Goal: Task Accomplishment & Management: Use online tool/utility

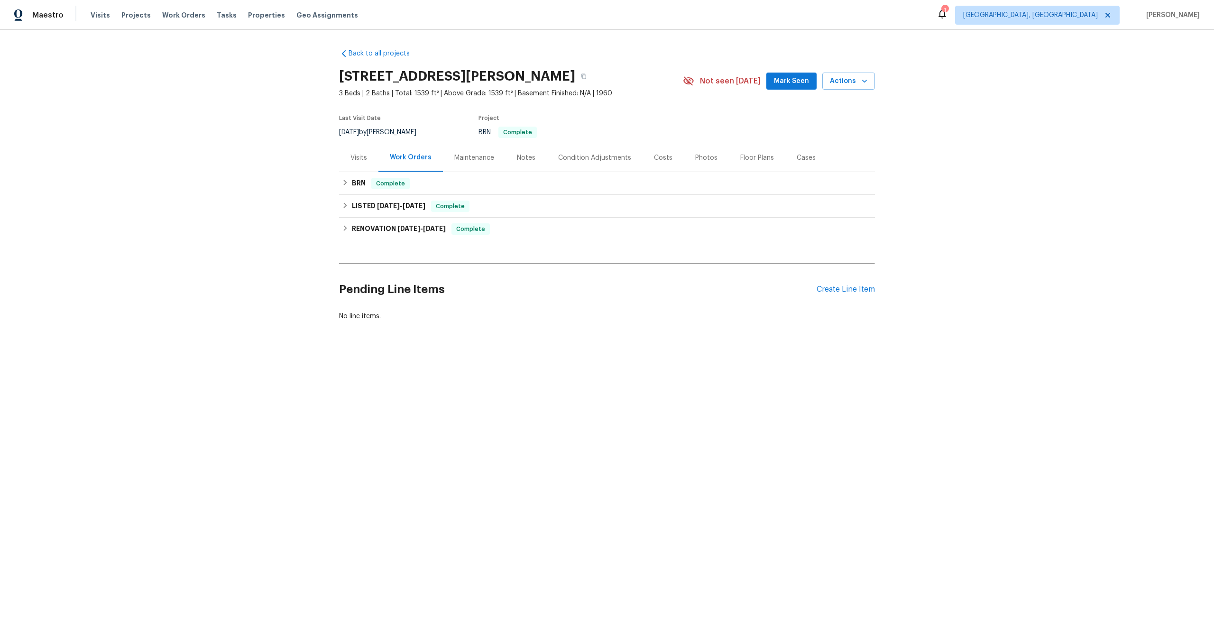
click at [466, 158] on div "Maintenance" at bounding box center [474, 157] width 40 height 9
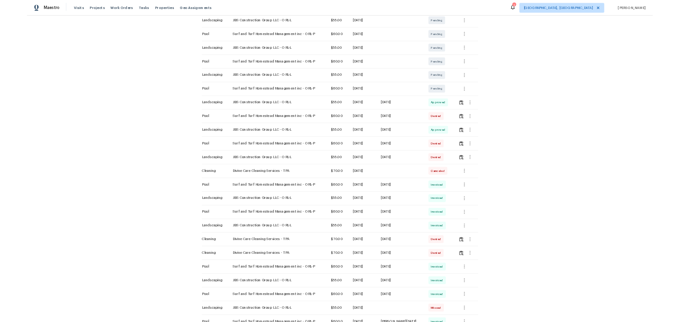
scroll to position [191, 0]
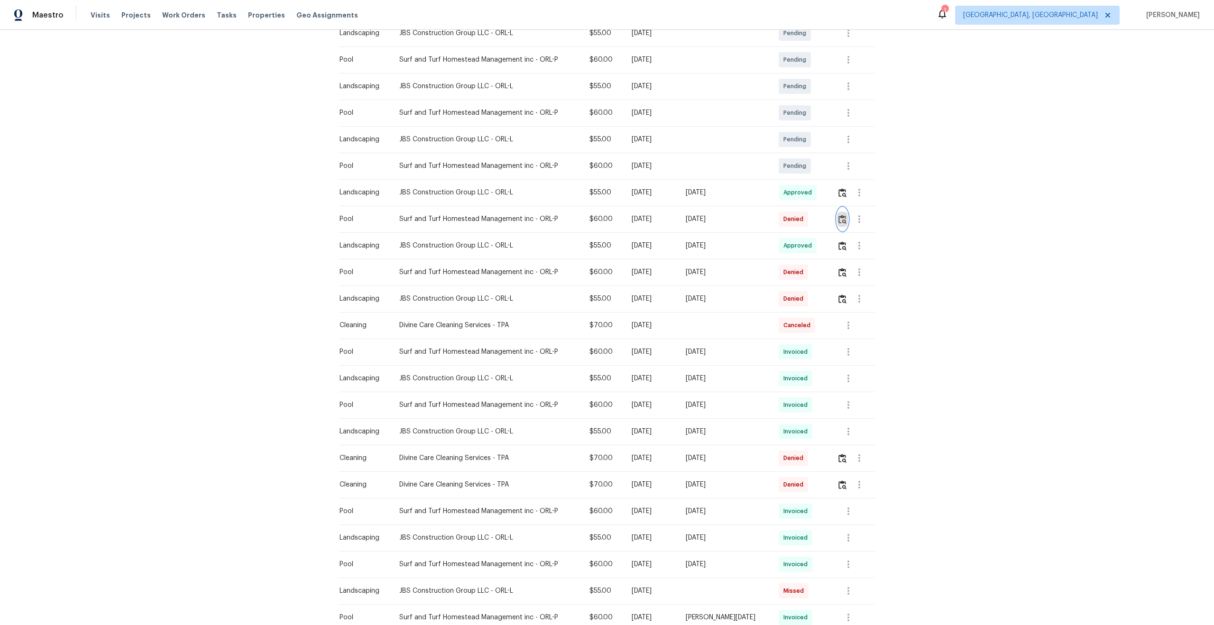
click at [841, 208] on button "button" at bounding box center [842, 219] width 11 height 23
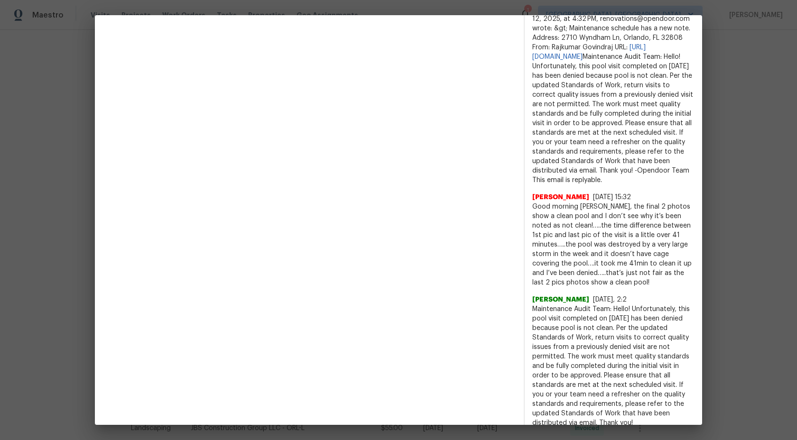
scroll to position [536, 0]
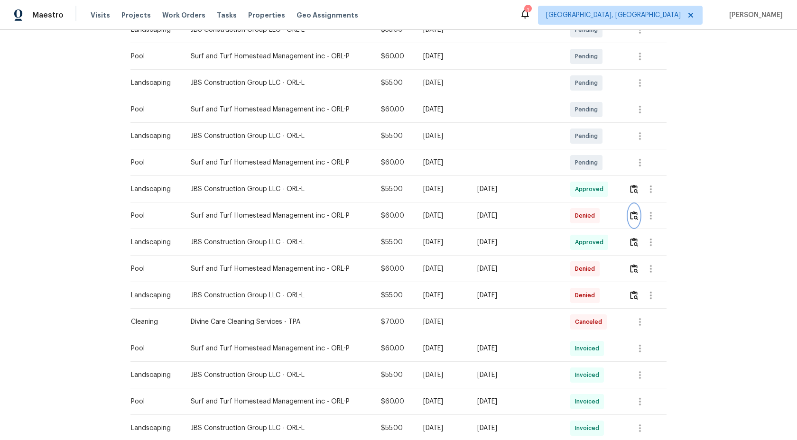
click at [634, 216] on img "button" at bounding box center [634, 215] width 8 height 9
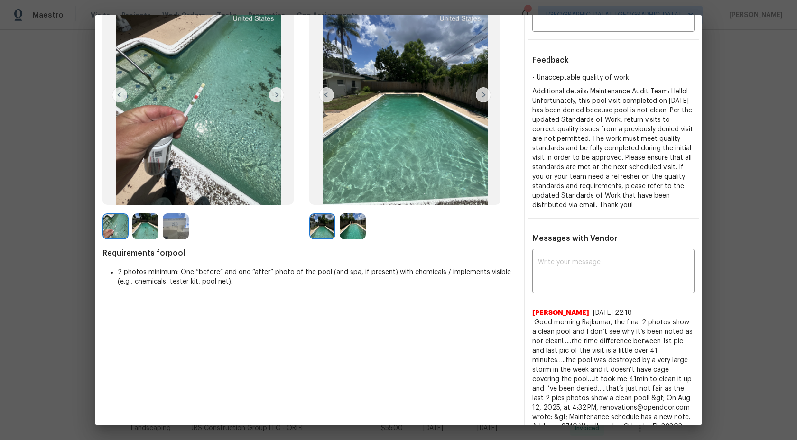
scroll to position [0, 0]
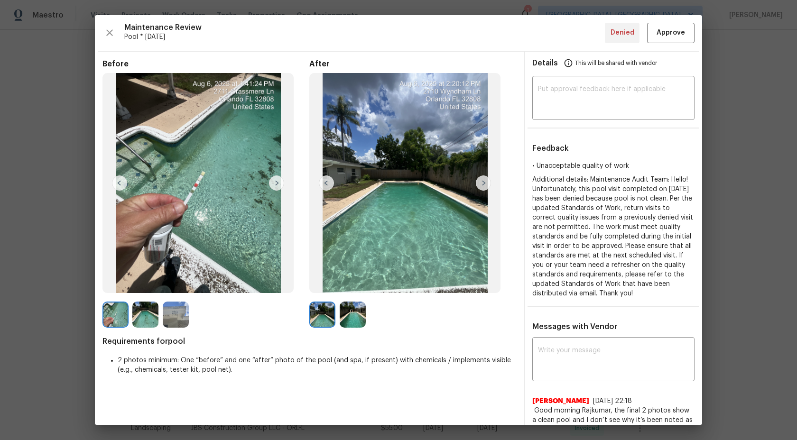
click at [484, 179] on img at bounding box center [483, 182] width 15 height 15
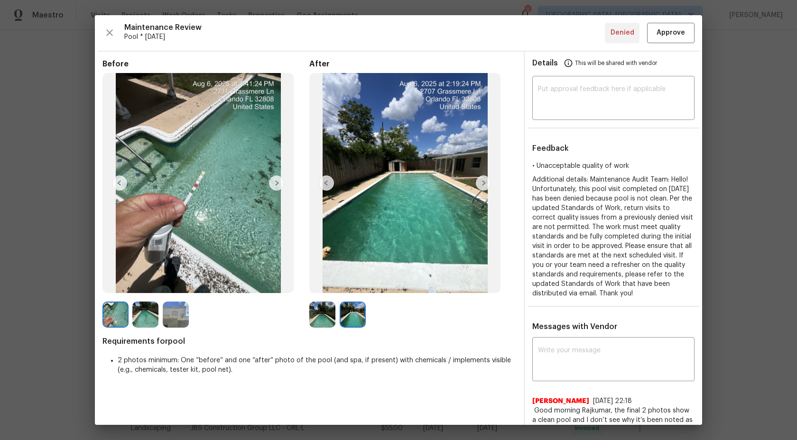
click at [310, 321] on img at bounding box center [322, 315] width 26 height 26
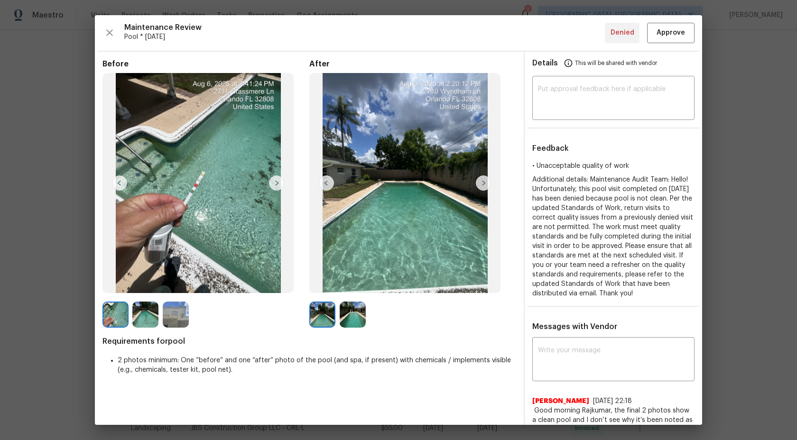
click at [315, 318] on img at bounding box center [322, 315] width 26 height 26
click at [358, 318] on img at bounding box center [352, 315] width 26 height 26
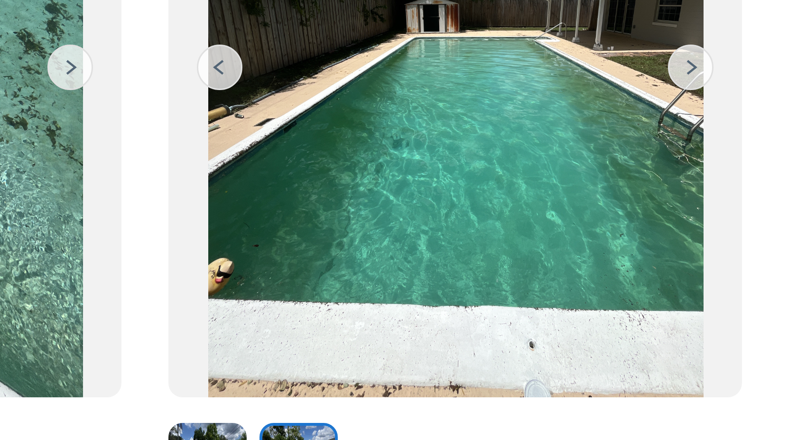
scroll to position [25, 0]
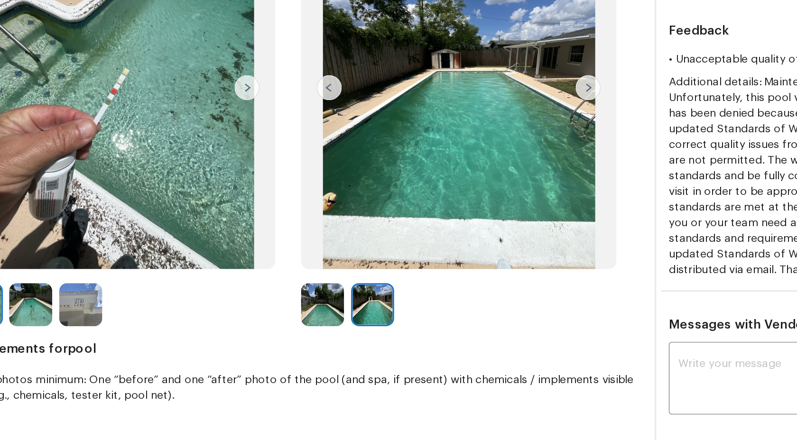
click at [347, 287] on img at bounding box center [352, 290] width 26 height 26
click at [329, 289] on img at bounding box center [322, 290] width 26 height 26
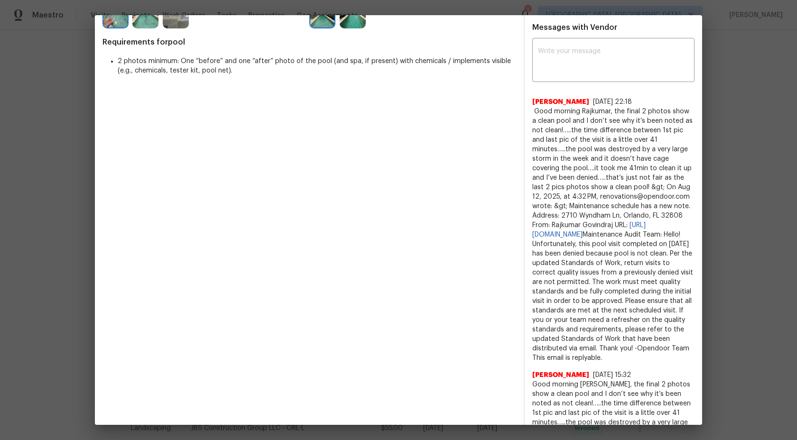
scroll to position [0, 0]
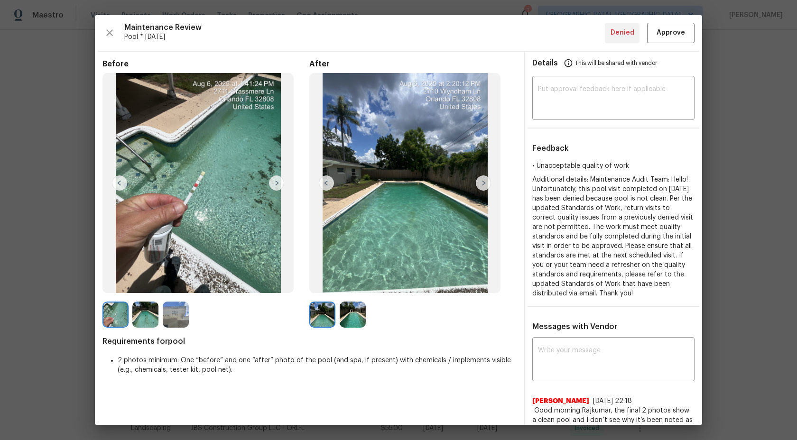
click at [320, 320] on img at bounding box center [322, 315] width 26 height 26
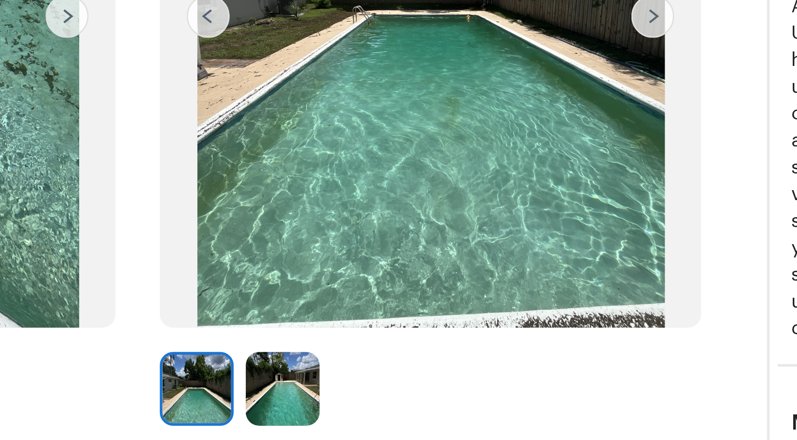
scroll to position [53, 0]
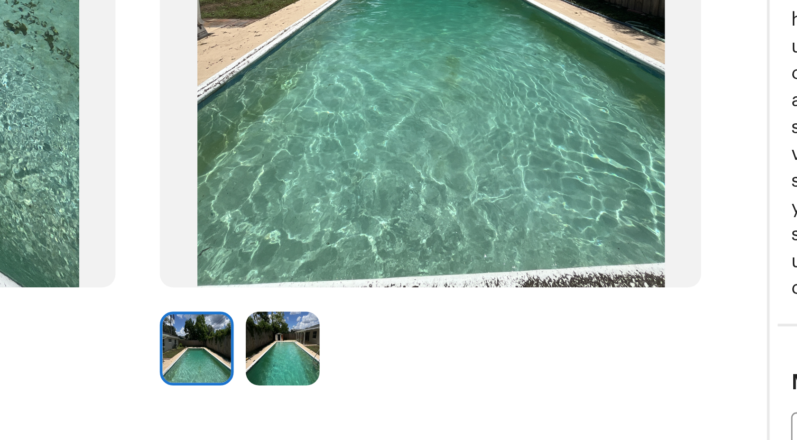
click at [360, 271] on img at bounding box center [352, 262] width 26 height 26
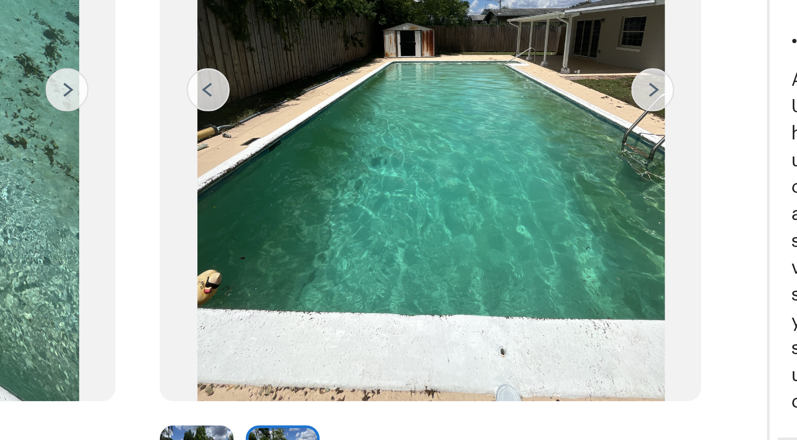
scroll to position [0, 0]
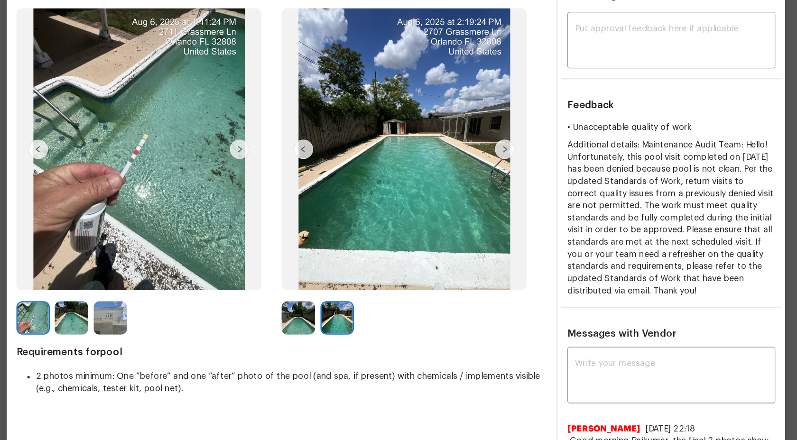
click at [177, 313] on img at bounding box center [176, 315] width 26 height 26
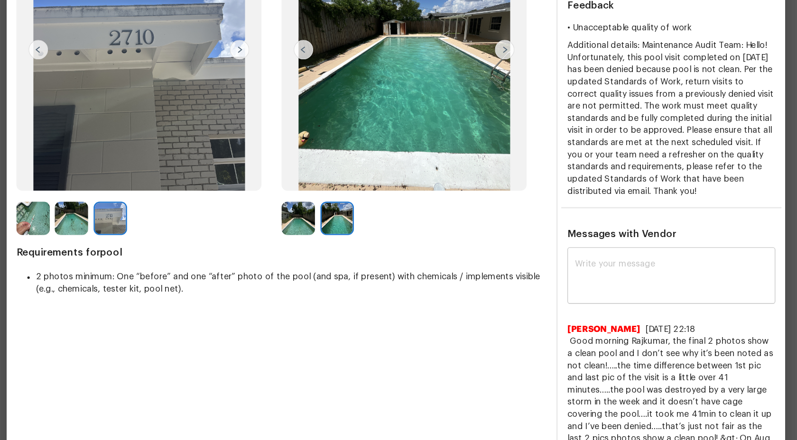
scroll to position [71, 0]
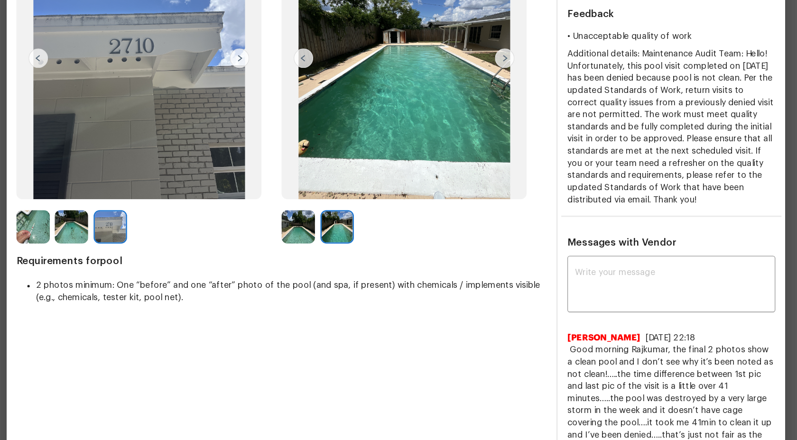
click at [142, 236] on img at bounding box center [145, 243] width 26 height 26
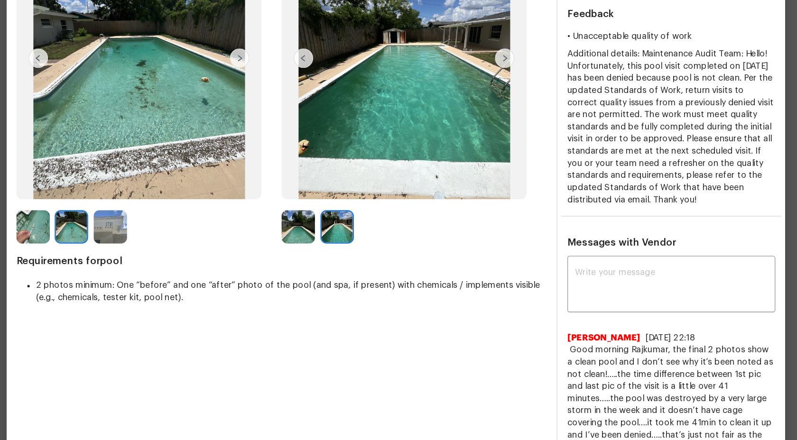
click at [145, 245] on img at bounding box center [145, 243] width 26 height 26
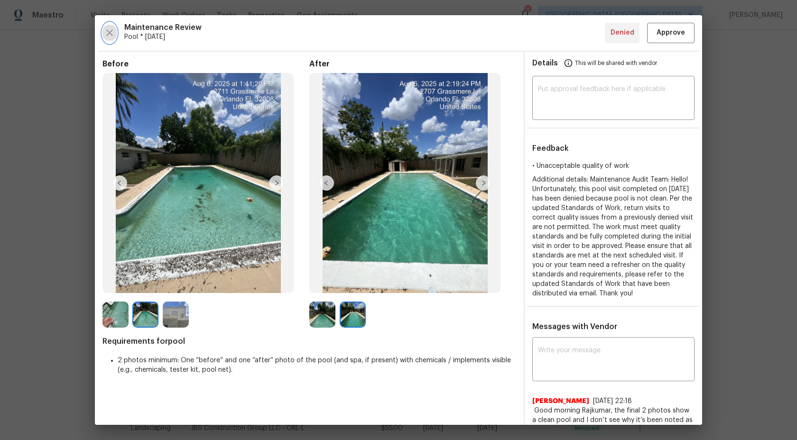
click at [111, 31] on icon "button" at bounding box center [109, 32] width 7 height 7
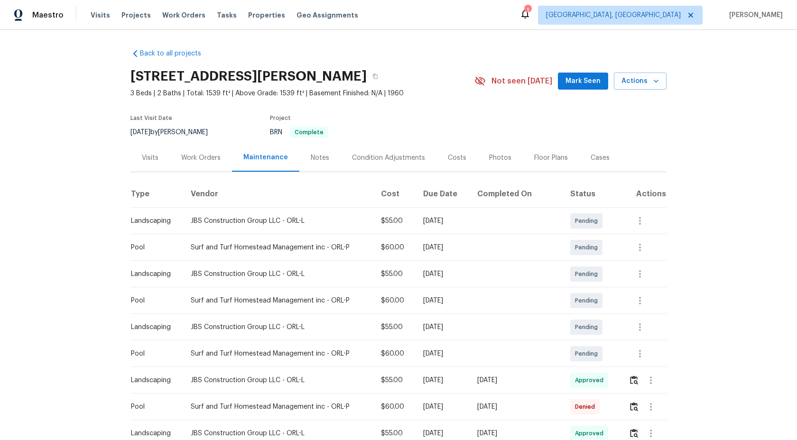
scroll to position [67, 0]
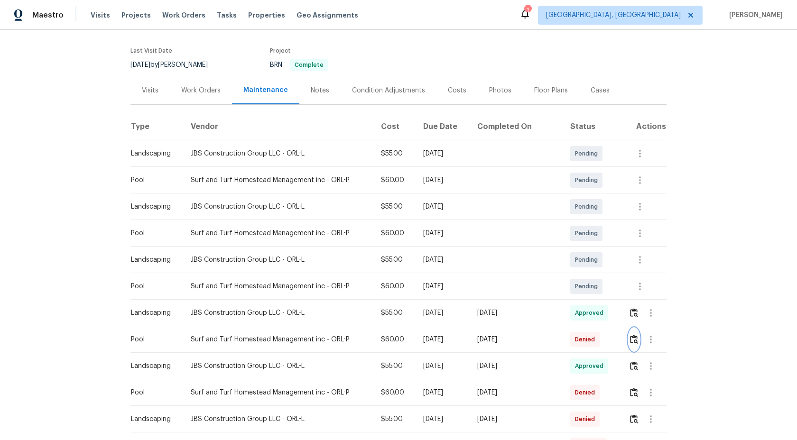
click at [634, 341] on img "button" at bounding box center [634, 339] width 8 height 9
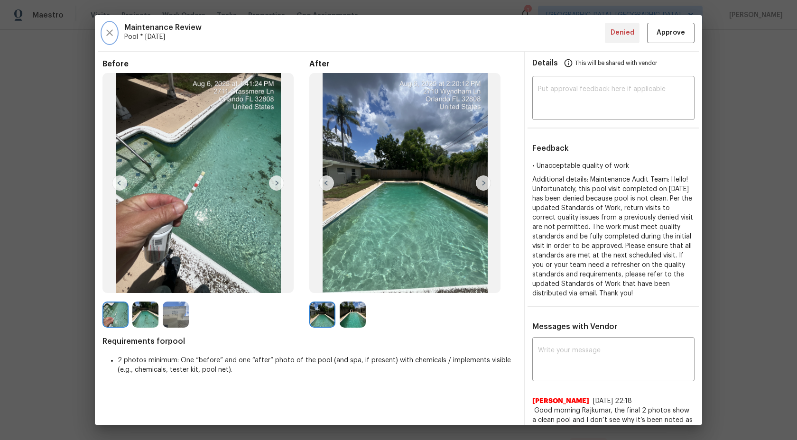
click at [110, 30] on icon "button" at bounding box center [109, 32] width 11 height 11
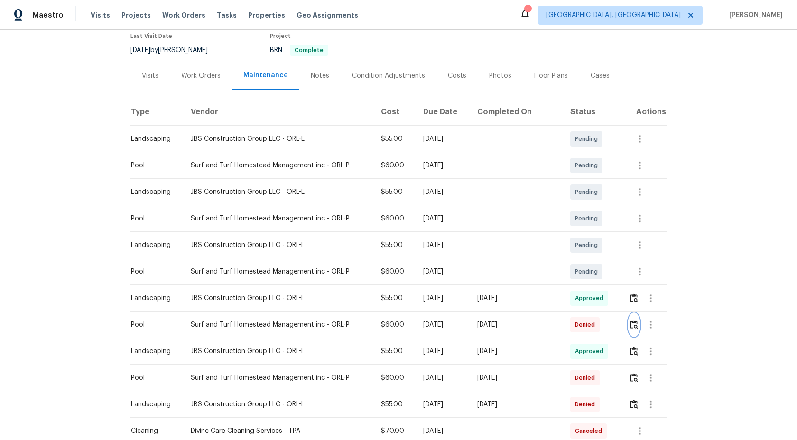
scroll to position [85, 0]
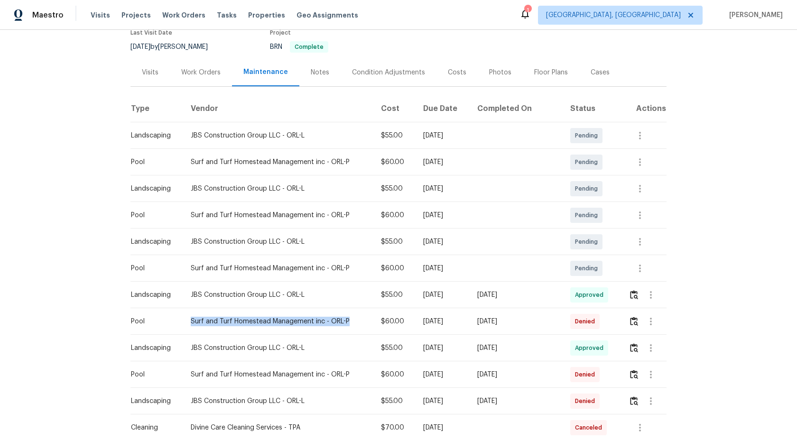
drag, startPoint x: 353, startPoint y: 322, endPoint x: 180, endPoint y: 322, distance: 173.1
click at [180, 322] on tr "Pool Surf and Turf Homestead Management inc - ORL-P $60.00 Mon, Aug 04 2025 Mon…" at bounding box center [398, 321] width 536 height 27
copy tr "Surf and Turf Homestead Management inc - ORL-P"
click at [635, 322] on img "button" at bounding box center [634, 321] width 8 height 9
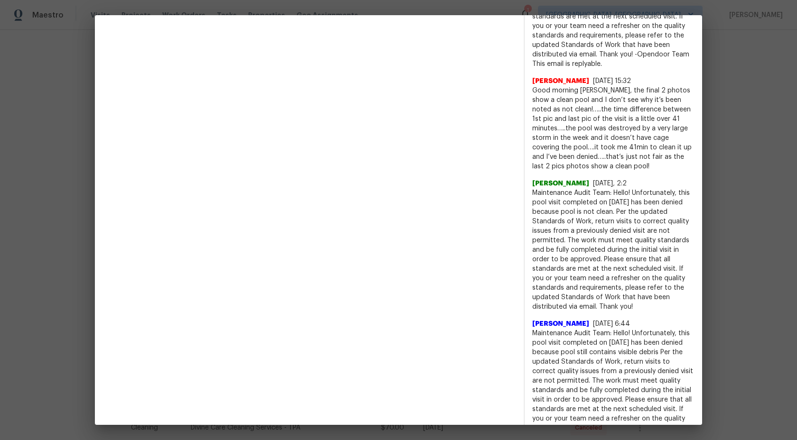
scroll to position [620, 0]
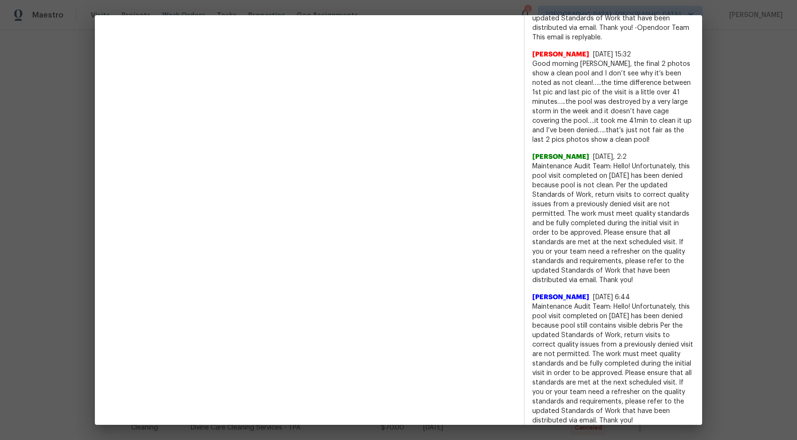
drag, startPoint x: 635, startPoint y: 289, endPoint x: 533, endPoint y: 175, distance: 152.5
click at [533, 175] on span "Maintenance Audit Team: Hello! Unfortunately, this pool visit completed on 08/1…" at bounding box center [613, 223] width 162 height 123
copy span "Maintenance Audit Team: Hello! Unfortunately, this pool visit completed on 08/1…"
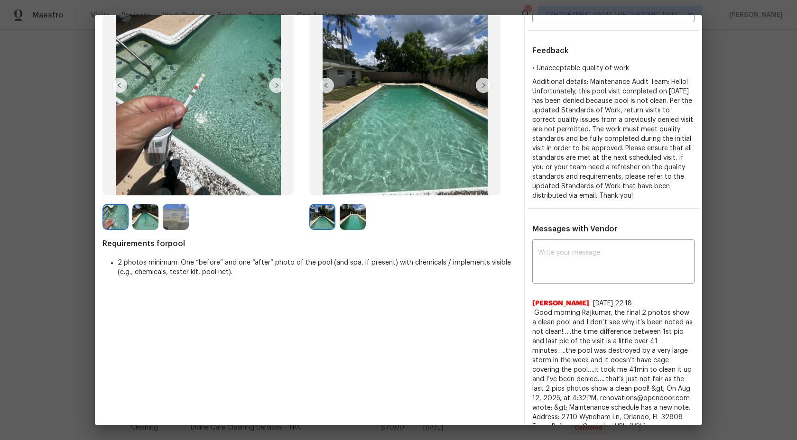
scroll to position [0, 0]
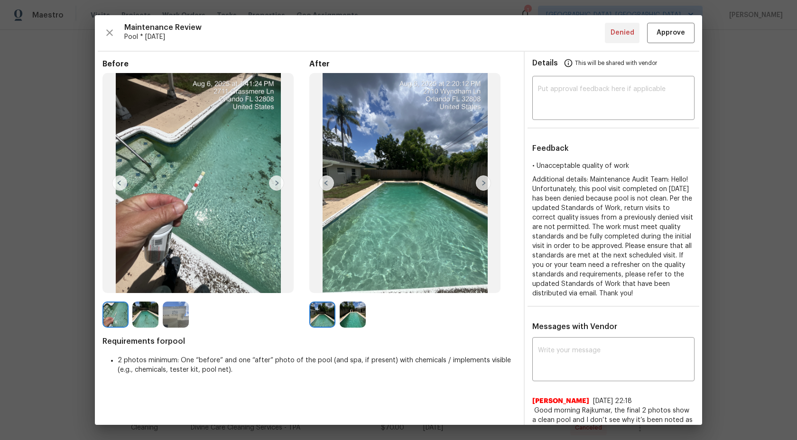
click at [558, 77] on ul "Details This will be shared with vendor" at bounding box center [612, 65] width 177 height 27
click at [558, 93] on textarea at bounding box center [613, 99] width 151 height 27
paste textarea "Maintenance Audit Team: Hi Team This visit has been approved after further audi…"
click at [586, 96] on textarea at bounding box center [613, 99] width 151 height 27
click at [655, 96] on textarea "Maintenance Audit Team: Hi Team This visit has been approved after further audi…" at bounding box center [613, 99] width 151 height 27
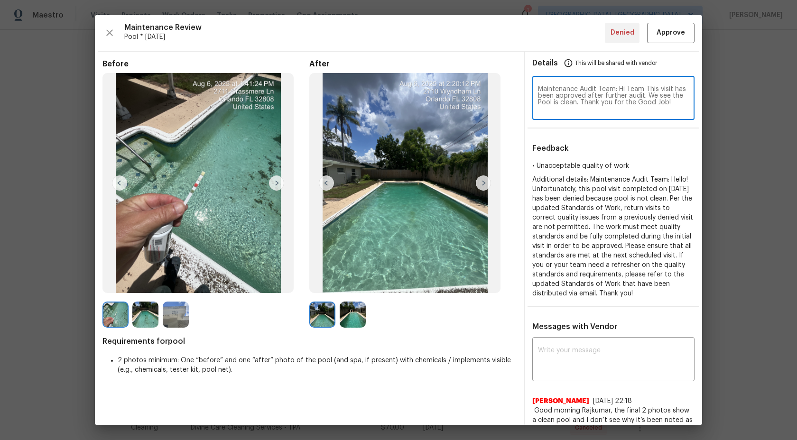
type textarea "Maintenance Audit Team: Hi Team This visit has been approved after further audi…"
click at [660, 31] on span "Approve" at bounding box center [670, 33] width 28 height 12
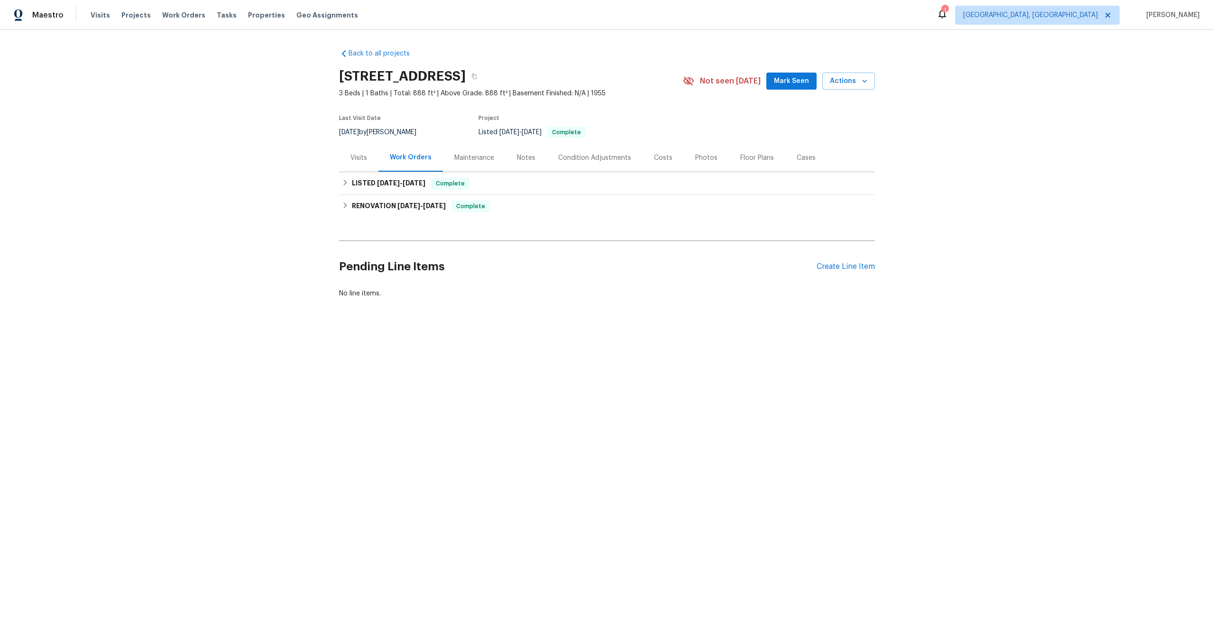
click at [474, 154] on div "Maintenance" at bounding box center [474, 157] width 40 height 9
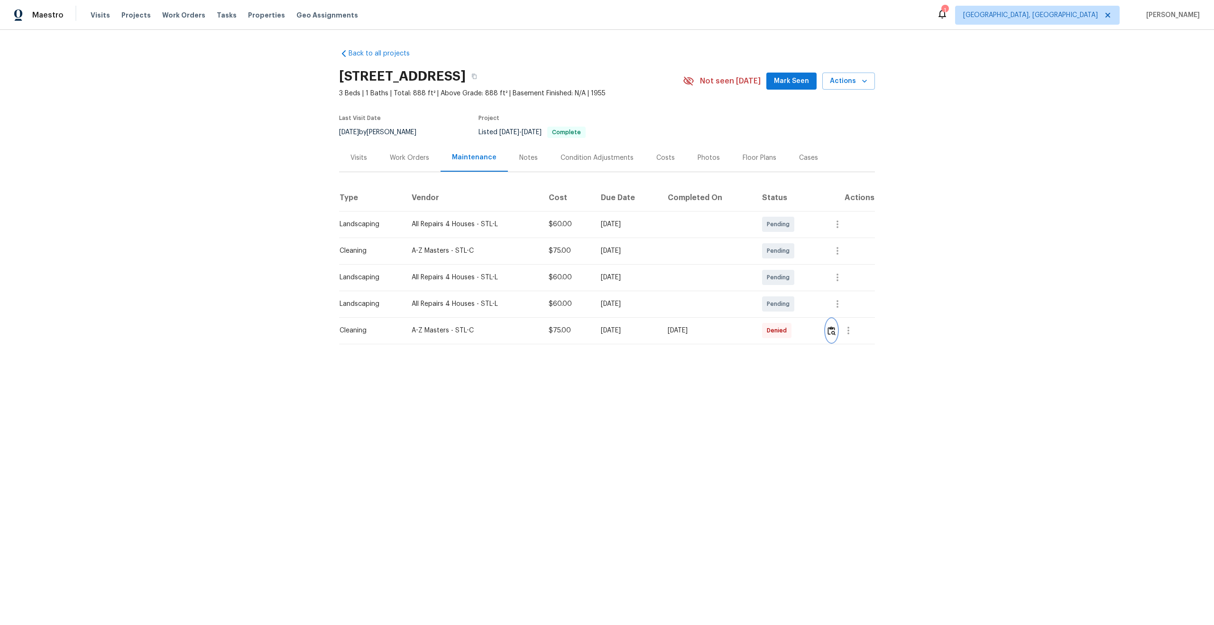
click at [834, 330] on img "button" at bounding box center [831, 330] width 8 height 9
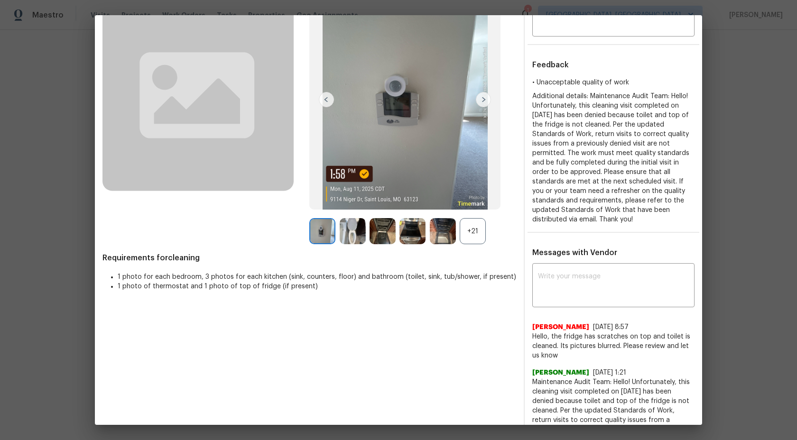
scroll to position [166, 0]
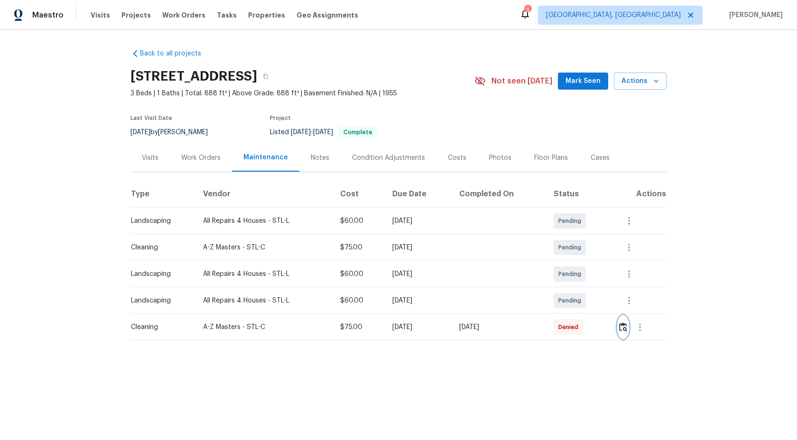
click at [625, 328] on img "button" at bounding box center [623, 326] width 8 height 9
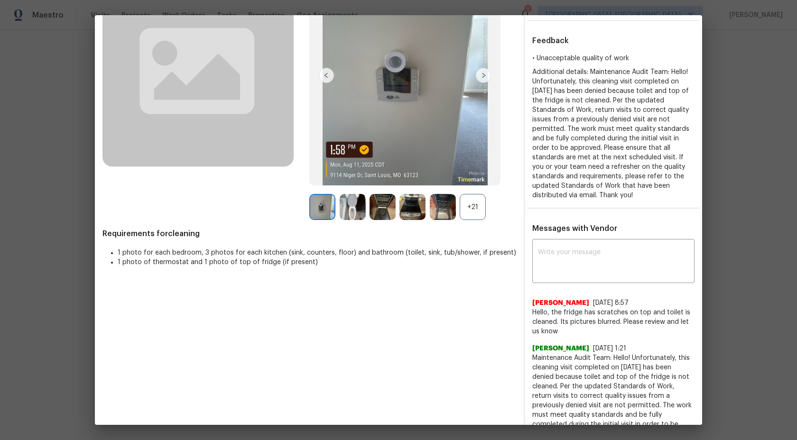
scroll to position [104, 0]
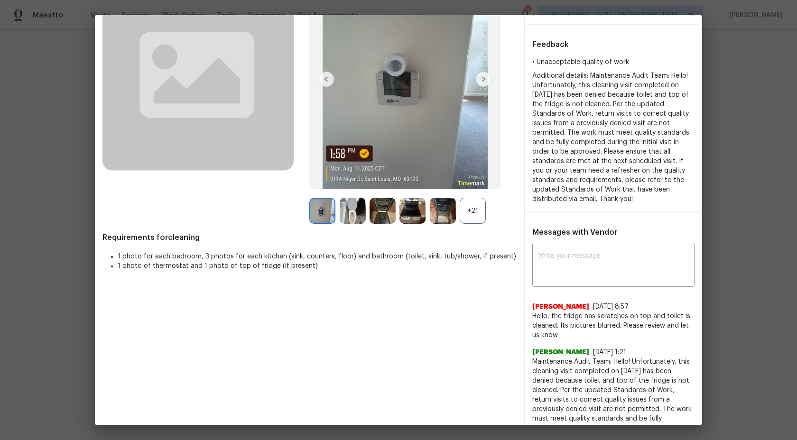
click at [471, 212] on div "+21" at bounding box center [472, 211] width 26 height 26
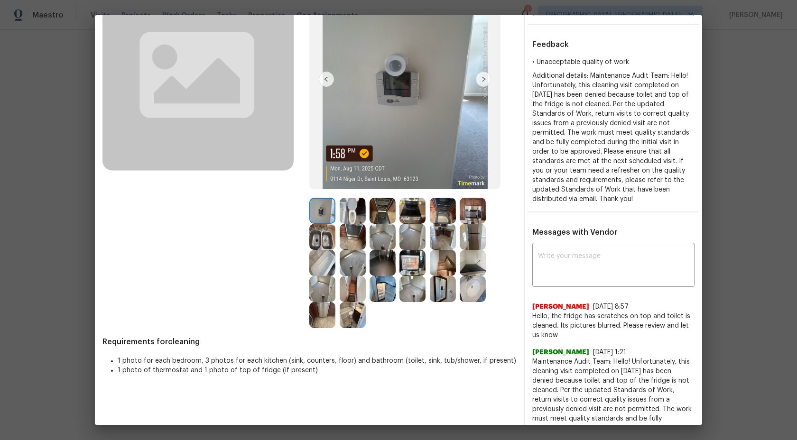
scroll to position [0, 0]
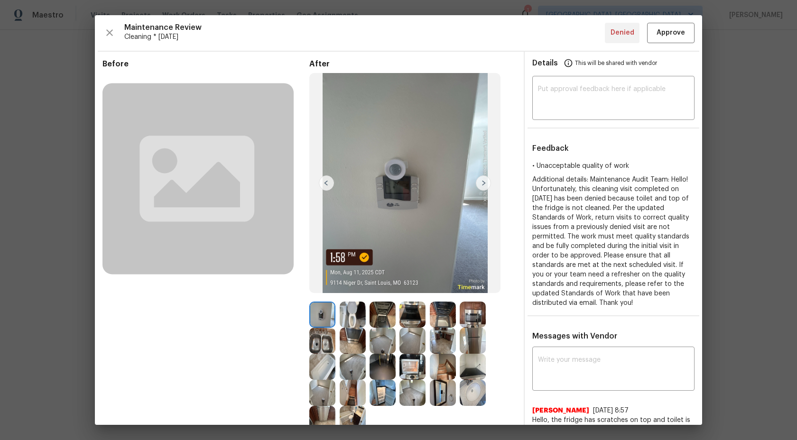
click at [482, 183] on img at bounding box center [483, 182] width 15 height 15
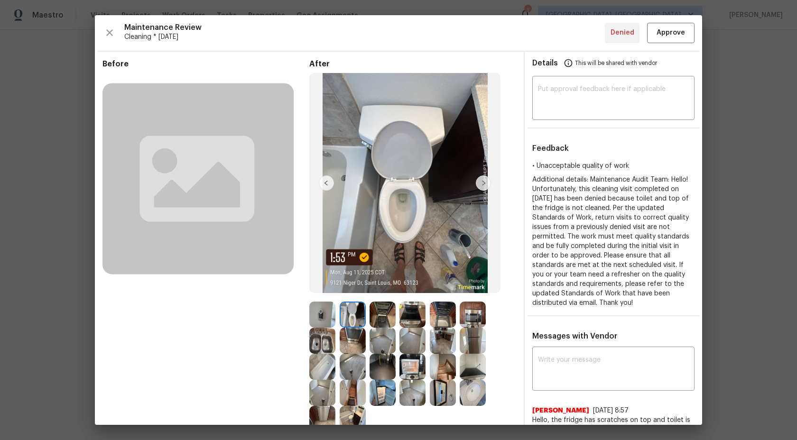
click at [382, 310] on img at bounding box center [382, 315] width 26 height 26
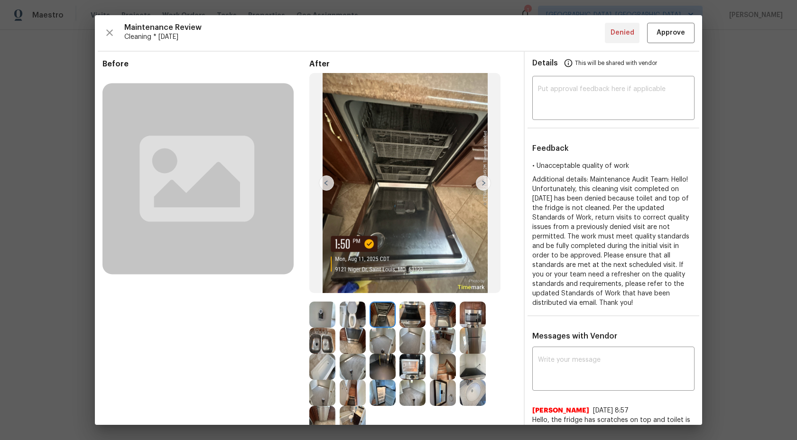
click at [419, 314] on img at bounding box center [412, 315] width 26 height 26
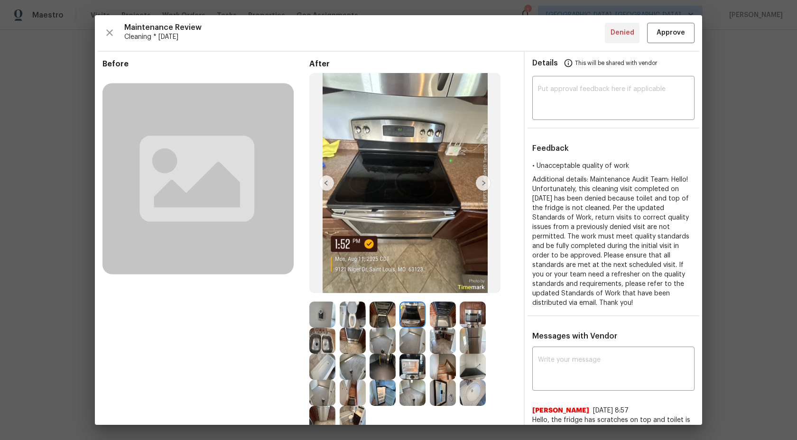
click at [380, 317] on img at bounding box center [382, 315] width 26 height 26
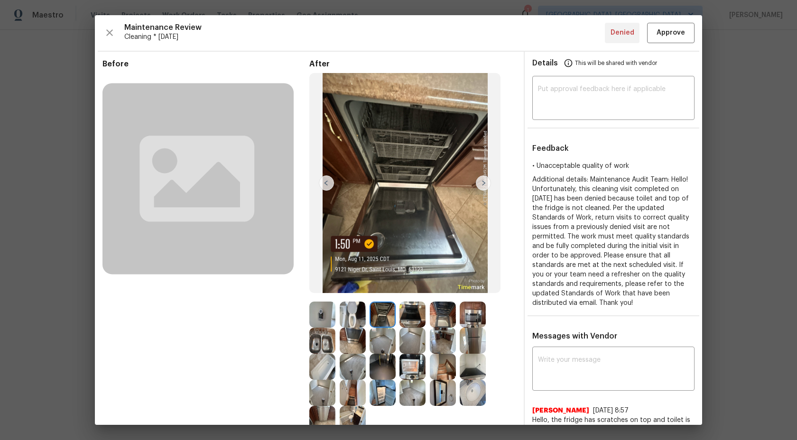
click at [332, 319] on img at bounding box center [322, 315] width 26 height 26
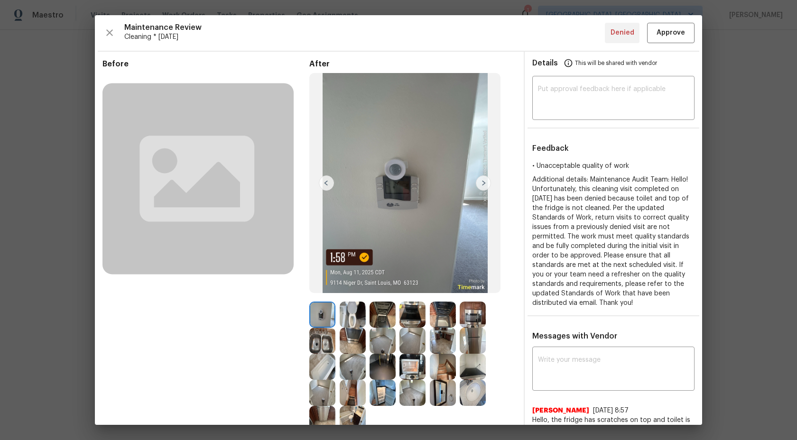
click at [351, 318] on img at bounding box center [352, 315] width 26 height 26
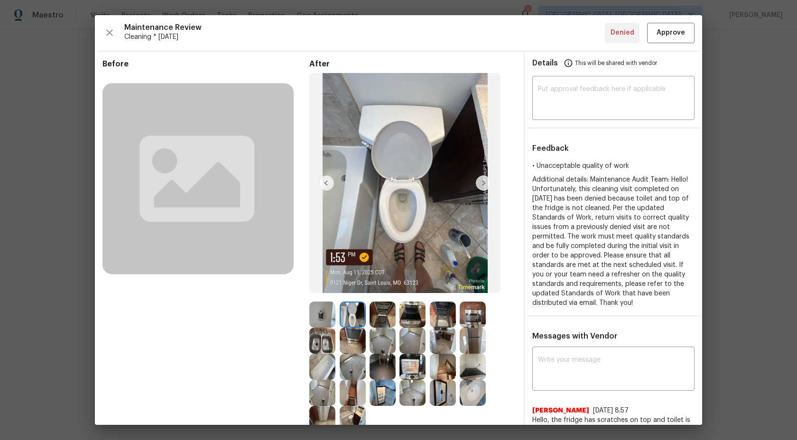
scroll to position [11, 0]
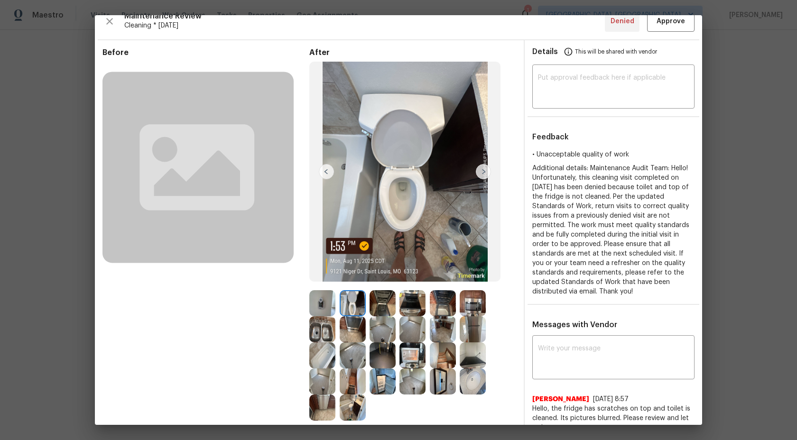
click at [483, 173] on img at bounding box center [483, 171] width 15 height 15
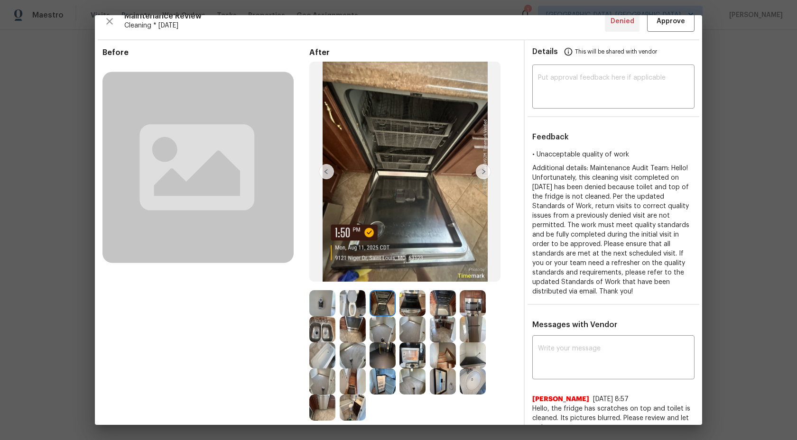
click at [481, 174] on img at bounding box center [483, 171] width 15 height 15
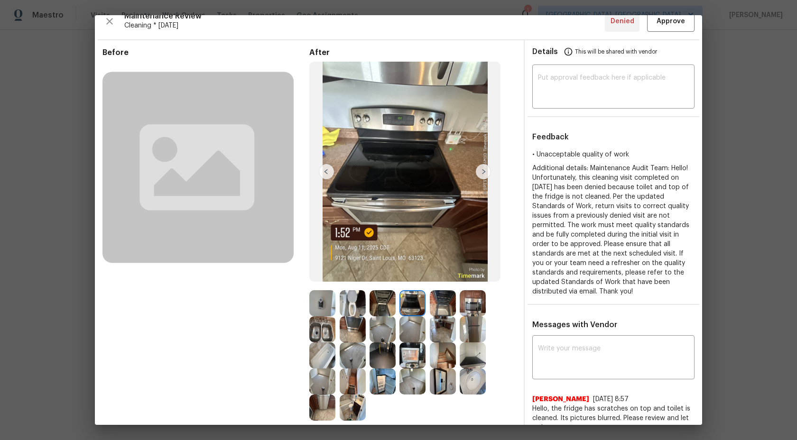
scroll to position [115, 0]
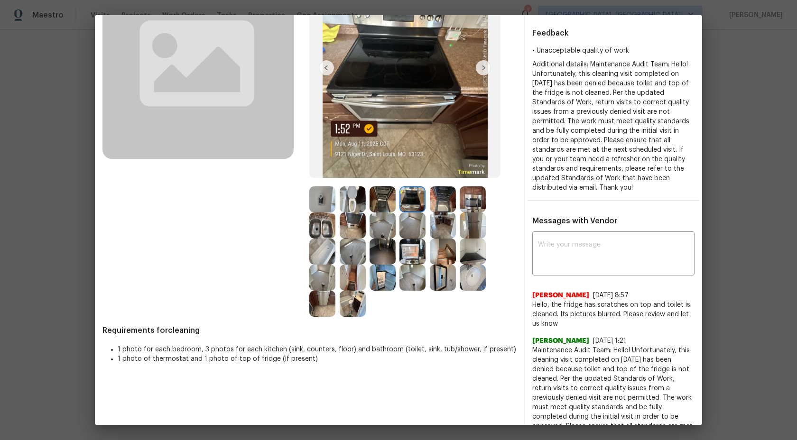
click at [448, 204] on img at bounding box center [443, 199] width 26 height 26
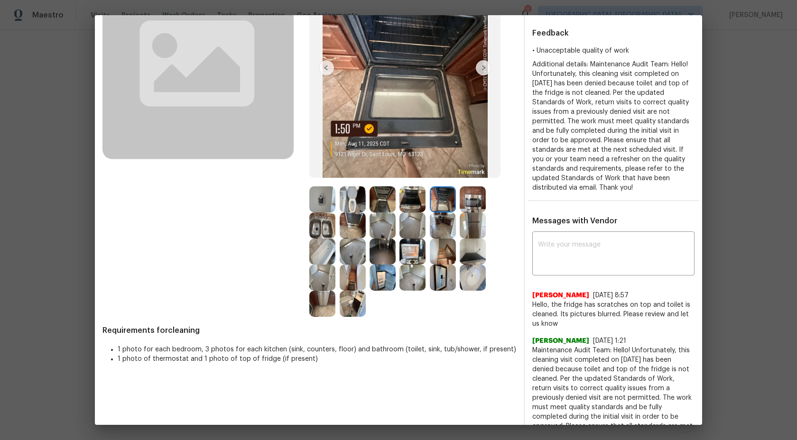
click at [407, 200] on img at bounding box center [412, 199] width 26 height 26
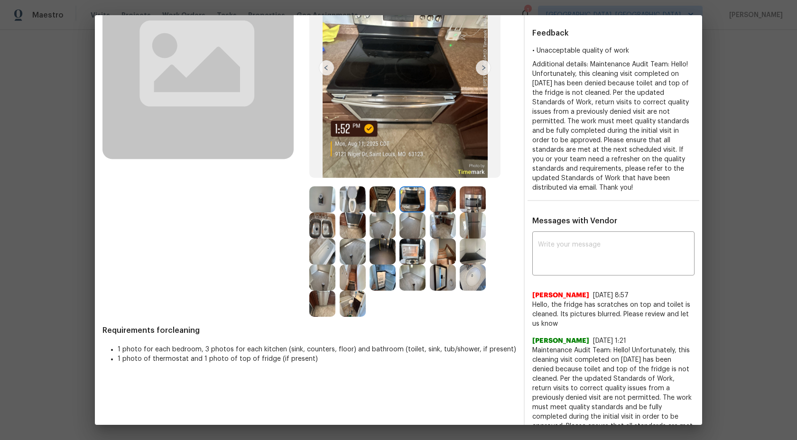
click at [442, 201] on img at bounding box center [443, 199] width 26 height 26
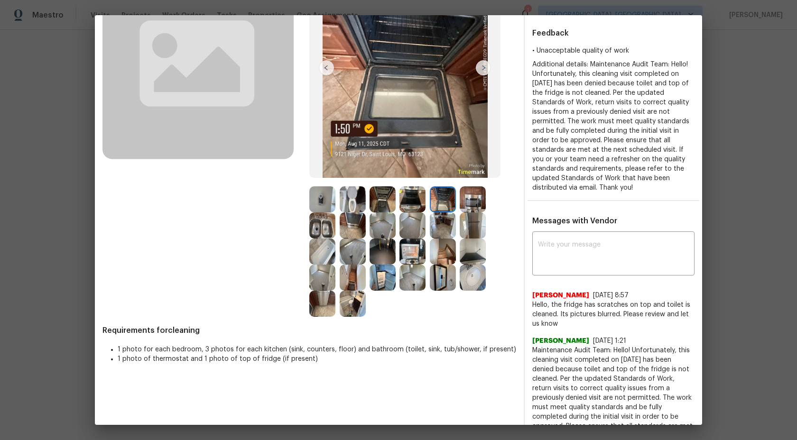
click at [476, 194] on img at bounding box center [472, 199] width 26 height 26
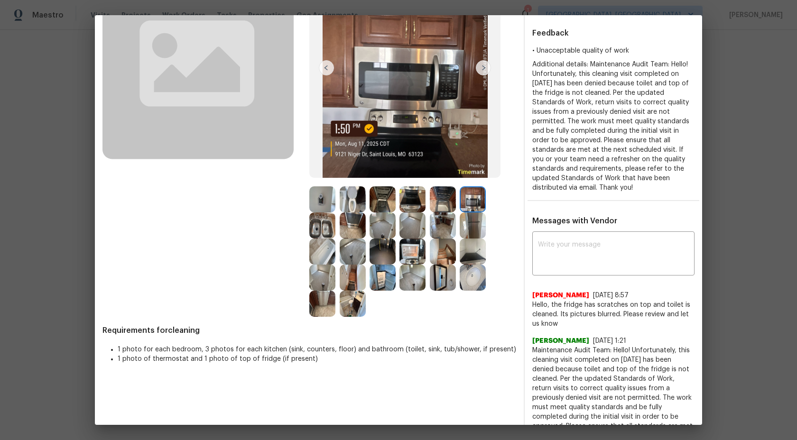
click at [322, 224] on img at bounding box center [322, 225] width 26 height 26
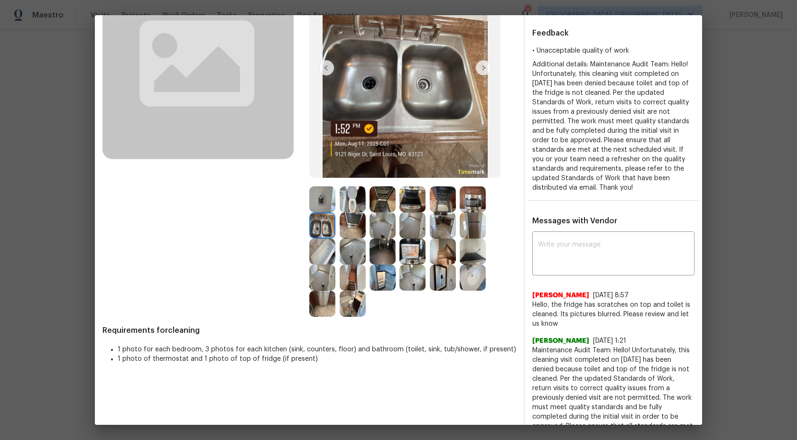
click at [447, 201] on img at bounding box center [443, 199] width 26 height 26
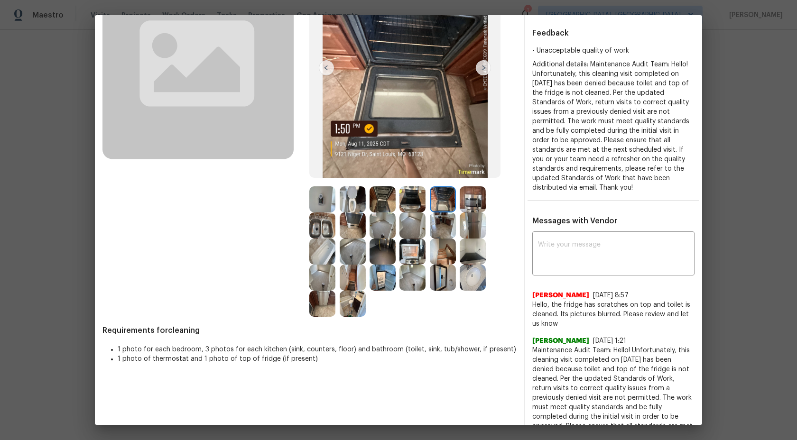
click at [473, 200] on img at bounding box center [472, 199] width 26 height 26
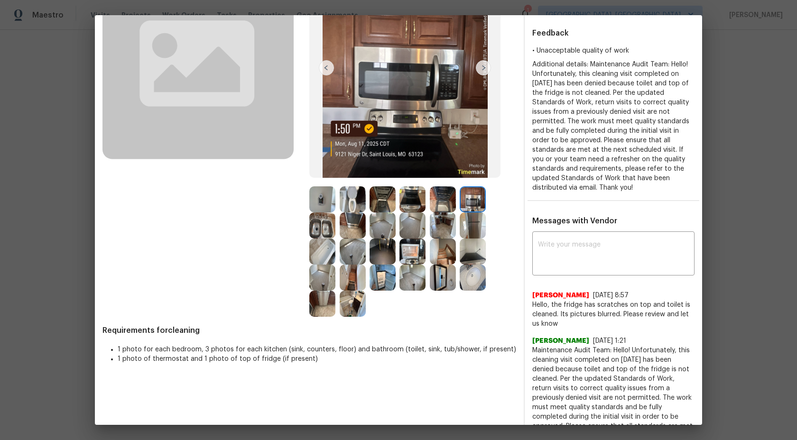
click at [325, 219] on img at bounding box center [322, 225] width 26 height 26
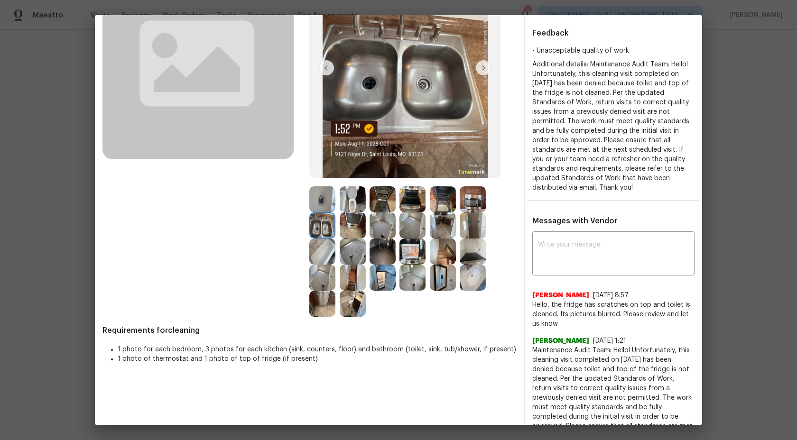
click at [356, 224] on img at bounding box center [352, 225] width 26 height 26
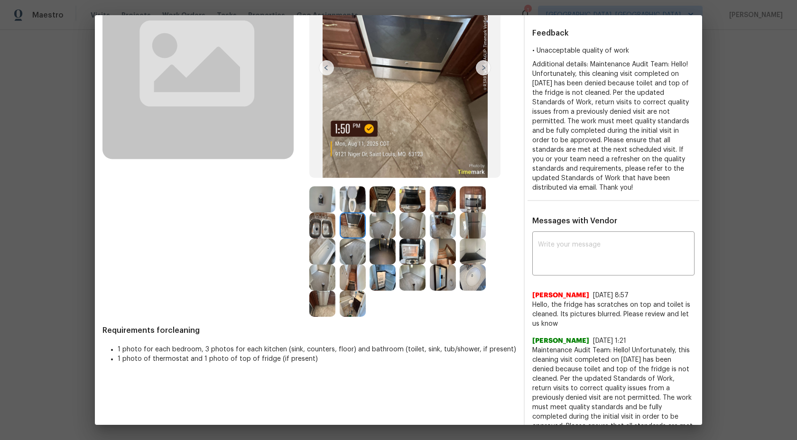
click at [404, 219] on img at bounding box center [412, 225] width 26 height 26
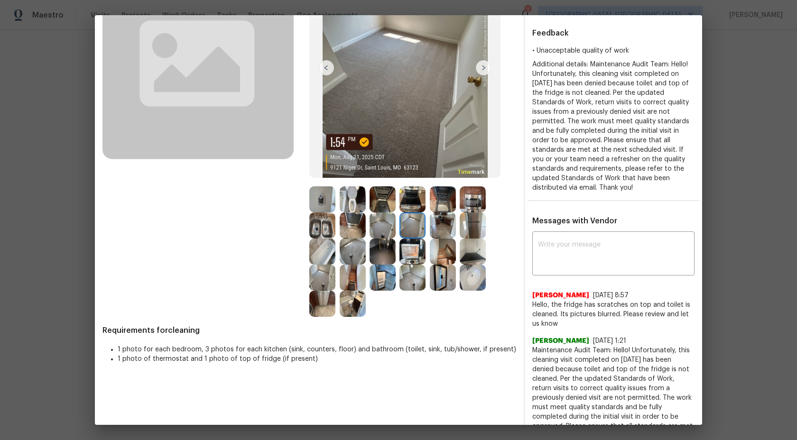
click at [385, 222] on img at bounding box center [382, 225] width 26 height 26
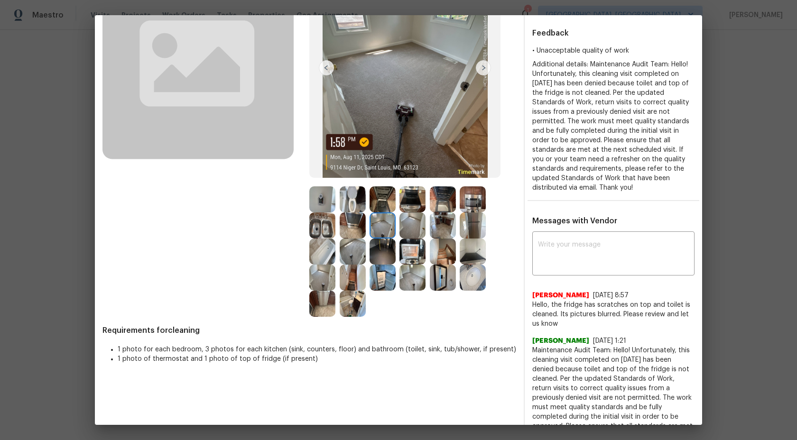
click at [412, 224] on img at bounding box center [412, 225] width 26 height 26
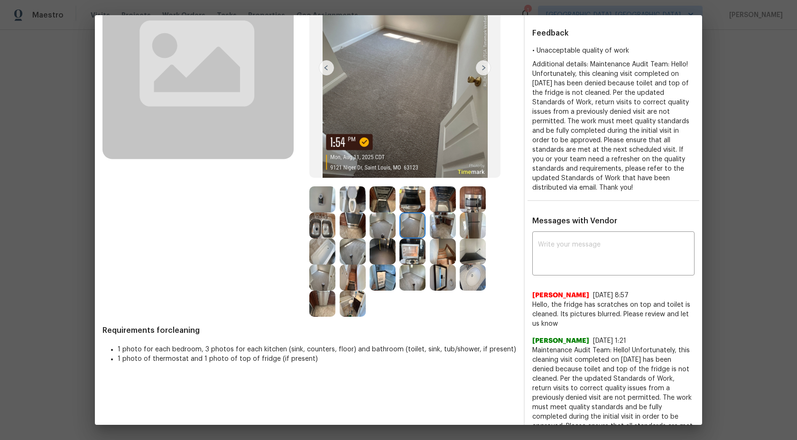
click at [449, 222] on img at bounding box center [443, 225] width 26 height 26
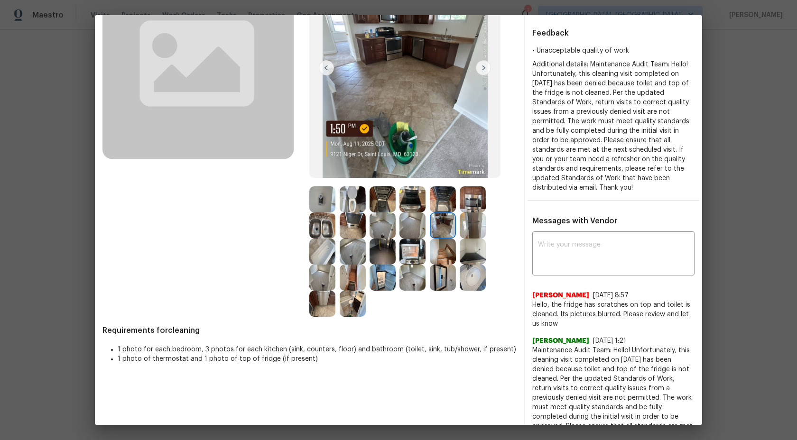
click at [466, 223] on img at bounding box center [472, 225] width 26 height 26
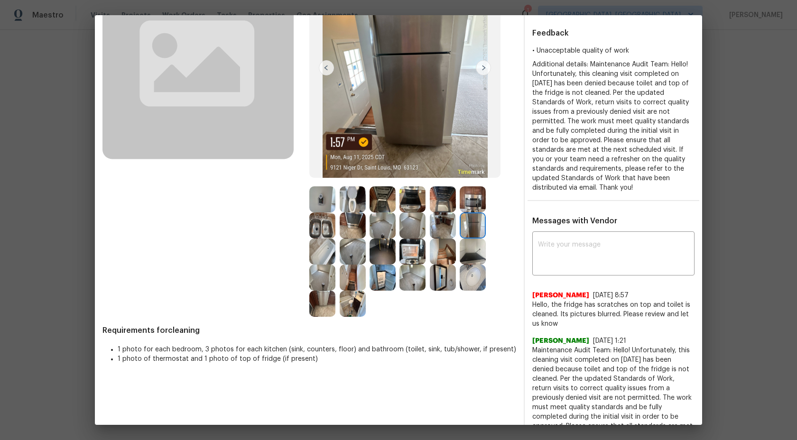
click at [473, 231] on img at bounding box center [472, 225] width 26 height 26
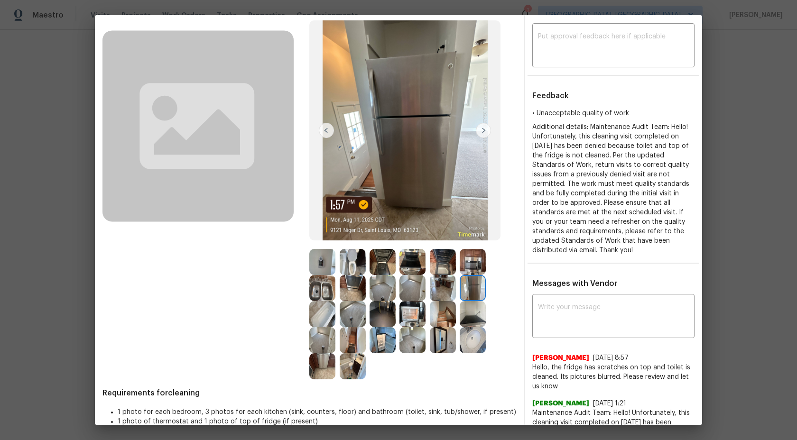
scroll to position [53, 0]
click at [321, 366] on img at bounding box center [322, 366] width 26 height 26
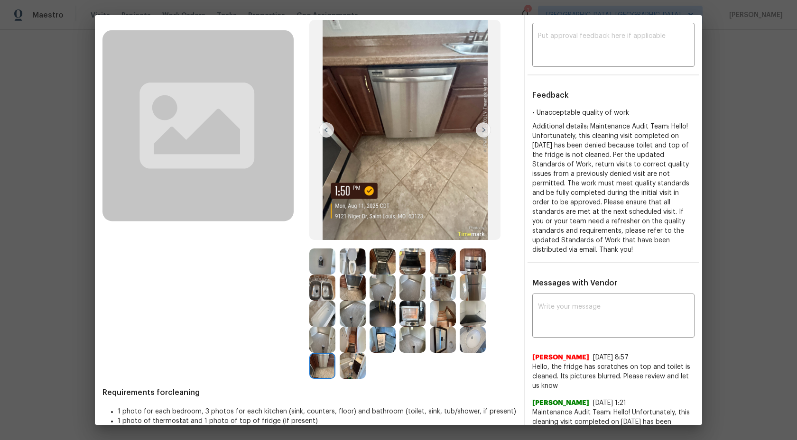
click at [352, 363] on img at bounding box center [352, 366] width 26 height 26
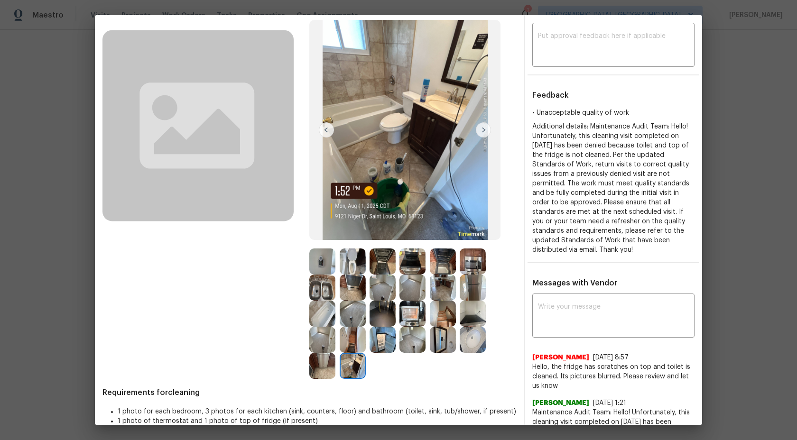
click at [389, 334] on img at bounding box center [382, 340] width 26 height 26
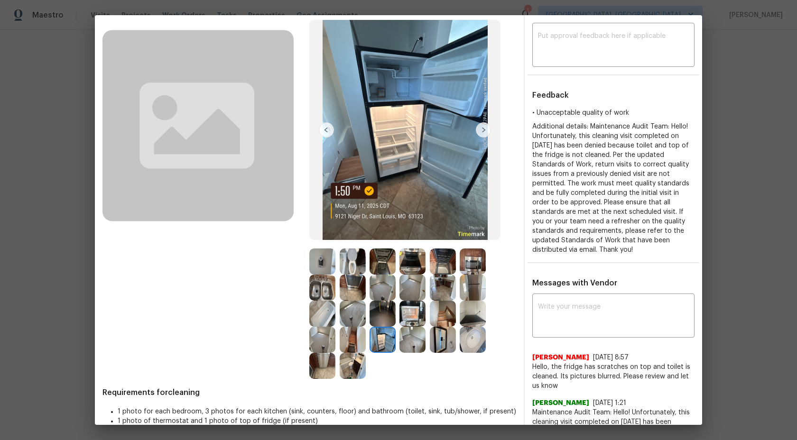
click at [420, 336] on img at bounding box center [412, 340] width 26 height 26
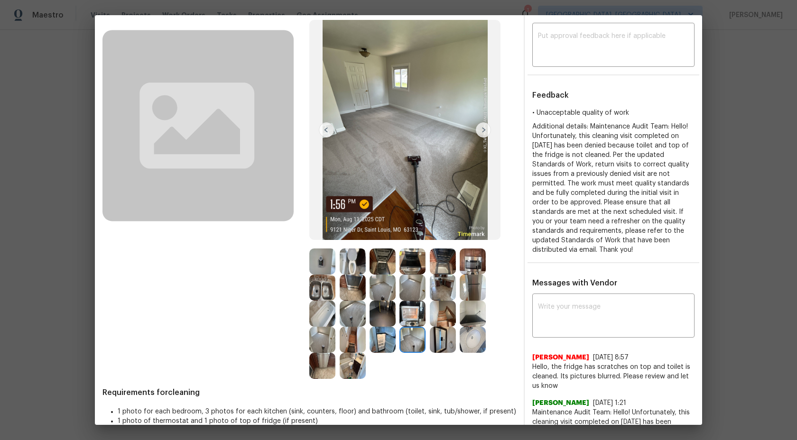
click at [449, 340] on img at bounding box center [443, 340] width 26 height 26
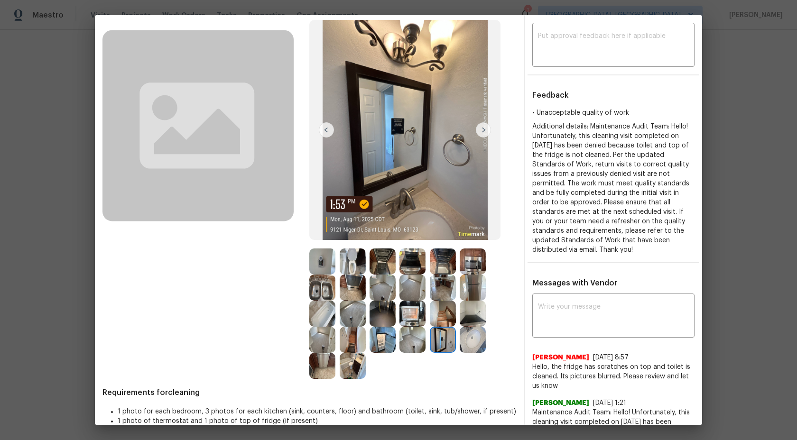
click at [477, 283] on img at bounding box center [472, 288] width 26 height 26
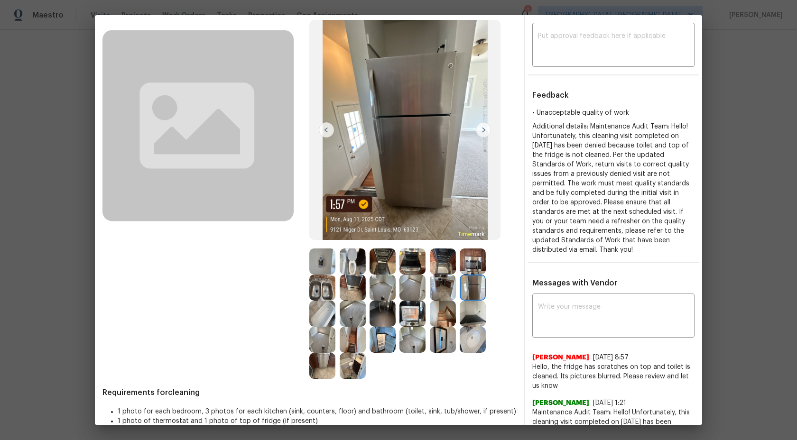
click at [345, 291] on img at bounding box center [352, 288] width 26 height 26
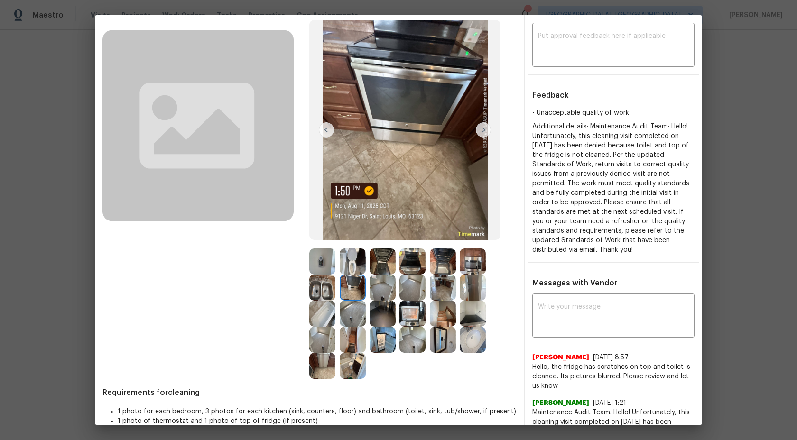
click at [384, 287] on img at bounding box center [382, 288] width 26 height 26
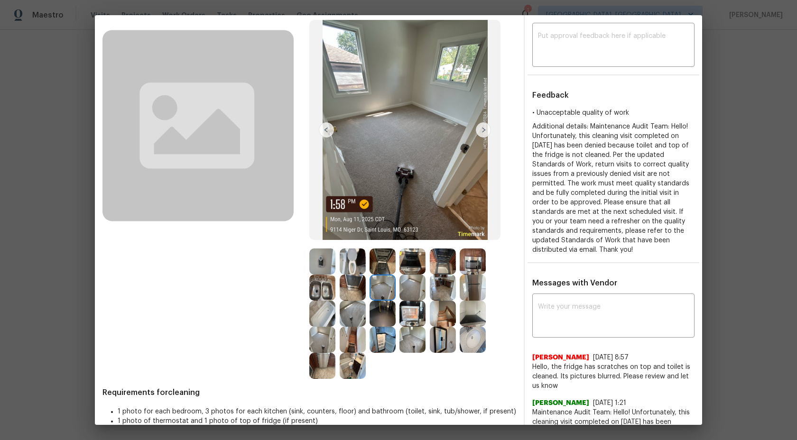
click at [448, 268] on img at bounding box center [443, 261] width 26 height 26
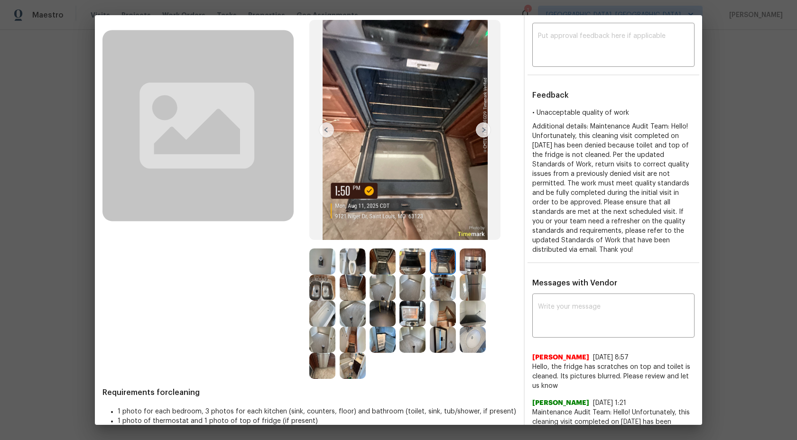
click at [472, 265] on img at bounding box center [472, 261] width 26 height 26
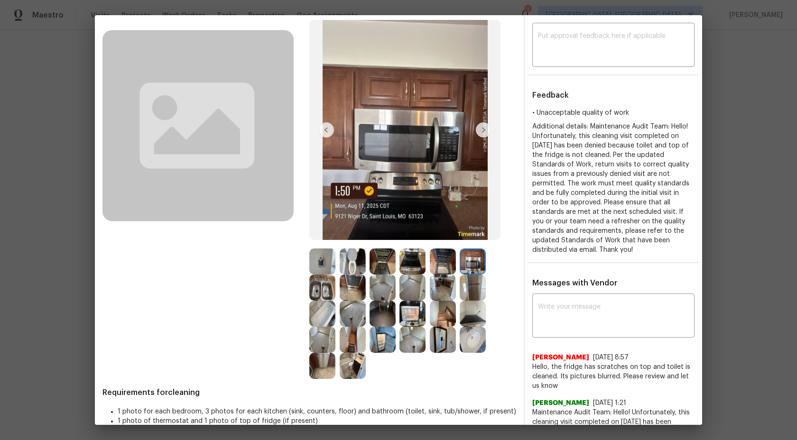
click at [471, 281] on img at bounding box center [472, 288] width 26 height 26
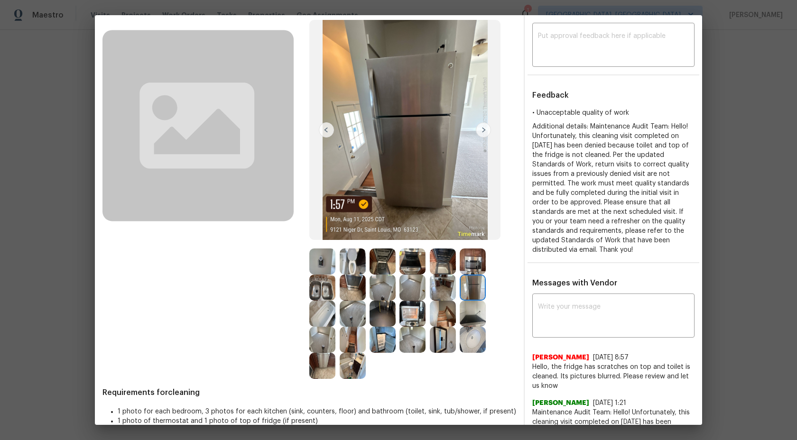
click at [448, 289] on img at bounding box center [443, 288] width 26 height 26
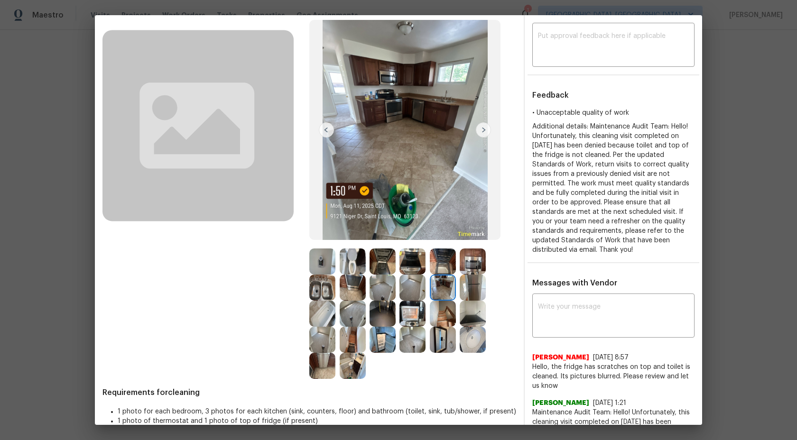
click at [403, 294] on img at bounding box center [412, 288] width 26 height 26
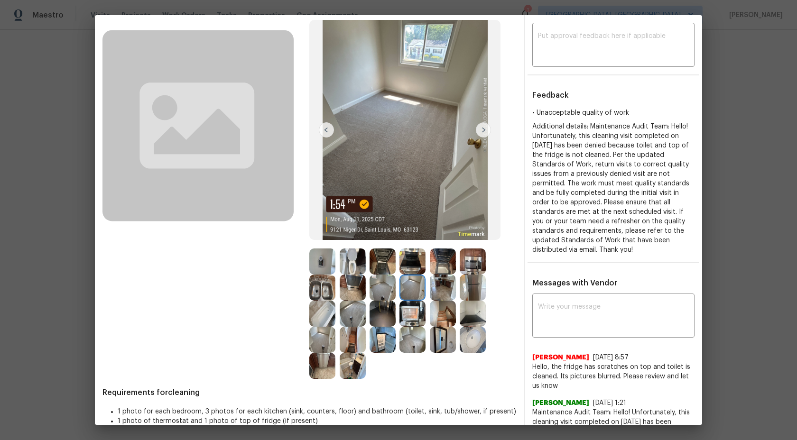
click at [374, 292] on img at bounding box center [382, 288] width 26 height 26
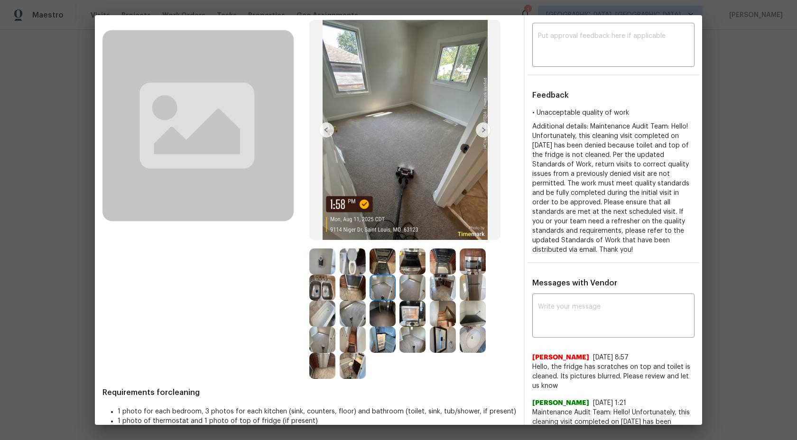
click at [343, 280] on img at bounding box center [352, 288] width 26 height 26
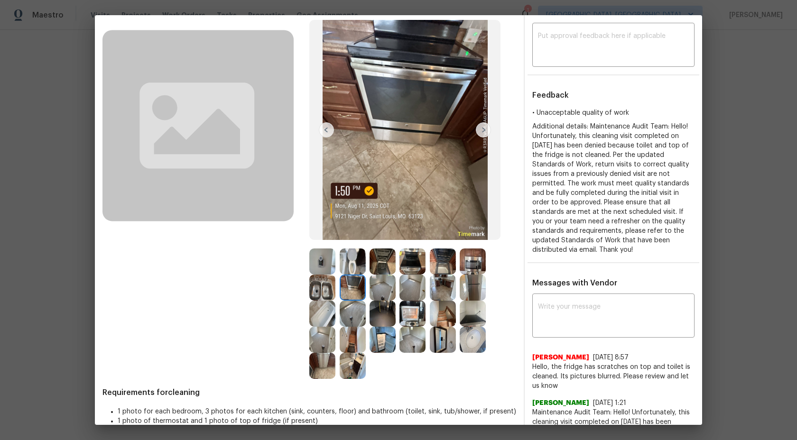
click at [325, 282] on img at bounding box center [322, 288] width 26 height 26
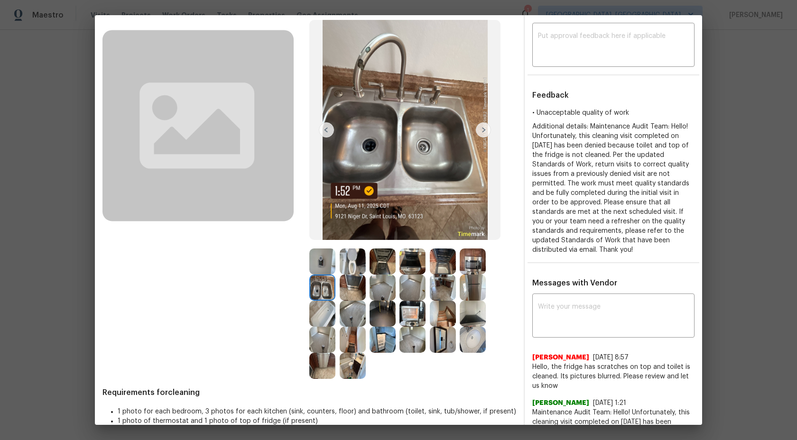
click at [325, 321] on img at bounding box center [322, 314] width 26 height 26
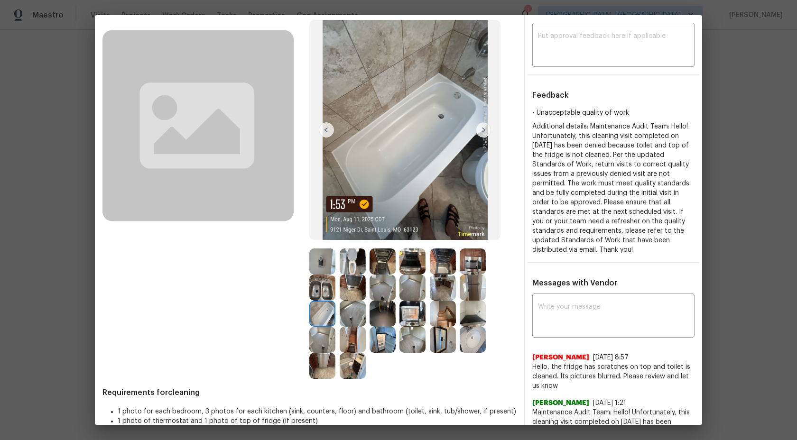
click at [350, 320] on img at bounding box center [352, 314] width 26 height 26
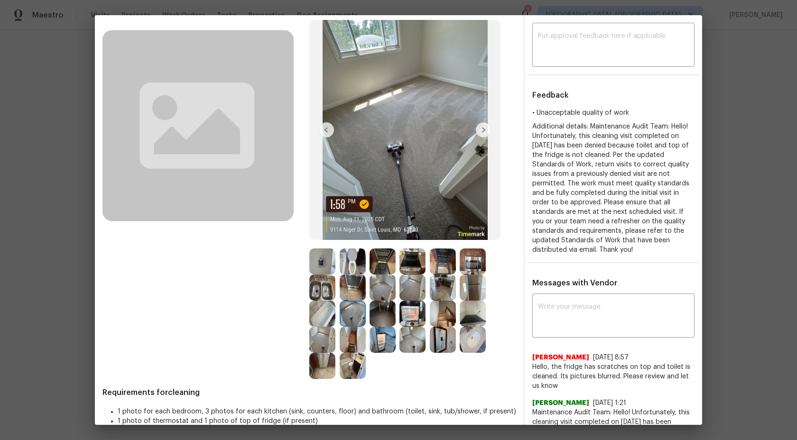
click at [387, 312] on img at bounding box center [382, 314] width 26 height 26
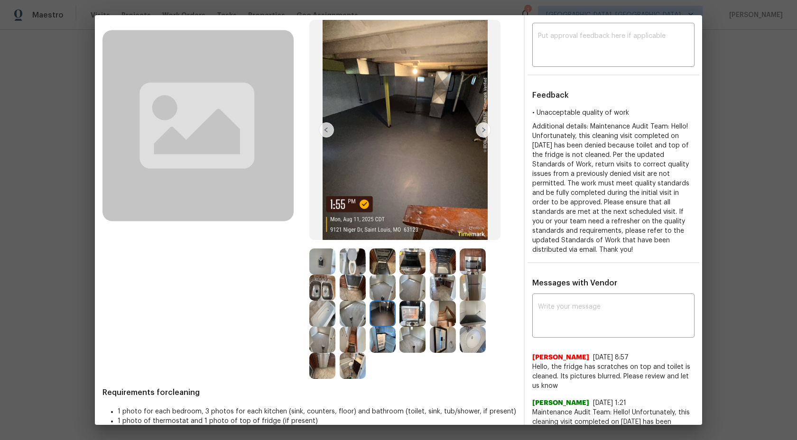
click at [411, 317] on img at bounding box center [412, 314] width 26 height 26
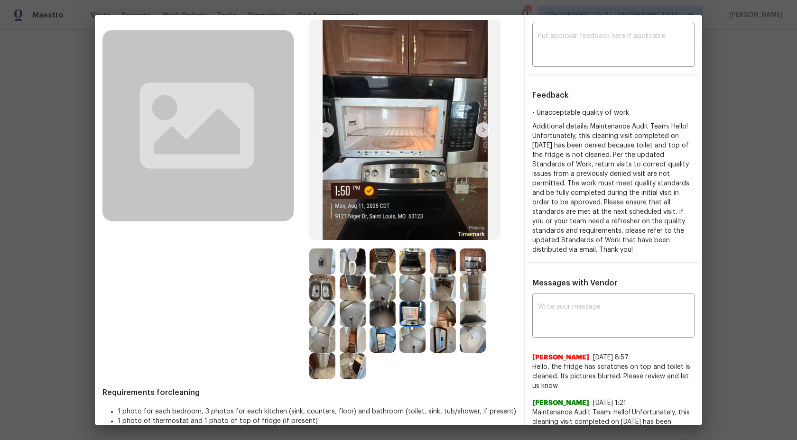
click at [446, 316] on img at bounding box center [443, 314] width 26 height 26
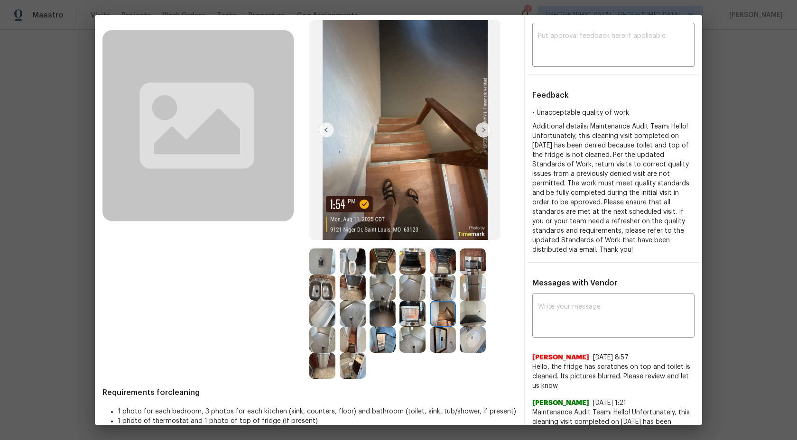
click at [471, 316] on img at bounding box center [472, 314] width 26 height 26
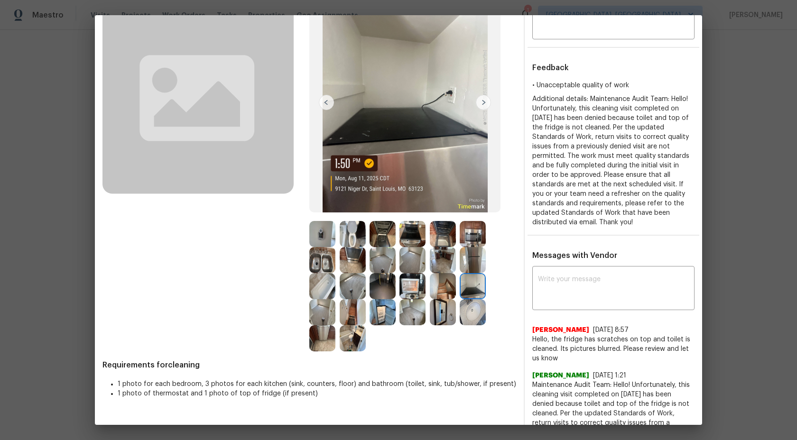
scroll to position [83, 0]
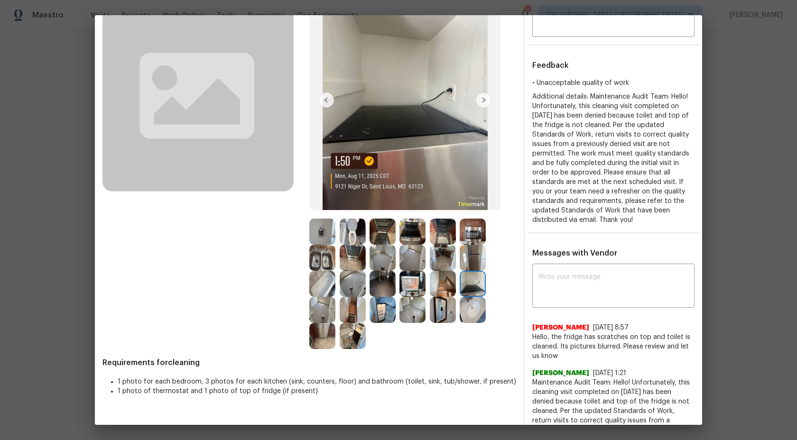
click at [364, 236] on img at bounding box center [352, 232] width 26 height 26
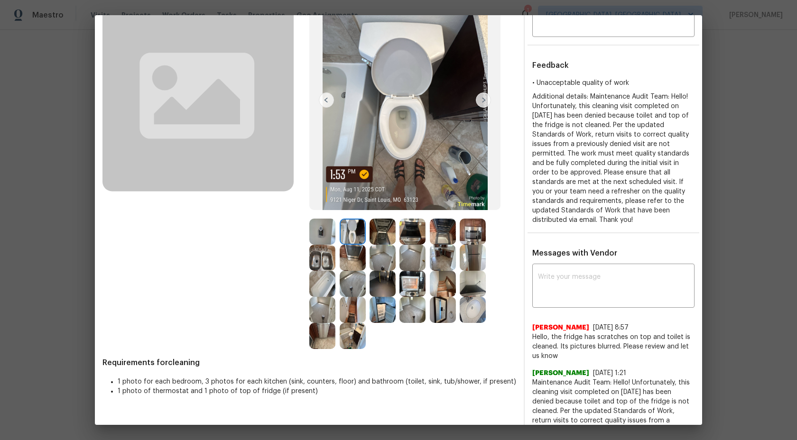
click at [317, 237] on img at bounding box center [322, 232] width 26 height 26
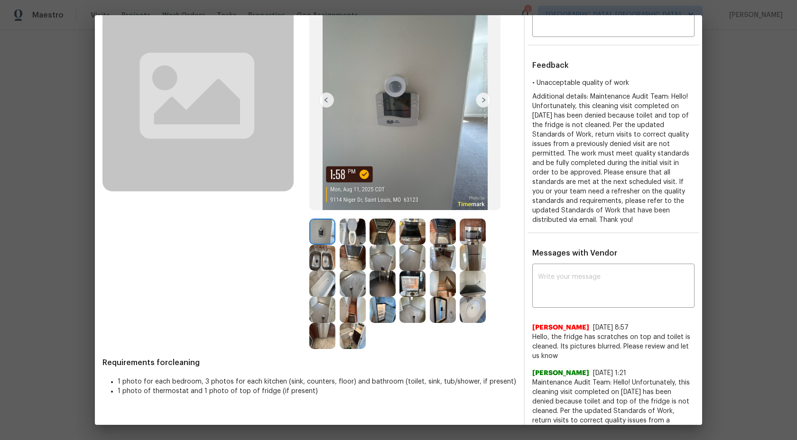
click at [335, 258] on div at bounding box center [324, 258] width 30 height 26
click at [351, 258] on img at bounding box center [352, 258] width 26 height 26
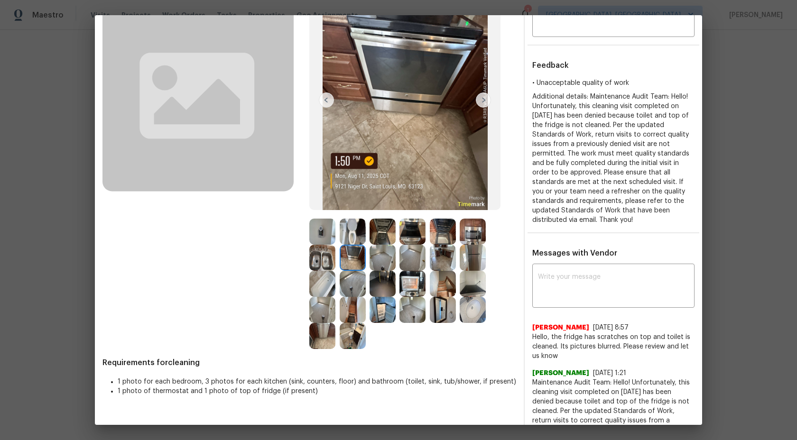
click at [385, 259] on img at bounding box center [382, 258] width 26 height 26
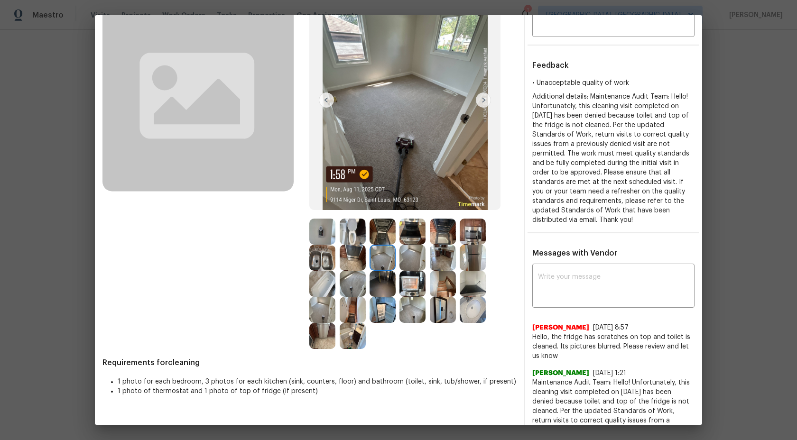
click at [419, 256] on img at bounding box center [412, 258] width 26 height 26
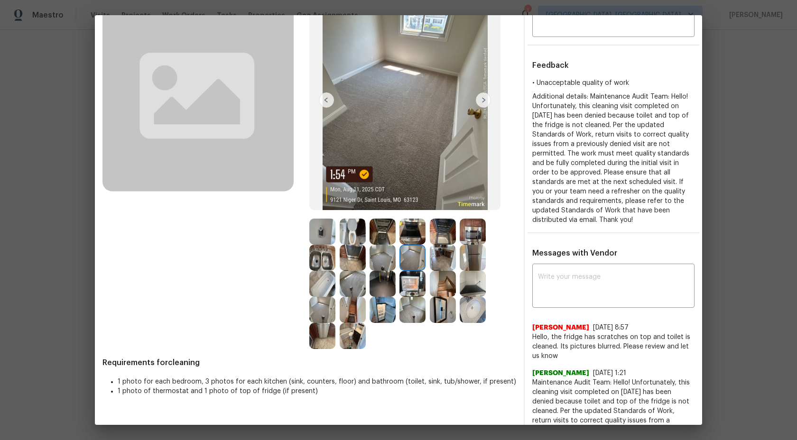
click at [448, 256] on img at bounding box center [443, 258] width 26 height 26
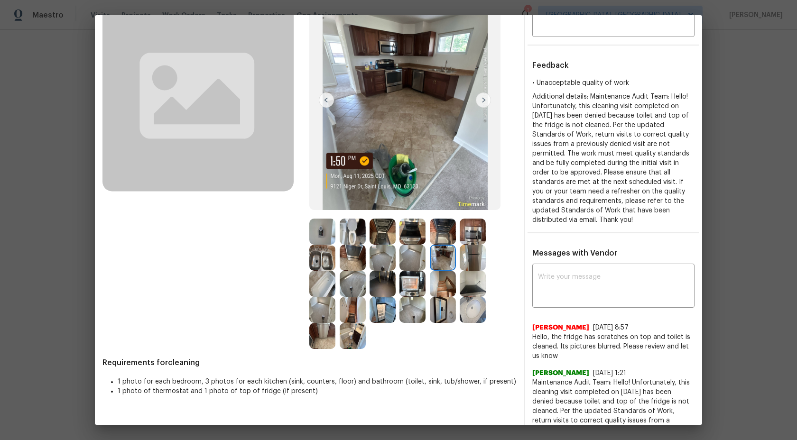
click at [473, 257] on img at bounding box center [472, 258] width 26 height 26
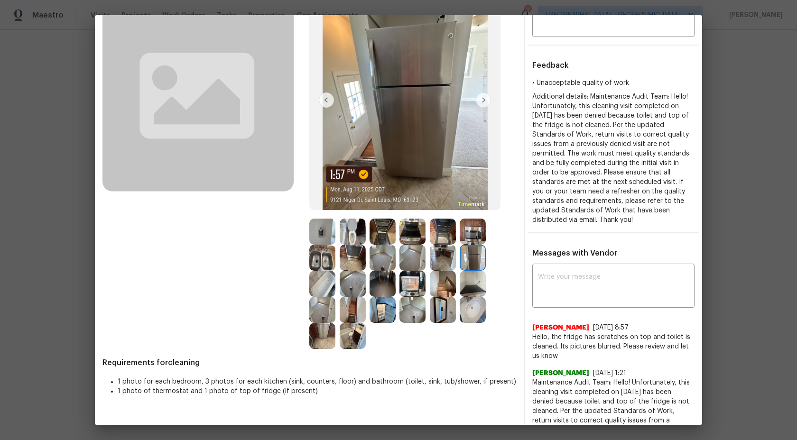
click at [470, 302] on img at bounding box center [472, 310] width 26 height 26
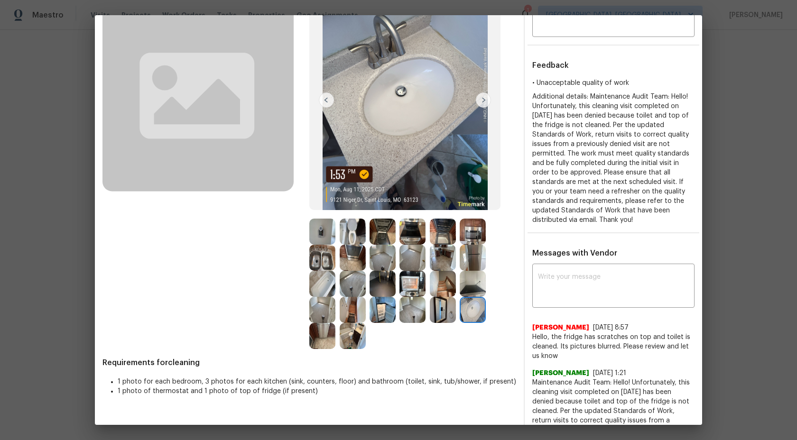
click at [421, 308] on img at bounding box center [412, 310] width 26 height 26
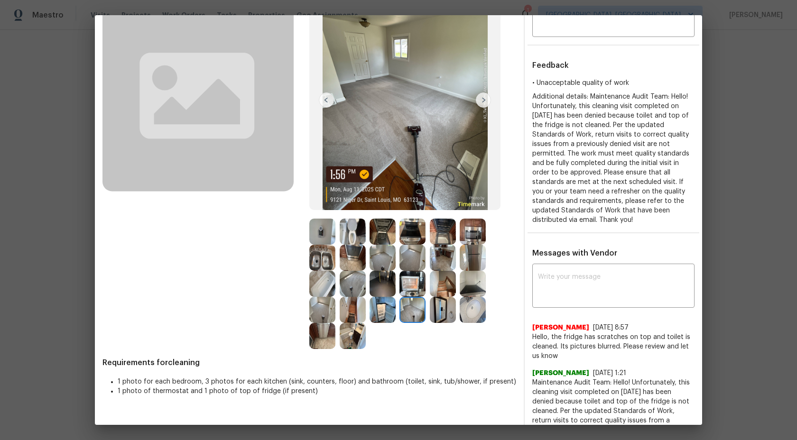
click at [380, 314] on img at bounding box center [382, 310] width 26 height 26
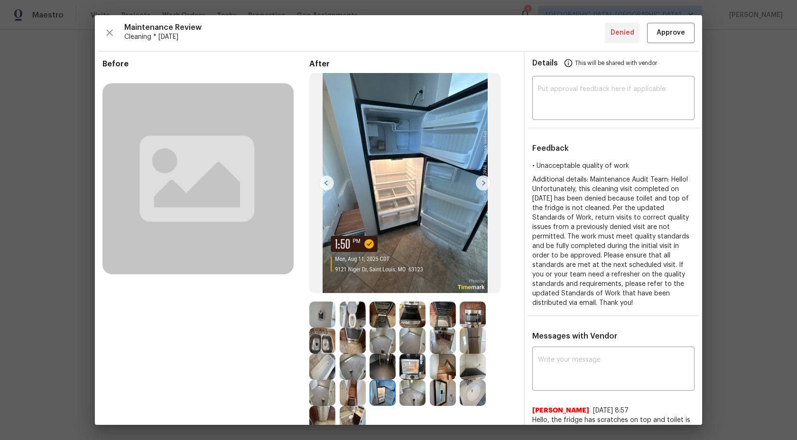
scroll to position [12, 0]
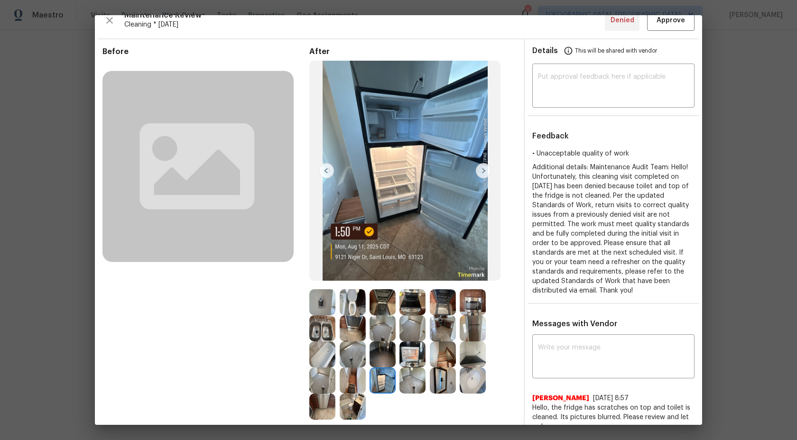
click at [323, 306] on img at bounding box center [322, 302] width 26 height 26
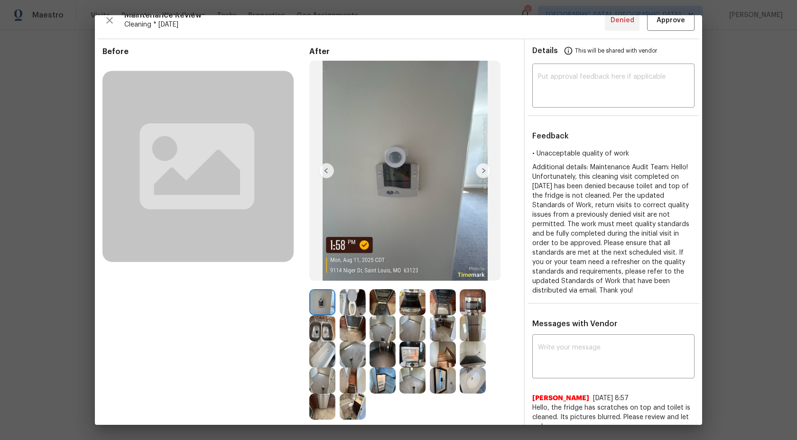
click at [356, 304] on img at bounding box center [352, 302] width 26 height 26
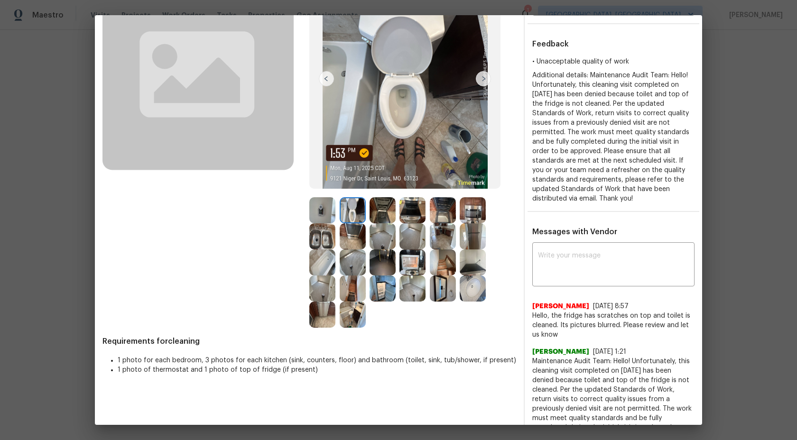
scroll to position [61, 0]
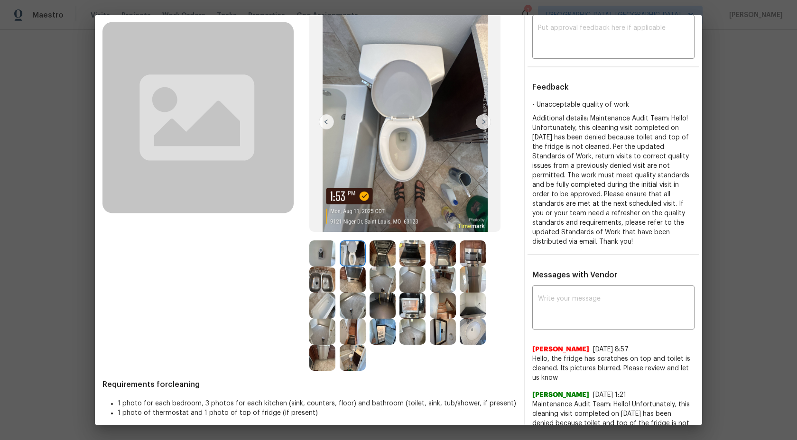
click at [327, 253] on img at bounding box center [322, 253] width 26 height 26
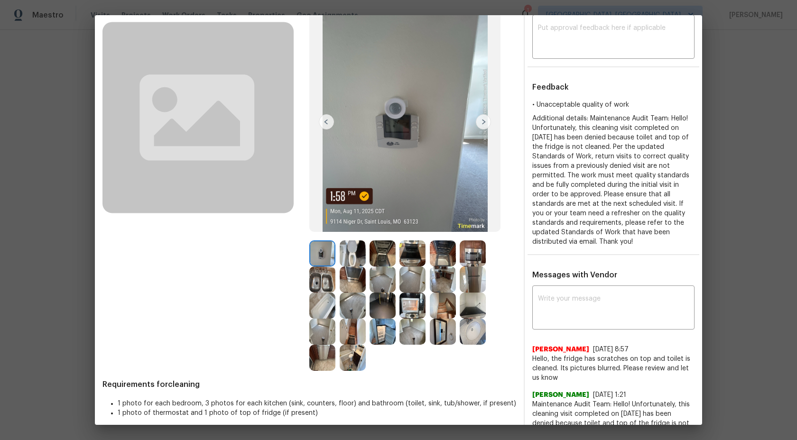
scroll to position [132, 0]
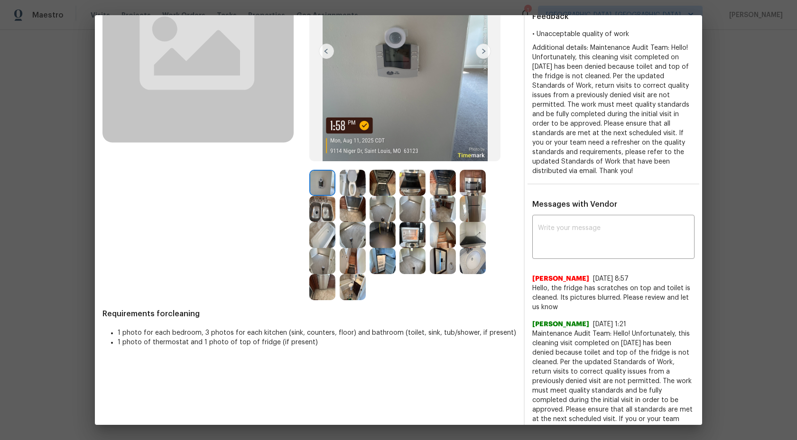
click at [348, 285] on img at bounding box center [352, 287] width 26 height 26
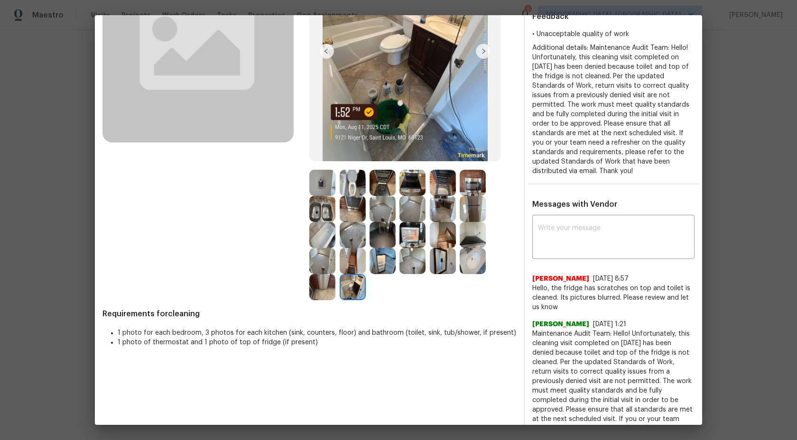
click at [405, 254] on img at bounding box center [412, 261] width 26 height 26
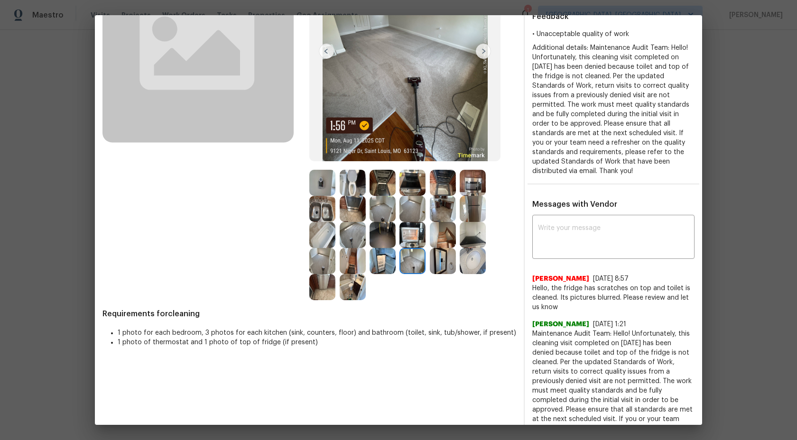
scroll to position [0, 0]
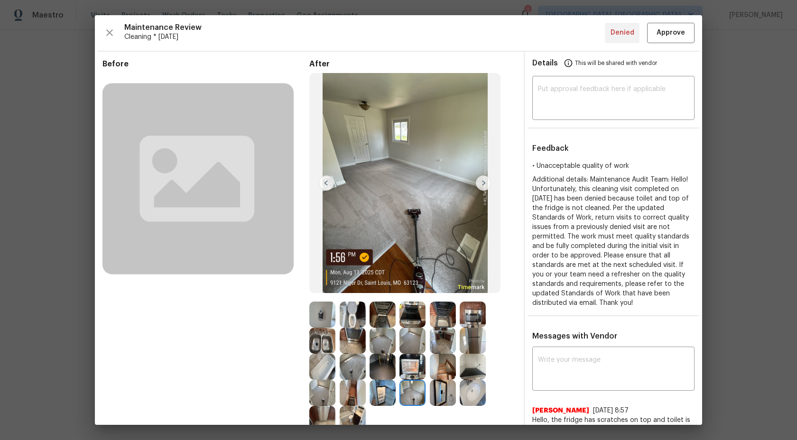
click at [353, 315] on img at bounding box center [352, 315] width 26 height 26
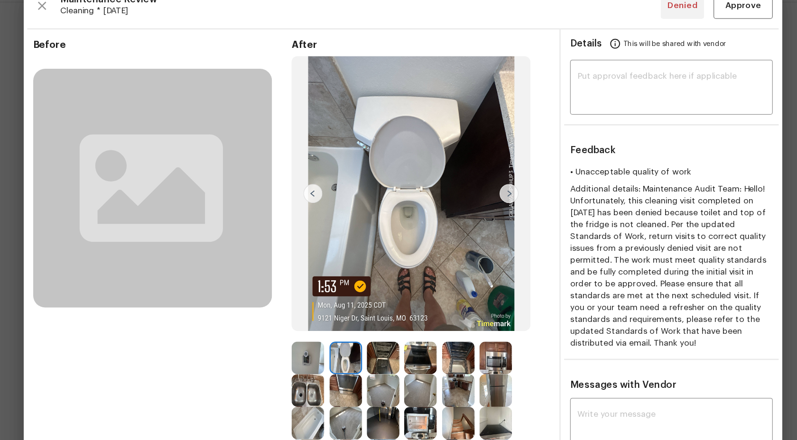
click at [382, 312] on img at bounding box center [382, 315] width 26 height 26
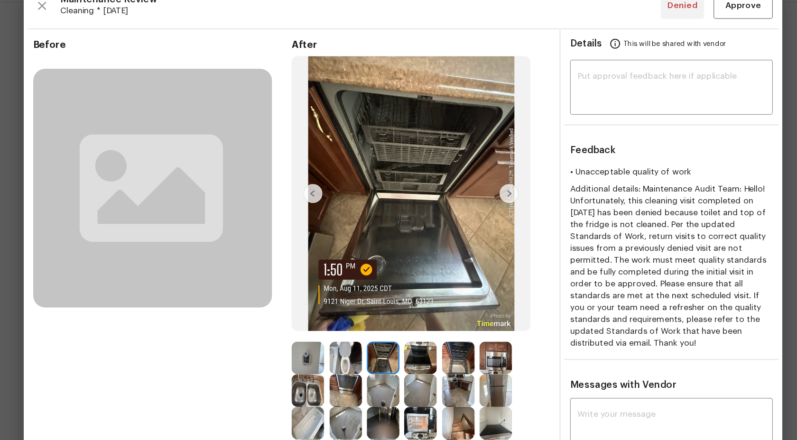
click at [408, 314] on img at bounding box center [412, 315] width 26 height 26
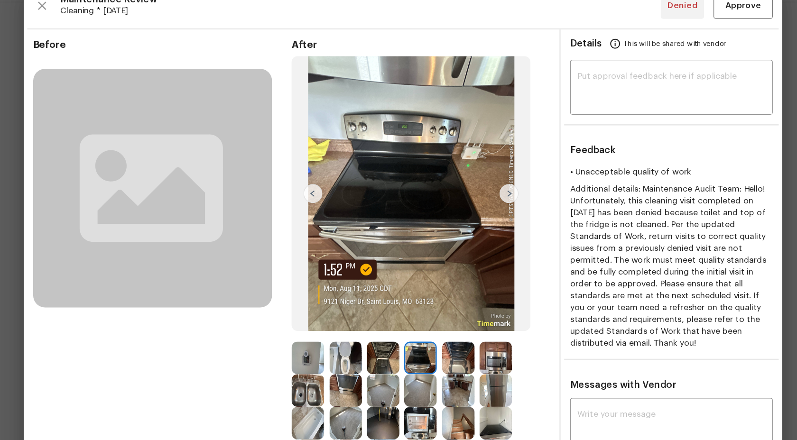
click at [356, 313] on img at bounding box center [352, 315] width 26 height 26
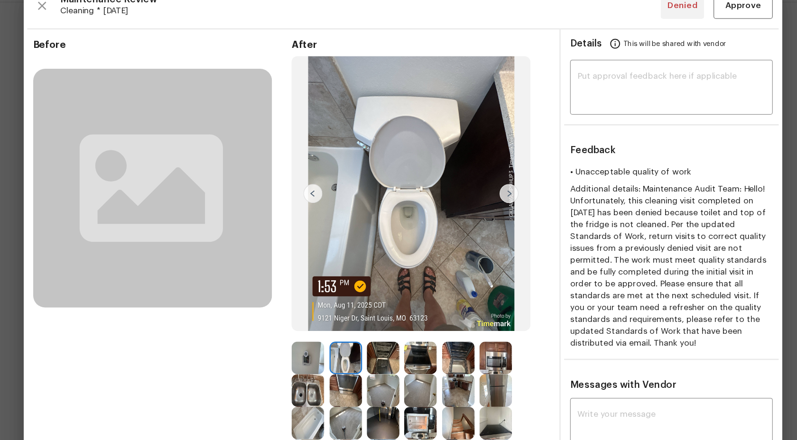
click at [316, 315] on img at bounding box center [322, 315] width 26 height 26
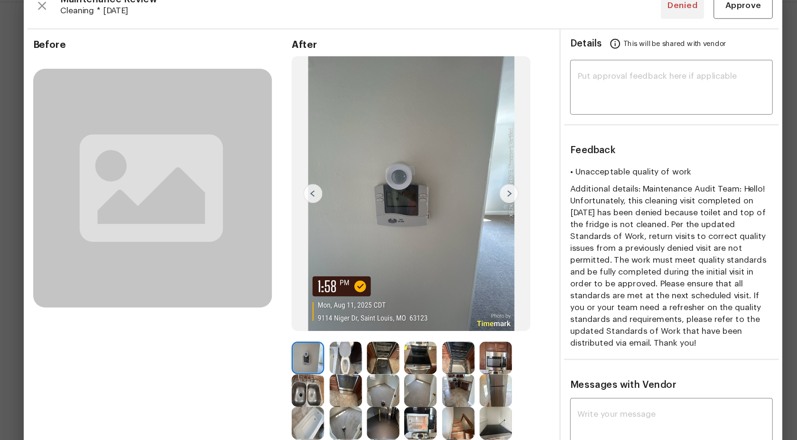
click at [473, 316] on img at bounding box center [472, 315] width 26 height 26
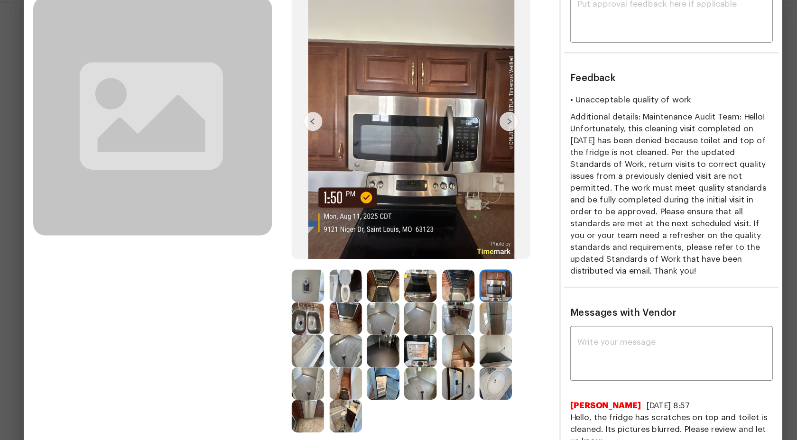
scroll to position [155, 0]
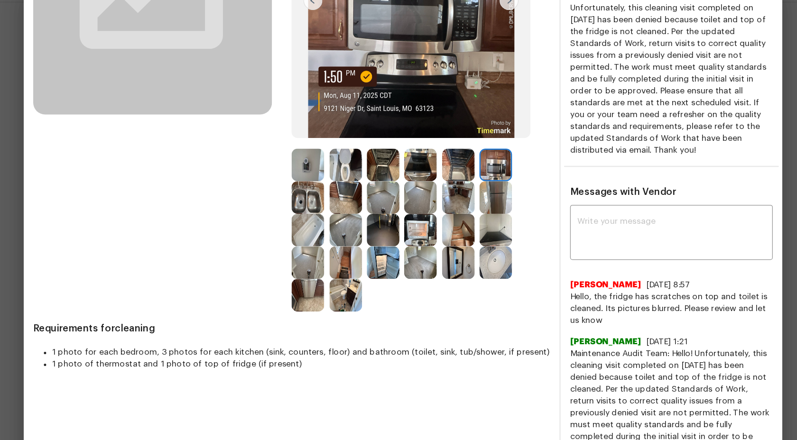
click at [472, 244] on img at bounding box center [472, 238] width 26 height 26
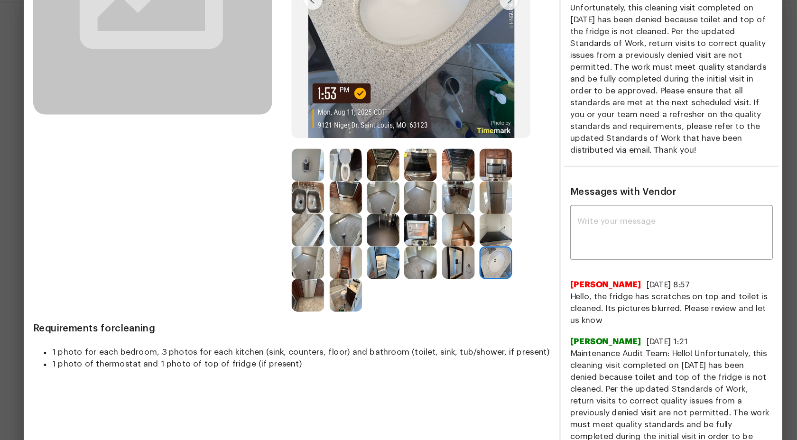
click at [353, 262] on img at bounding box center [352, 264] width 26 height 26
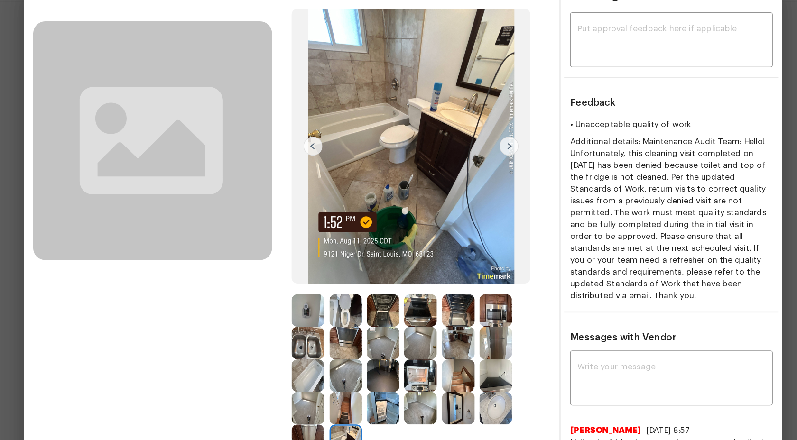
scroll to position [39, 0]
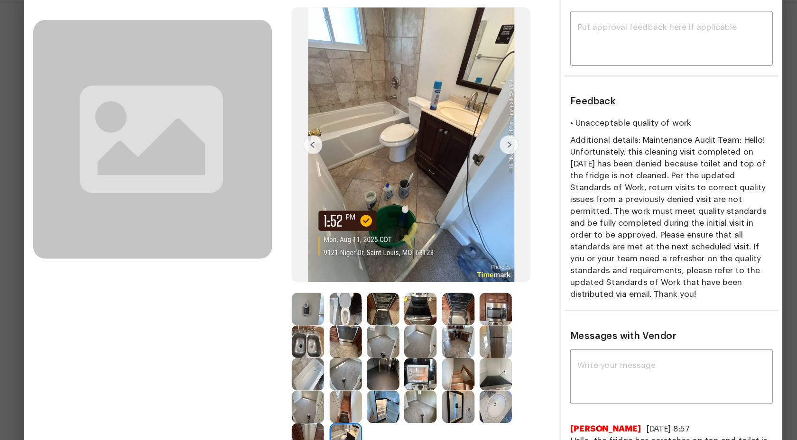
click at [349, 263] on img at bounding box center [352, 275] width 26 height 26
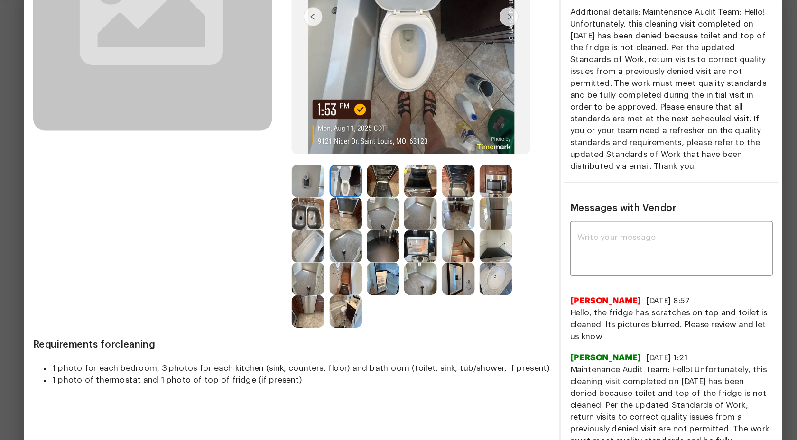
scroll to position [166, 0]
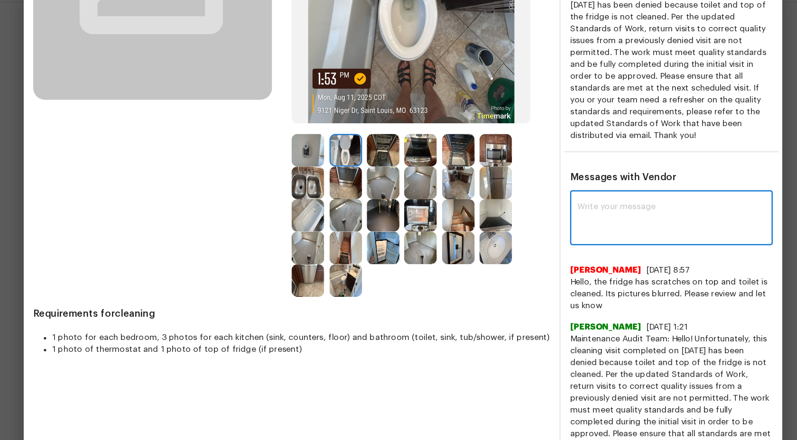
click at [563, 206] on textarea at bounding box center [613, 203] width 151 height 27
type textarea "H"
click at [635, 199] on textarea "Maintenance Audit Team" at bounding box center [596, 203] width 117 height 27
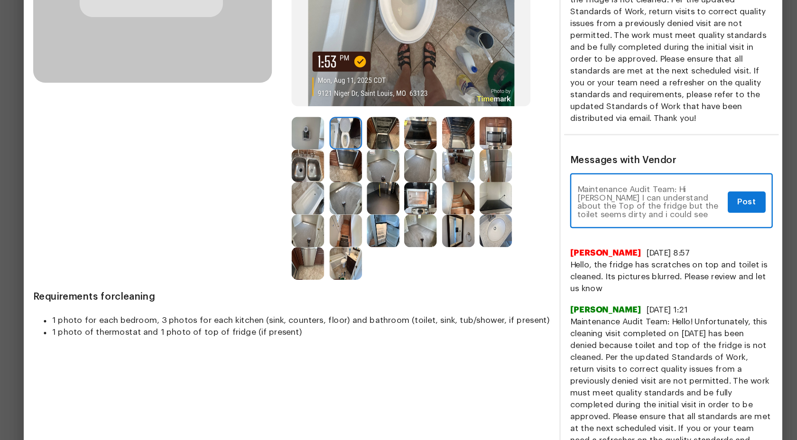
click at [621, 211] on textarea "Maintenance Audit Team: Hi Bahruz I can understand about the Top of the fridge …" at bounding box center [596, 203] width 117 height 27
click at [644, 216] on div "Maintenance Audit Team: Hi Bahruz I can understand about the Top of the fridge …" at bounding box center [613, 204] width 162 height 42
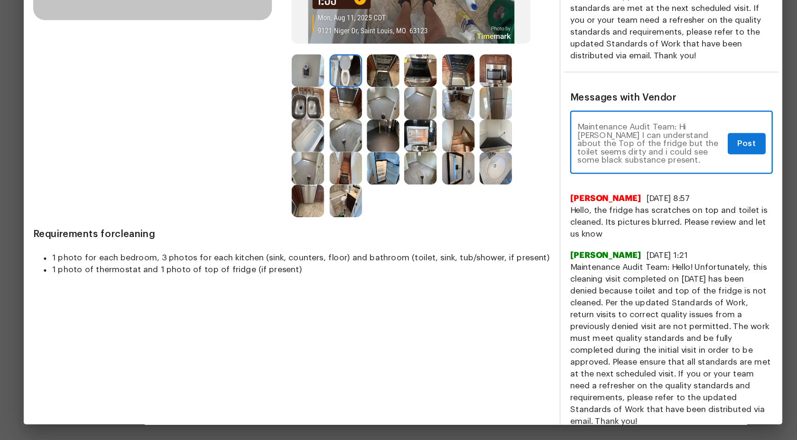
scroll to position [0, 0]
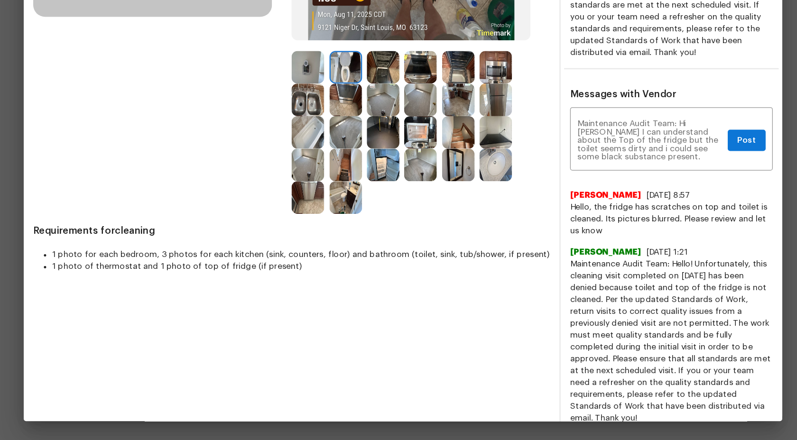
click at [629, 347] on span "Maintenance Audit Team: Hello! Unfortunately, this cleaning visit completed on …" at bounding box center [613, 360] width 162 height 133
drag, startPoint x: 629, startPoint y: 346, endPoint x: 630, endPoint y: 415, distance: 68.8
click at [630, 415] on span "Maintenance Audit Team: Hello! Unfortunately, this cleaning visit completed on …" at bounding box center [613, 360] width 162 height 133
copy span "The work must meet quality standards and be fully completed during the initial …"
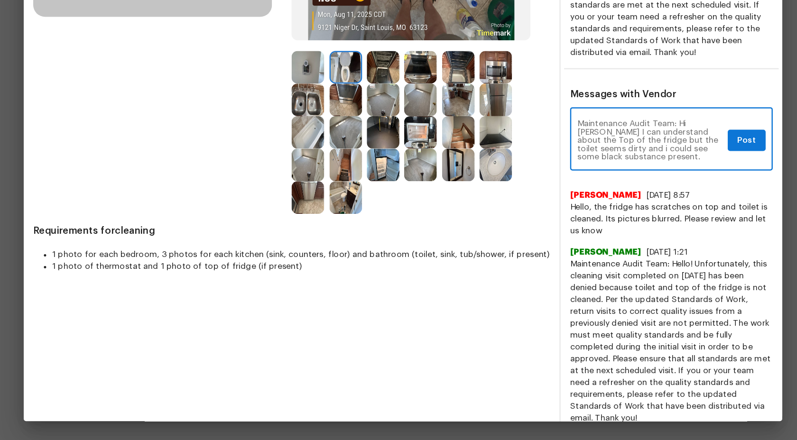
click at [592, 215] on textarea "Maintenance Audit Team: Hi Bahruz I can understand about the Top of the fridge …" at bounding box center [596, 199] width 117 height 33
paste textarea "The work must meet quality standards and be fully completed during the initial …"
type textarea "Maintenance Audit Team: Hi Bahruz I can understand about the Top of the fridge …"
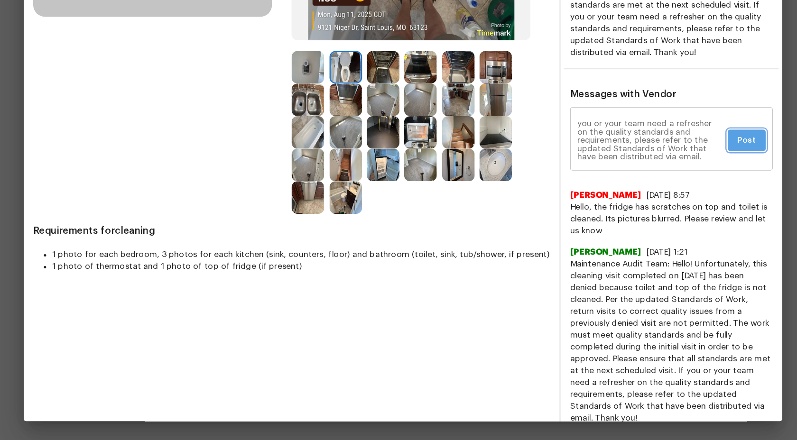
click at [682, 195] on button "Post" at bounding box center [673, 201] width 30 height 18
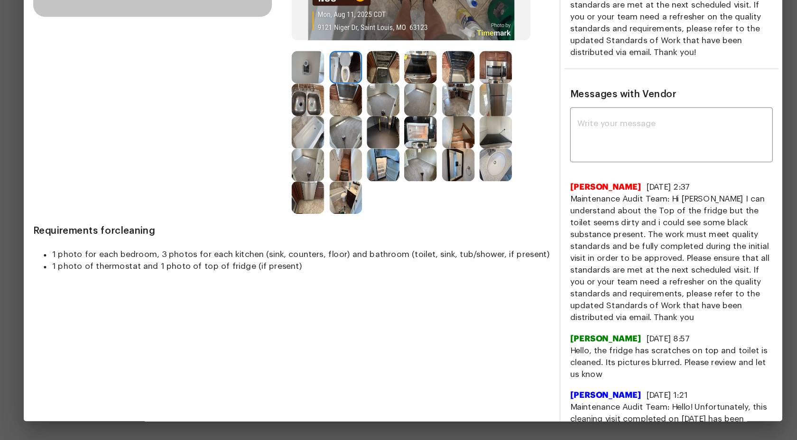
scroll to position [0, 0]
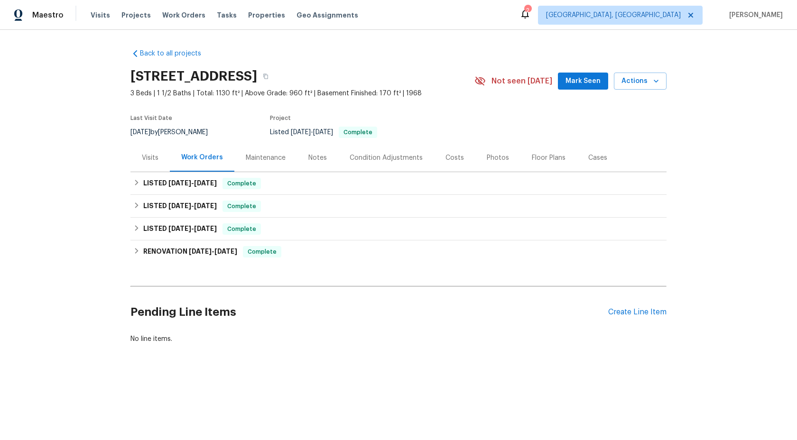
click at [260, 155] on div "Maintenance" at bounding box center [266, 157] width 40 height 9
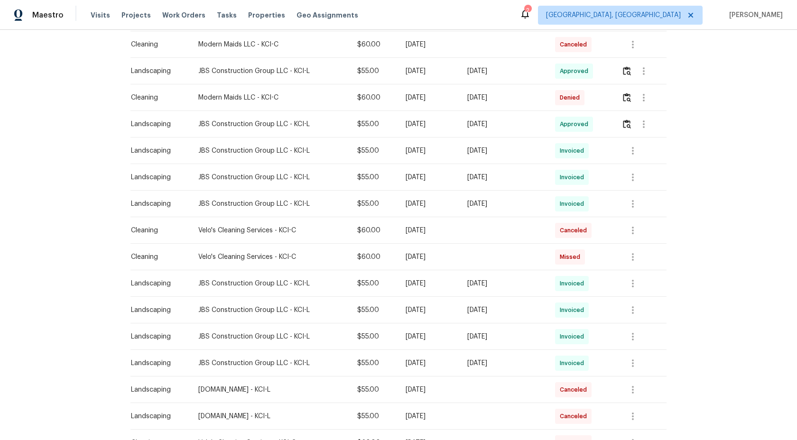
scroll to position [332, 0]
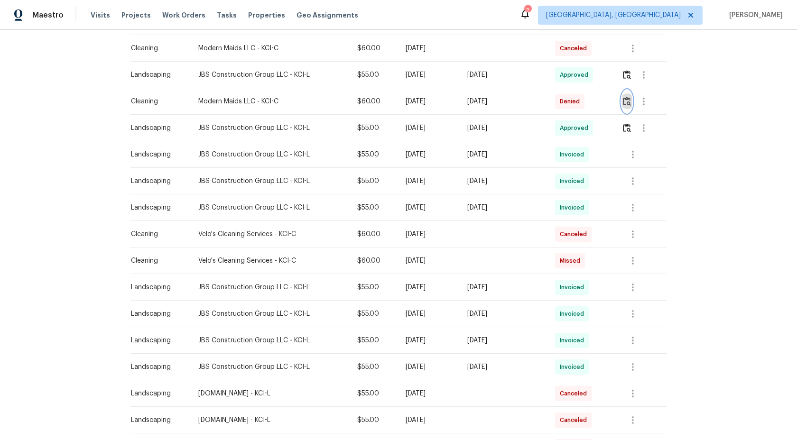
click at [631, 99] on img "button" at bounding box center [627, 101] width 8 height 9
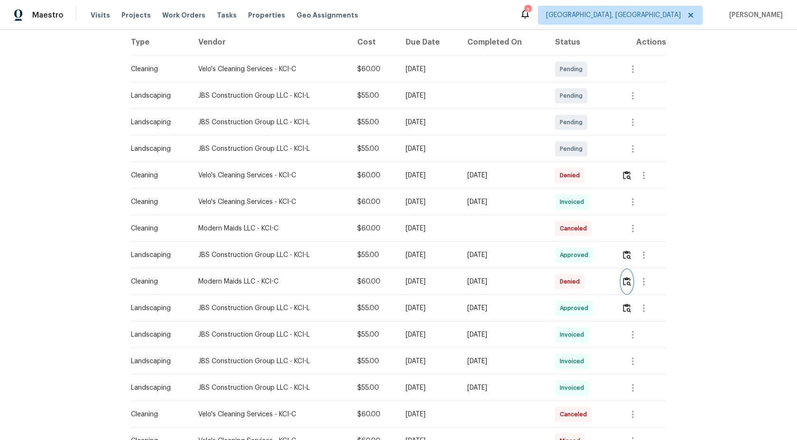
scroll to position [150, 0]
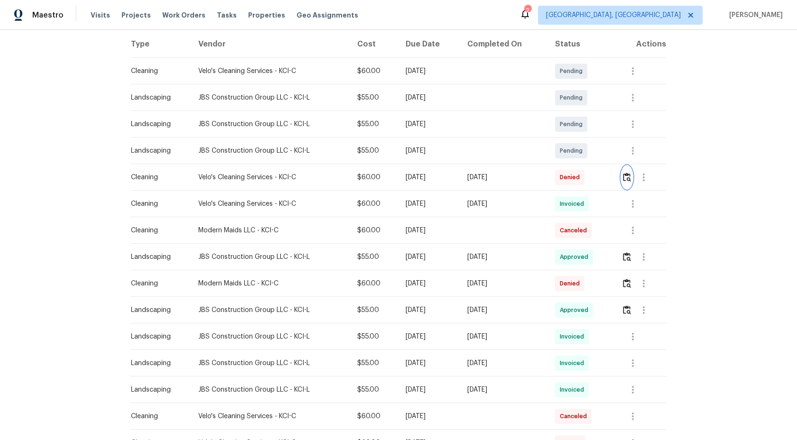
click at [631, 177] on img "button" at bounding box center [627, 177] width 8 height 9
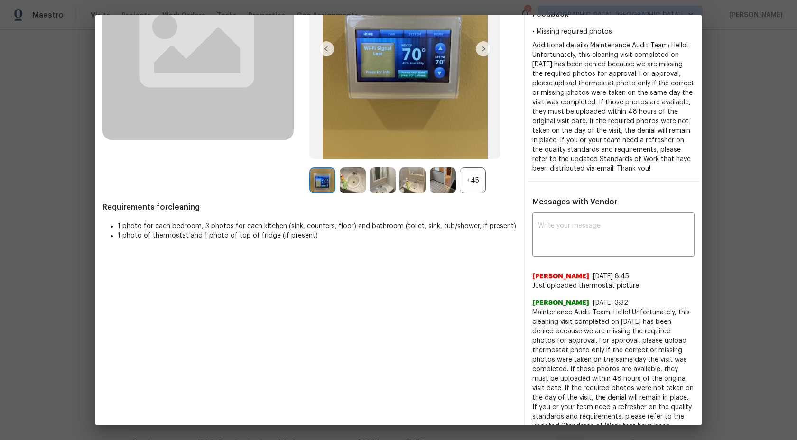
scroll to position [127, 0]
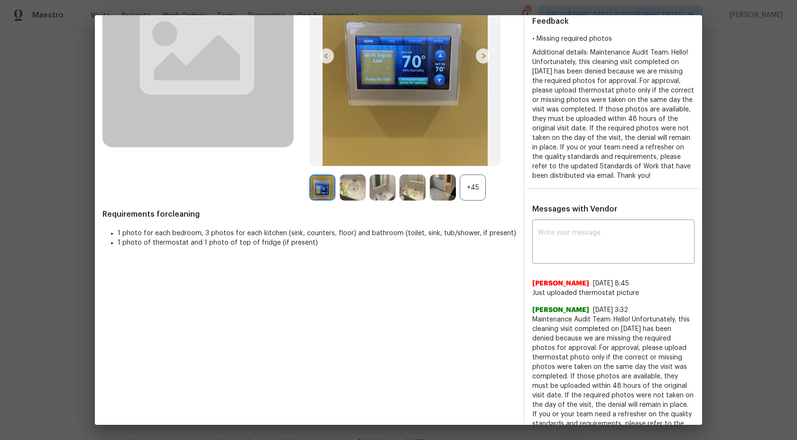
click at [352, 193] on img at bounding box center [352, 187] width 26 height 26
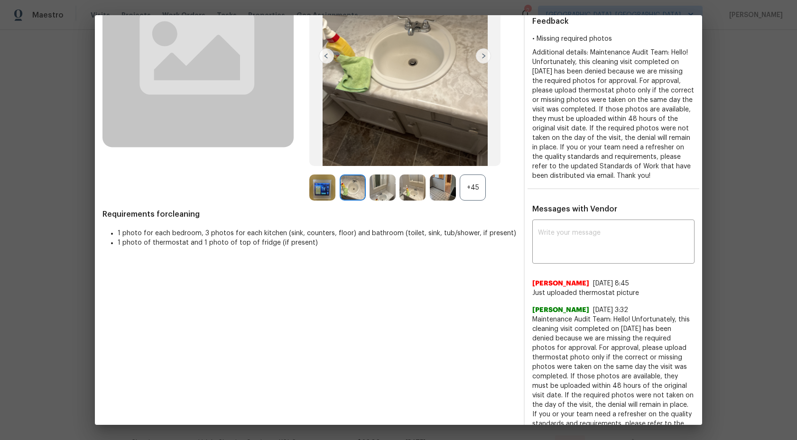
click at [436, 192] on img at bounding box center [443, 187] width 26 height 26
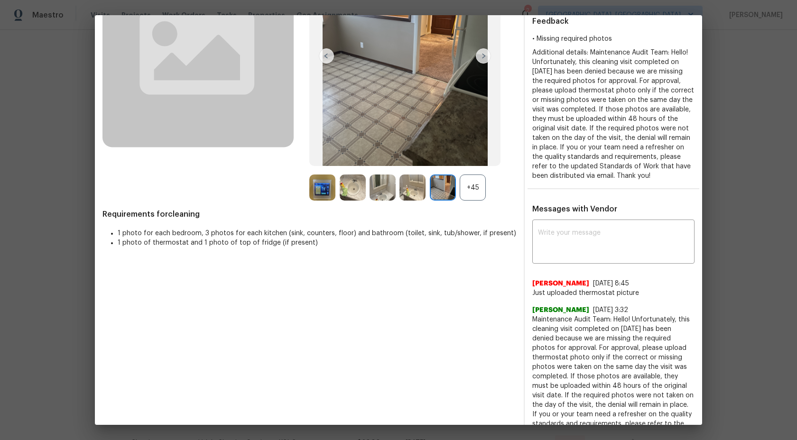
click at [476, 184] on div "+45" at bounding box center [472, 187] width 26 height 26
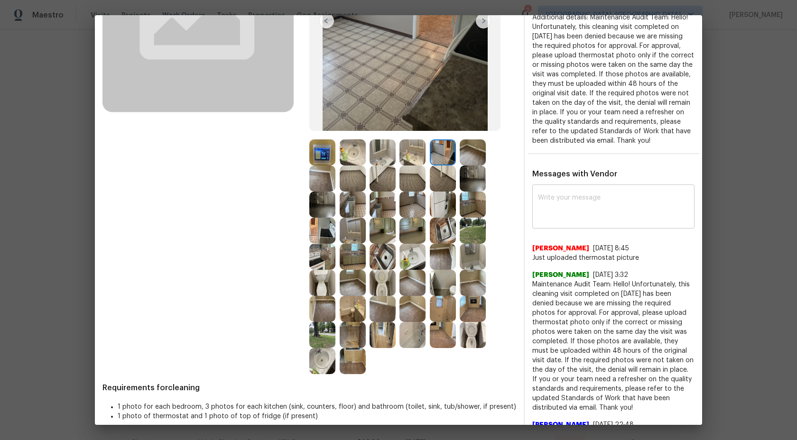
scroll to position [0, 0]
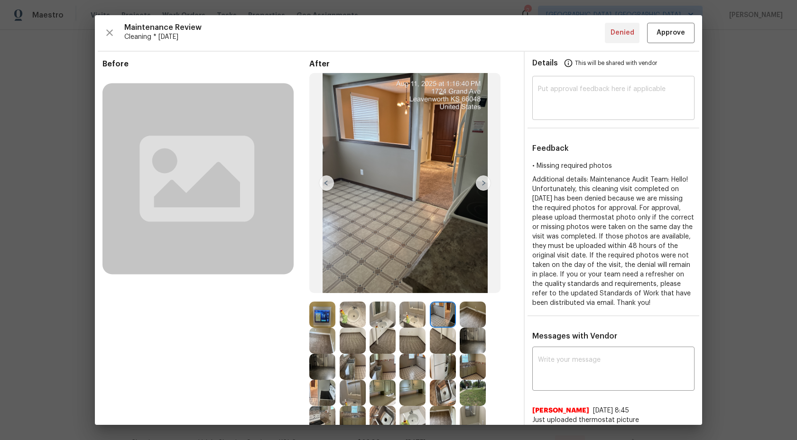
click at [568, 99] on textarea at bounding box center [613, 99] width 151 height 27
click at [588, 81] on div "​" at bounding box center [613, 99] width 162 height 42
paste textarea "Maintenance Audit Team: Hi Team This visit has been approved after further audi…"
click at [649, 87] on textarea "Maintenance Audit Team: Hi Team This visit has been approved after further audi…" at bounding box center [613, 99] width 151 height 27
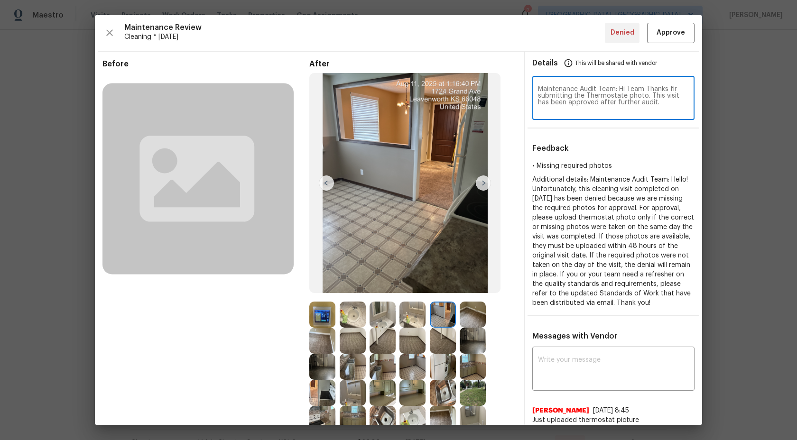
click at [651, 105] on textarea "Maintenance Audit Team: Hi Team Thanks fir submitting the Thermostate photo. Th…" at bounding box center [613, 99] width 151 height 27
click at [611, 95] on textarea "Maintenance Audit Team: Hi Team Thanks fir submitting the Thermostate photo. Th…" at bounding box center [613, 99] width 151 height 27
click at [617, 111] on textarea "Maintenance Audit Team: Hi Team Thanks fir submitting the Thermostate photo. Th…" at bounding box center [613, 99] width 151 height 27
click at [629, 219] on span "Additional details: Maintenance Audit Team: Hello! Unfortunately, this cleaning…" at bounding box center [613, 241] width 162 height 130
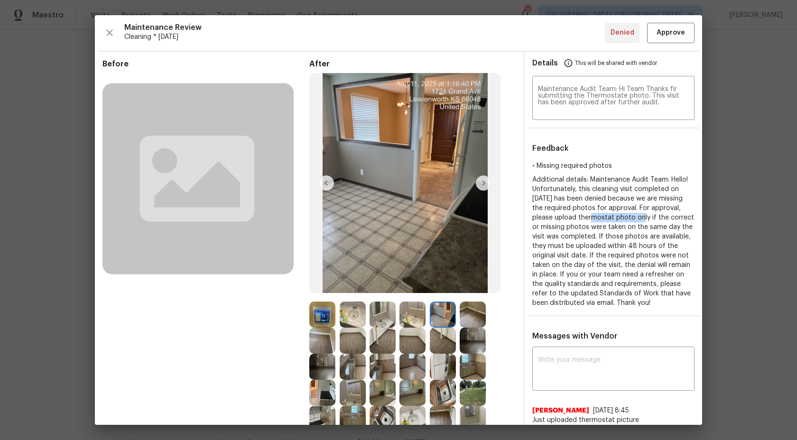
click at [655, 219] on span "Additional details: Maintenance Audit Team: Hello! Unfortunately, this cleaning…" at bounding box center [613, 241] width 162 height 130
copy span "thermostat photo"
click at [600, 95] on textarea "Maintenance Audit Team: Hi Team Thanks fir submitting the Thermostate photo. Th…" at bounding box center [613, 99] width 151 height 27
click at [634, 95] on textarea "Maintenance Audit Team: Hi Team Thanks fir submitting the Thermostate photo. Th…" at bounding box center [613, 99] width 151 height 27
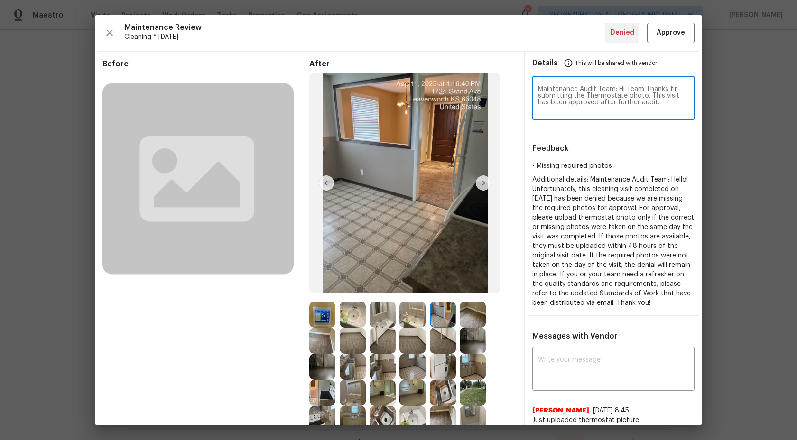
paste textarea "thermostat"
click at [649, 108] on textarea "Maintenance Audit Team: Hi Team Thanks fir submitting the thermostat photo. Thi…" at bounding box center [613, 99] width 151 height 27
type textarea "Maintenance Audit Team: Hi Team Thanks fir submitting the thermostat photo. Thi…"
click at [666, 33] on span "Approve" at bounding box center [670, 33] width 28 height 12
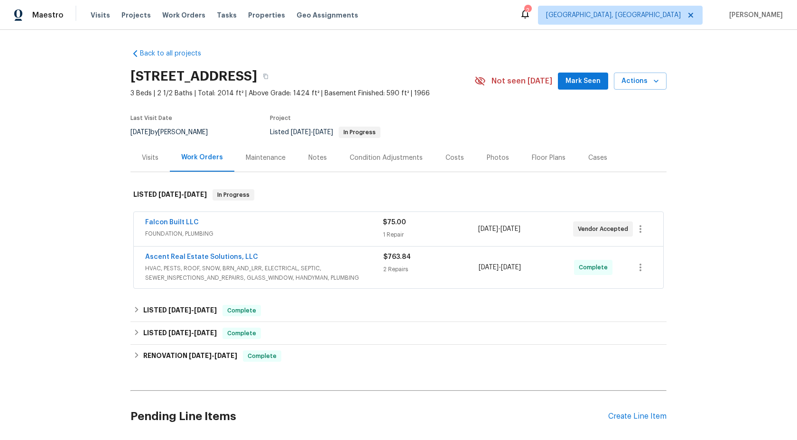
click at [261, 163] on div "Maintenance" at bounding box center [265, 158] width 63 height 28
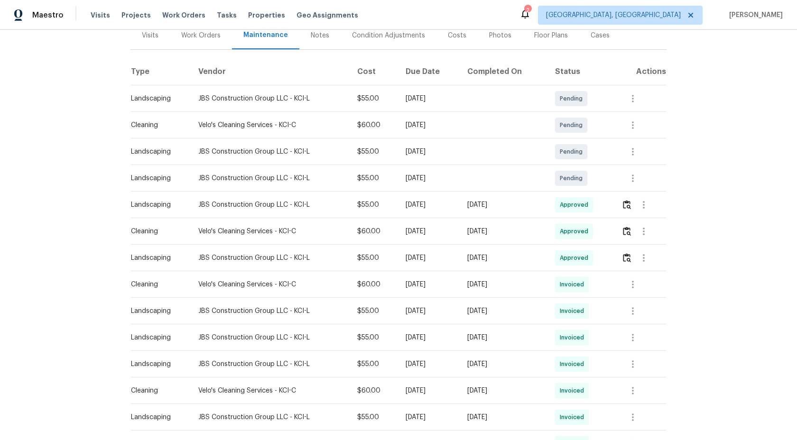
scroll to position [382, 0]
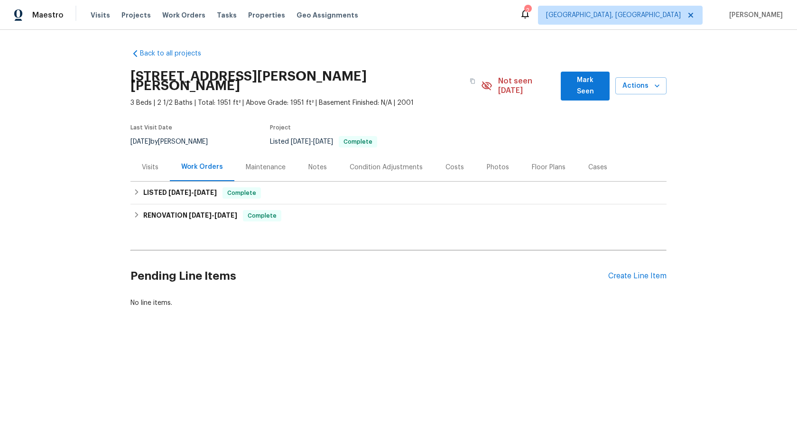
click at [265, 163] on div "Maintenance" at bounding box center [266, 167] width 40 height 9
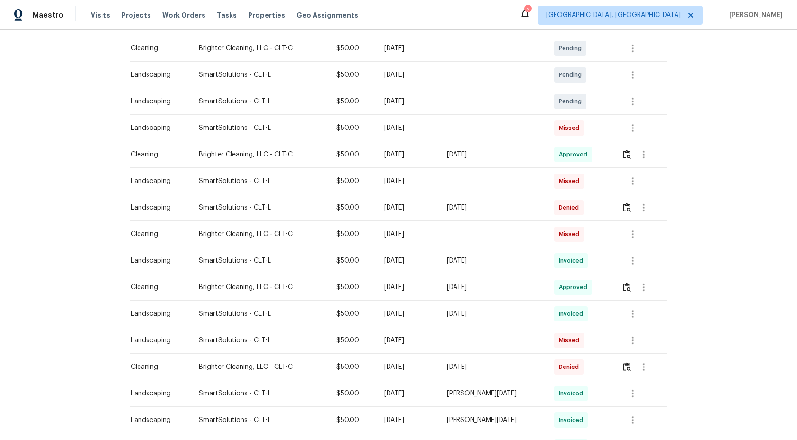
scroll to position [210, 0]
click at [630, 202] on img "button" at bounding box center [627, 206] width 8 height 9
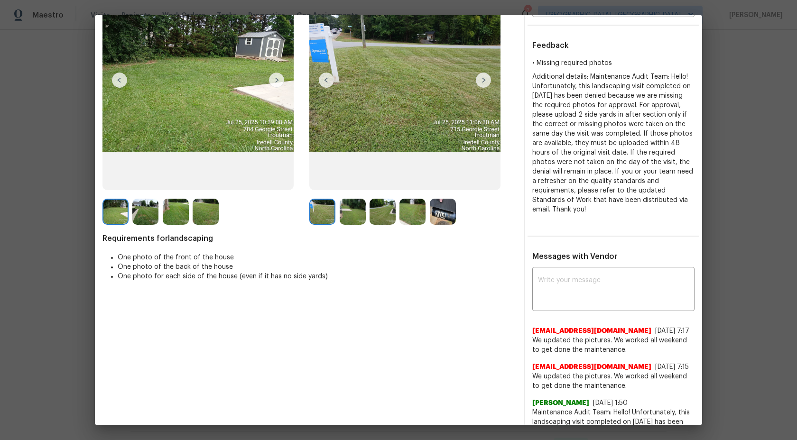
scroll to position [12, 0]
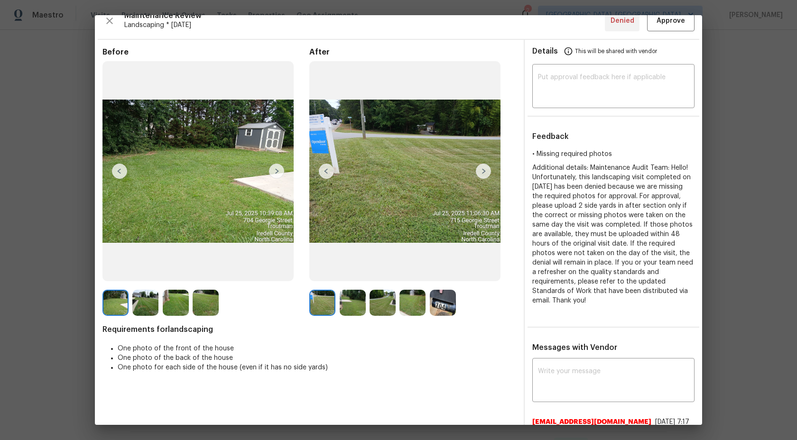
click at [483, 166] on img at bounding box center [483, 171] width 15 height 15
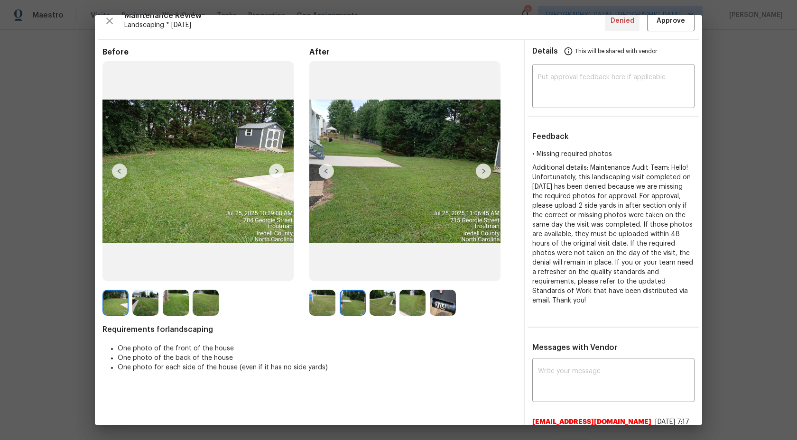
click at [360, 299] on img at bounding box center [352, 303] width 26 height 26
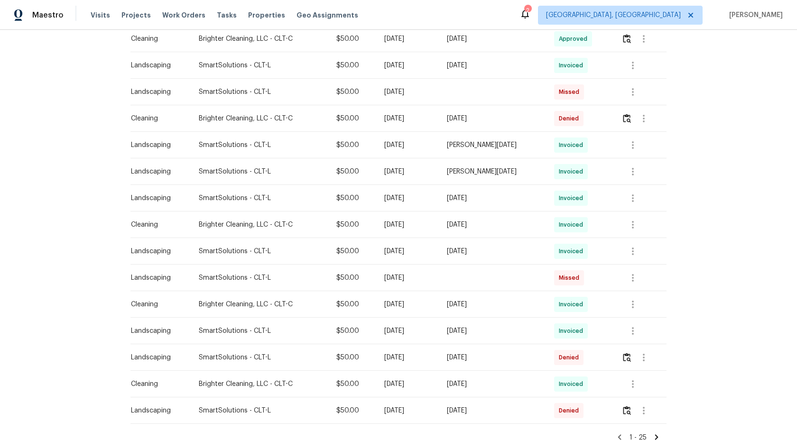
scroll to position [506, 0]
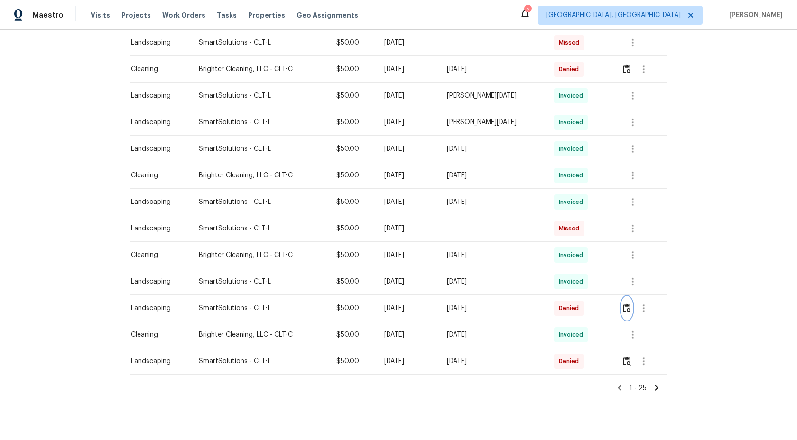
click at [628, 303] on img "button" at bounding box center [627, 307] width 8 height 9
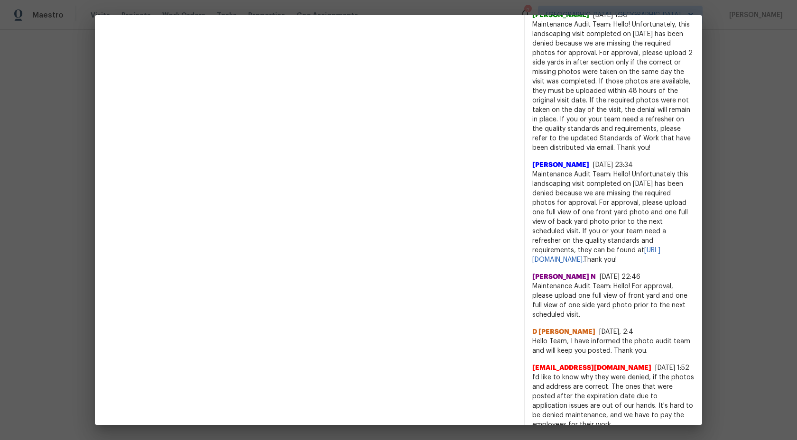
scroll to position [428, 0]
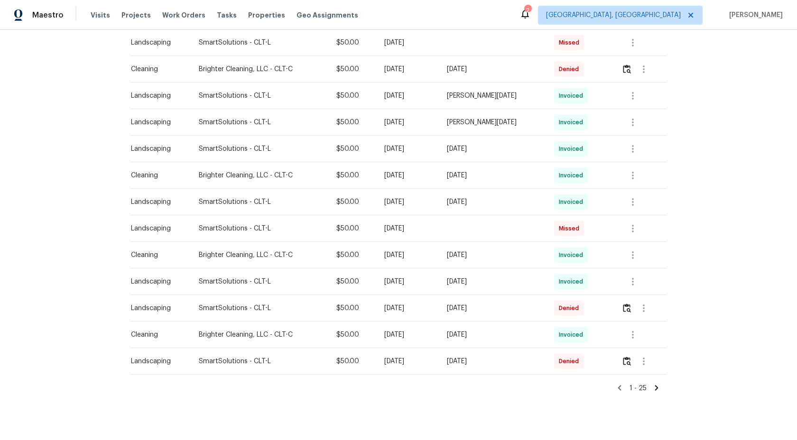
click at [656, 385] on icon at bounding box center [656, 387] width 3 height 5
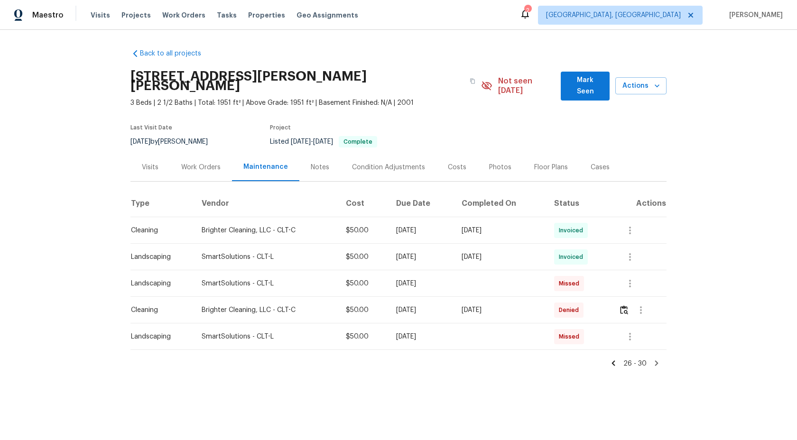
click at [617, 359] on icon at bounding box center [613, 363] width 9 height 9
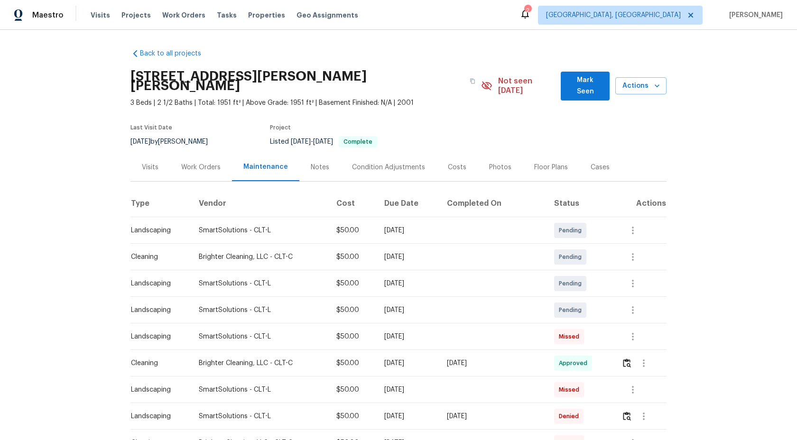
scroll to position [506, 0]
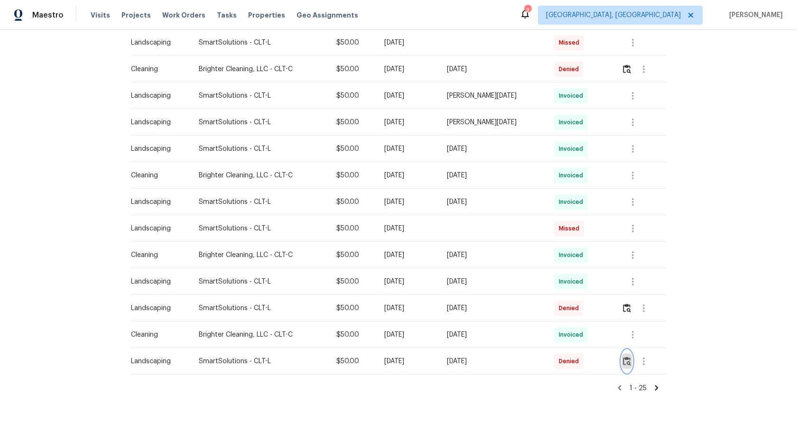
click at [629, 357] on img "button" at bounding box center [627, 361] width 8 height 9
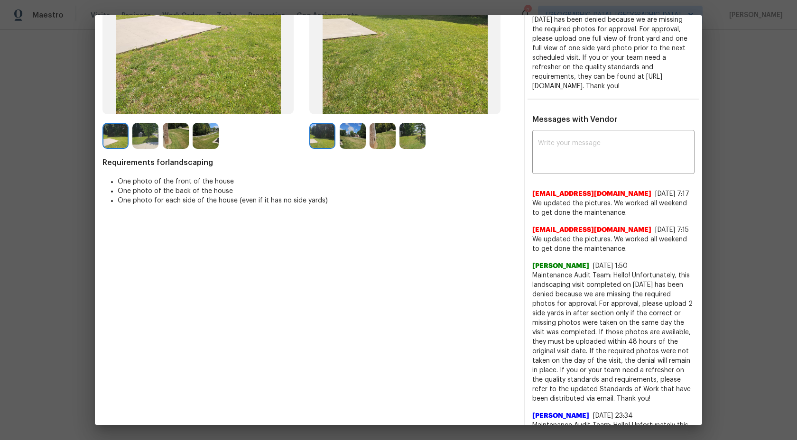
scroll to position [0, 0]
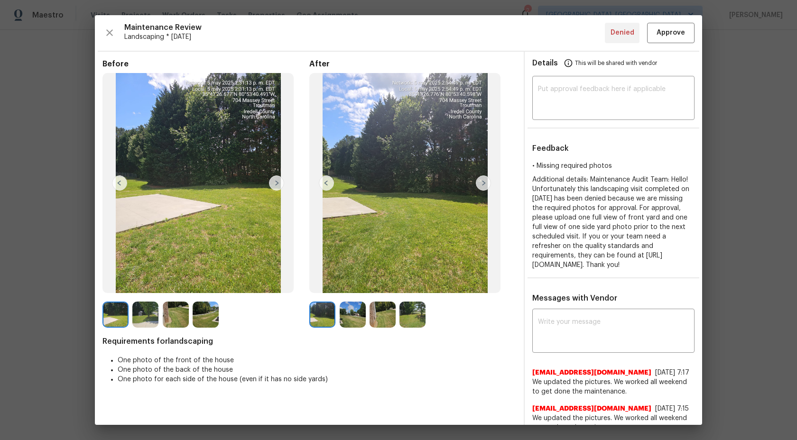
click at [481, 182] on img at bounding box center [483, 182] width 15 height 15
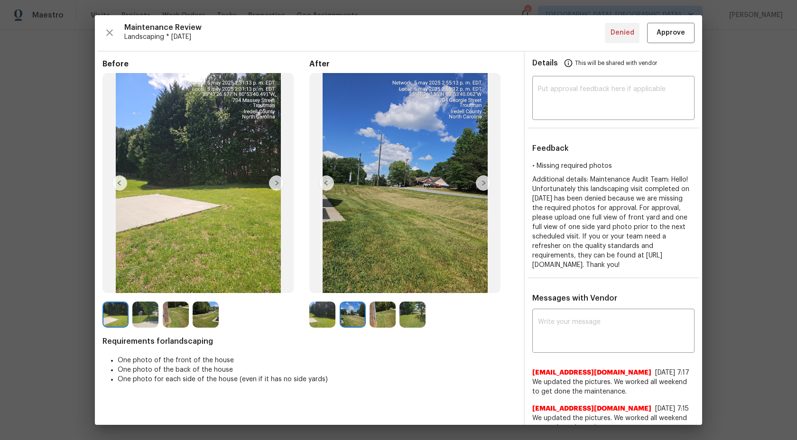
click at [358, 321] on img at bounding box center [352, 315] width 26 height 26
click at [391, 311] on img at bounding box center [382, 315] width 26 height 26
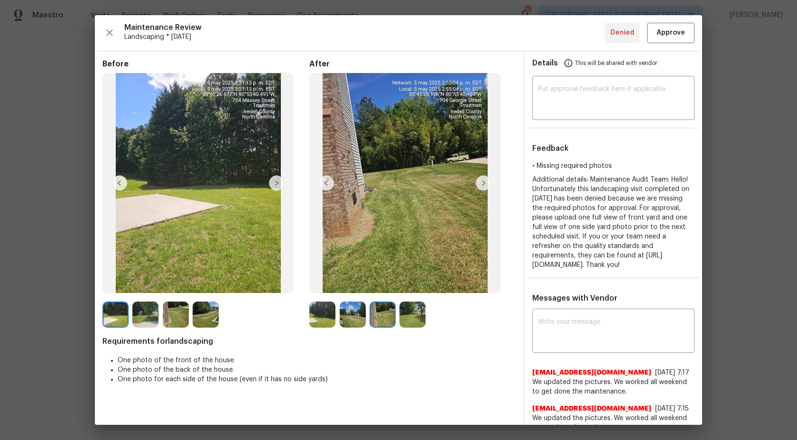
click at [412, 312] on img at bounding box center [412, 315] width 26 height 26
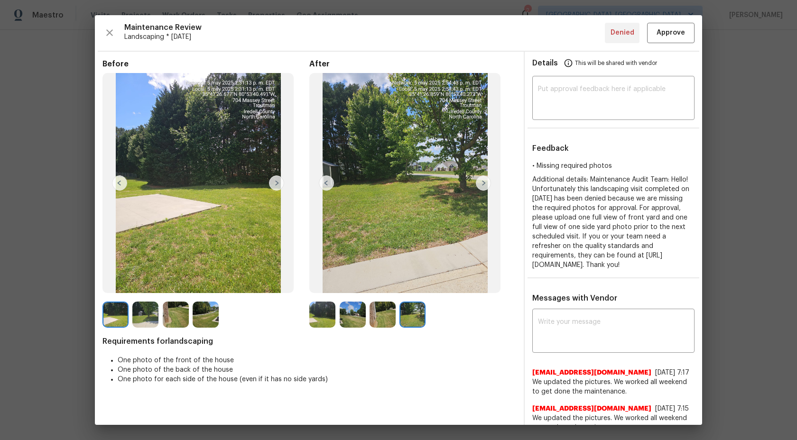
click at [386, 318] on img at bounding box center [382, 315] width 26 height 26
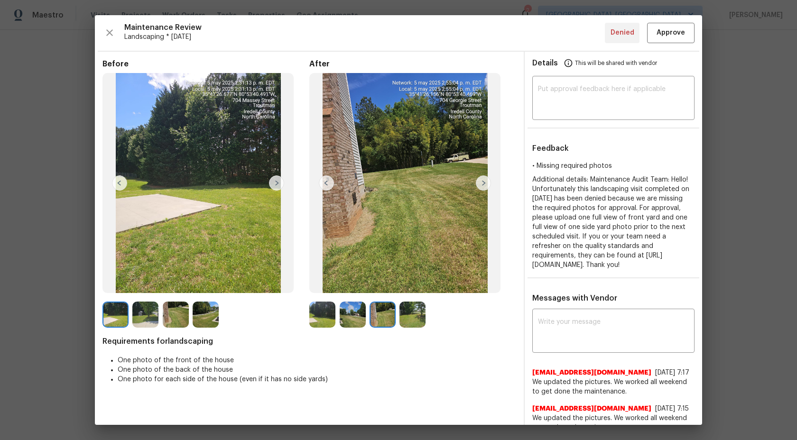
click at [356, 317] on img at bounding box center [352, 315] width 26 height 26
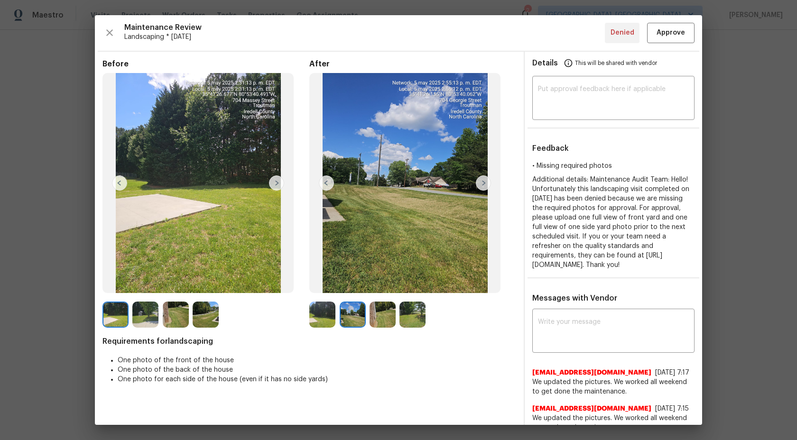
click at [324, 319] on img at bounding box center [322, 315] width 26 height 26
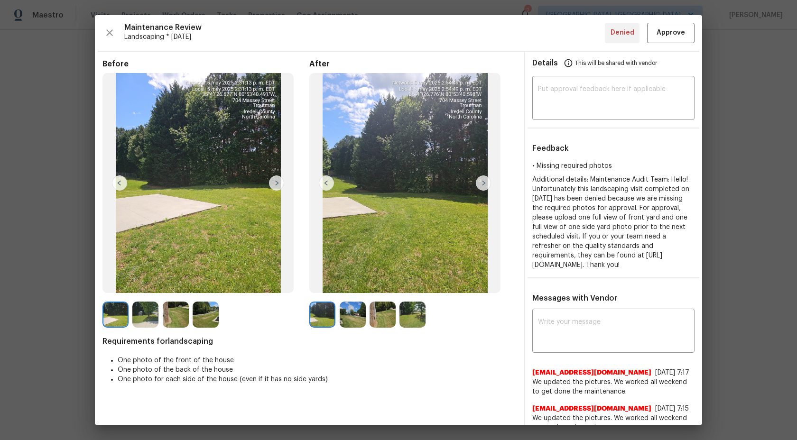
click at [214, 314] on img at bounding box center [206, 315] width 26 height 26
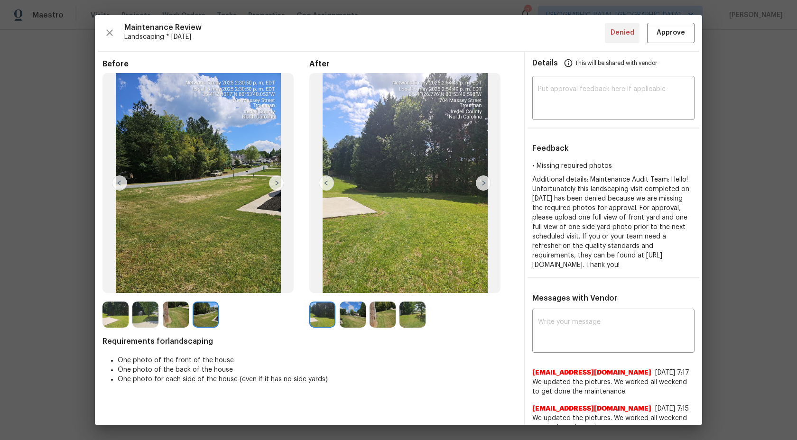
click at [164, 319] on img at bounding box center [176, 315] width 26 height 26
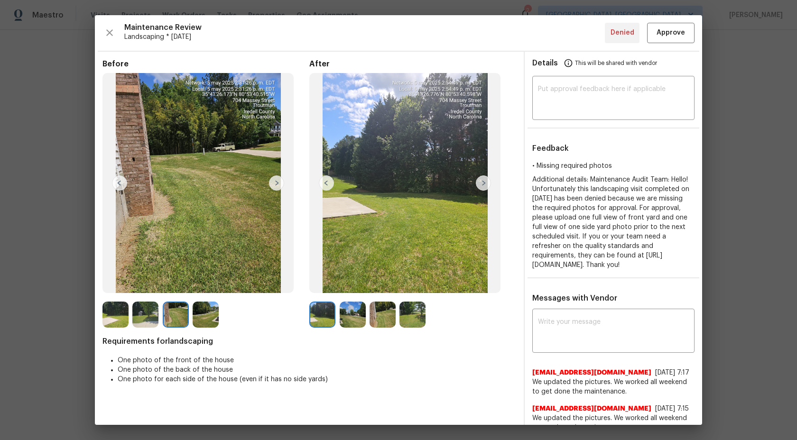
click at [152, 319] on img at bounding box center [145, 315] width 26 height 26
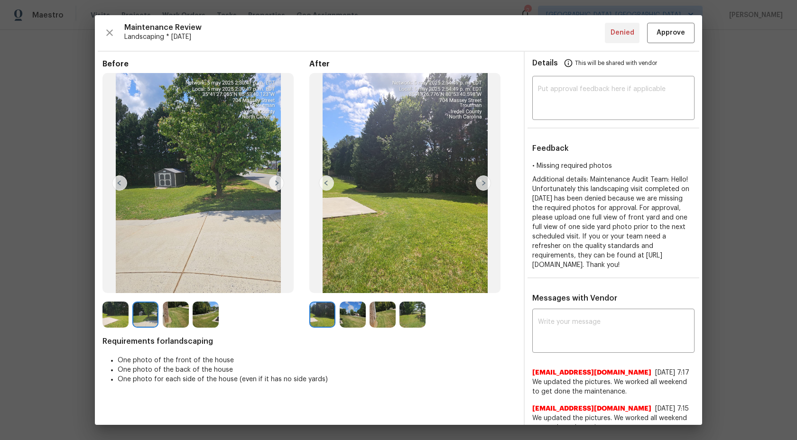
click at [109, 317] on img at bounding box center [115, 315] width 26 height 26
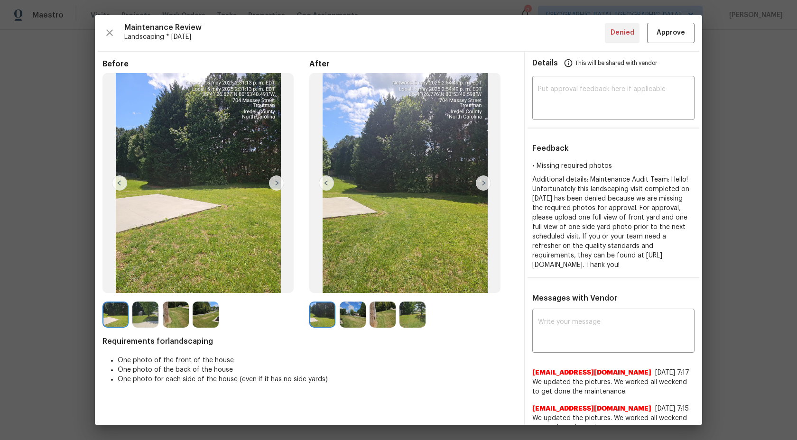
click at [415, 312] on img at bounding box center [412, 315] width 26 height 26
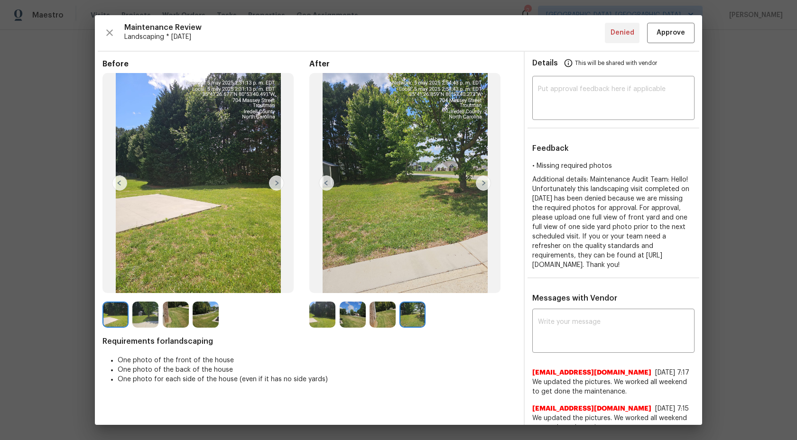
click at [389, 316] on img at bounding box center [382, 315] width 26 height 26
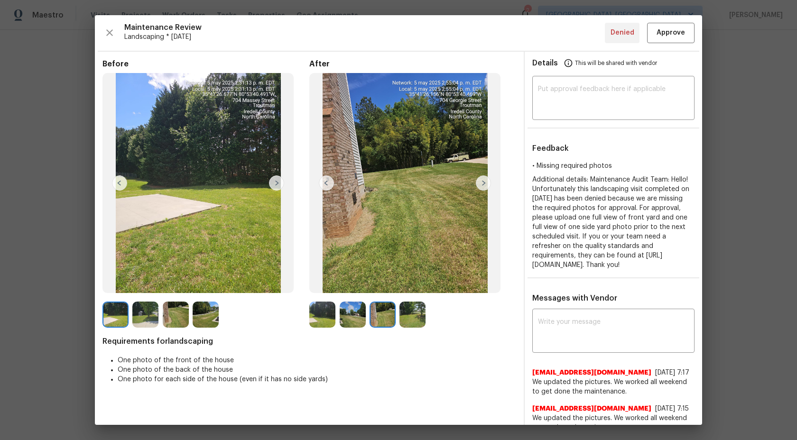
click at [322, 316] on img at bounding box center [322, 315] width 26 height 26
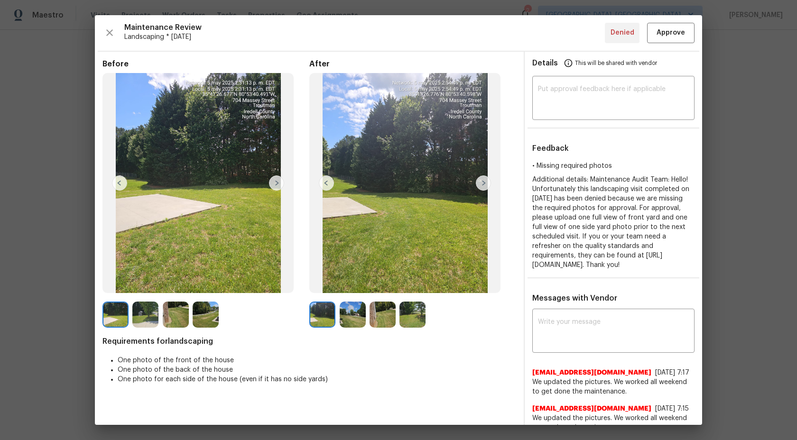
click at [358, 312] on img at bounding box center [352, 315] width 26 height 26
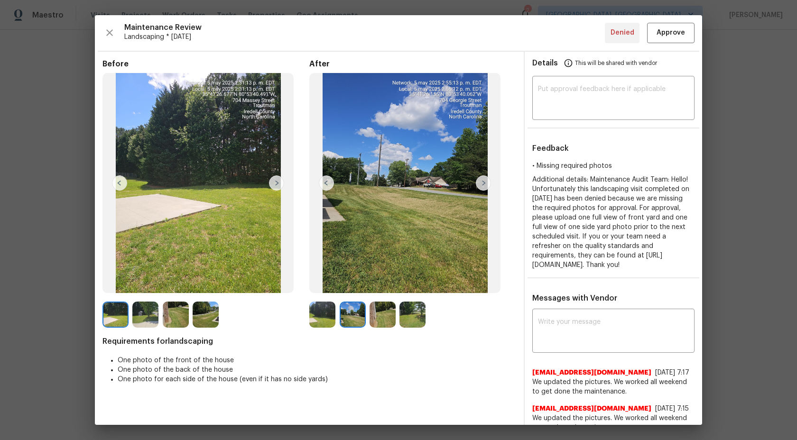
click at [389, 312] on img at bounding box center [382, 315] width 26 height 26
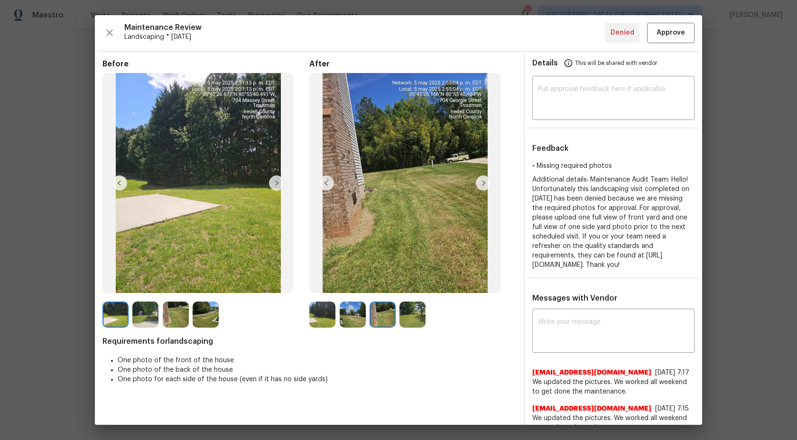
click at [415, 314] on img at bounding box center [412, 315] width 26 height 26
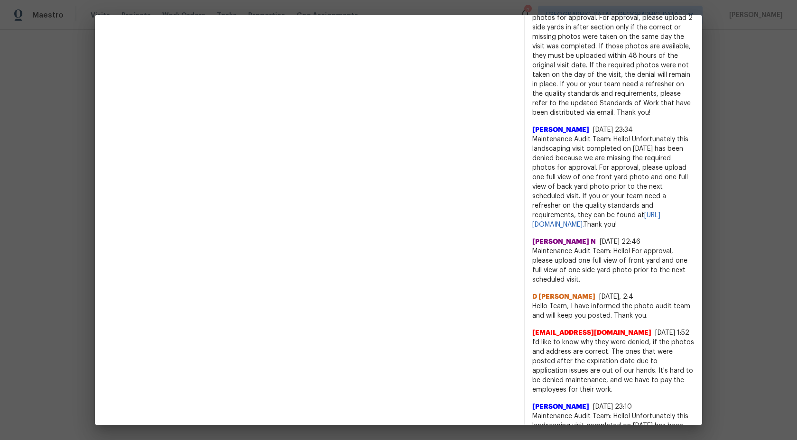
scroll to position [468, 0]
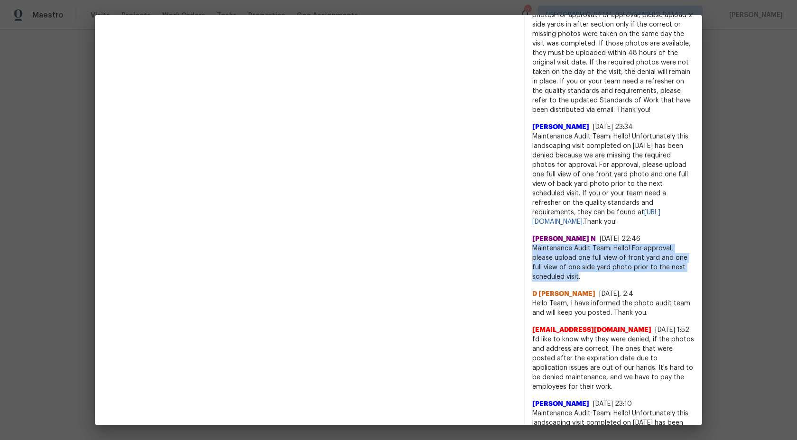
drag, startPoint x: 579, startPoint y: 286, endPoint x: 532, endPoint y: 257, distance: 55.5
click at [532, 257] on div "x ​ smartsolutionsnc@gmail.com 8/13/25, 7:17 We updated the pictures. We worked…" at bounding box center [612, 219] width 177 height 751
copy span "Maintenance Audit Team: Hello! For approval, please upload one full view of fro…"
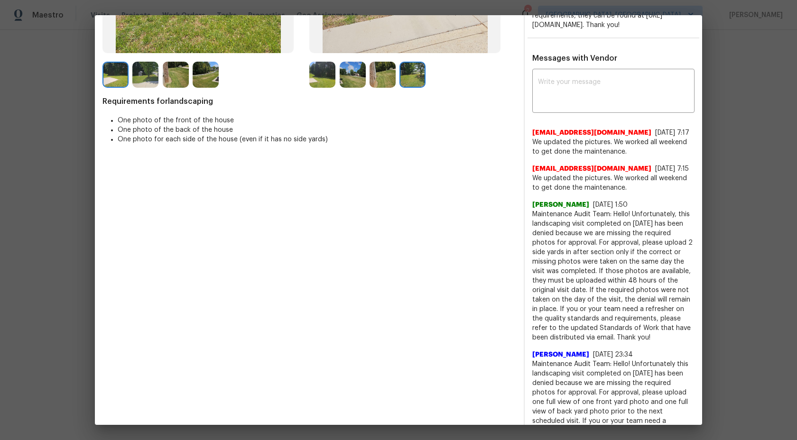
scroll to position [0, 0]
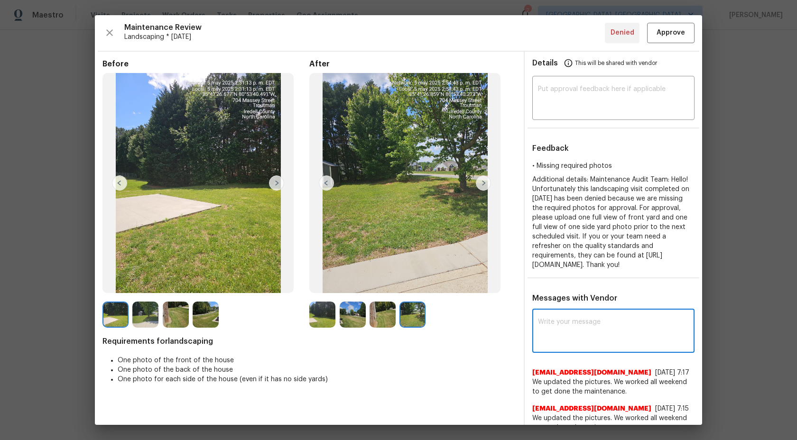
click at [571, 331] on textarea at bounding box center [613, 332] width 151 height 27
paste textarea "Maintenance Audit Team: Hello! For approval, please upload one full view of fro…"
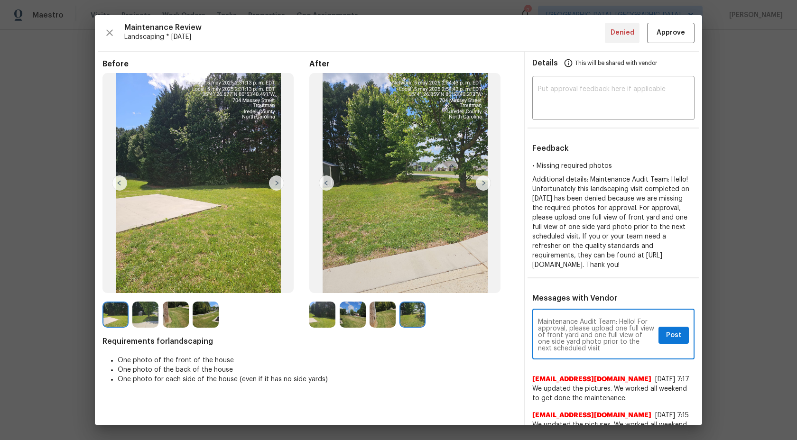
drag, startPoint x: 589, startPoint y: 359, endPoint x: 620, endPoint y: 330, distance: 41.9
click at [620, 330] on textarea "Maintenance Audit Team: Hello! For approval, please upload one full view of fro…" at bounding box center [596, 335] width 117 height 33
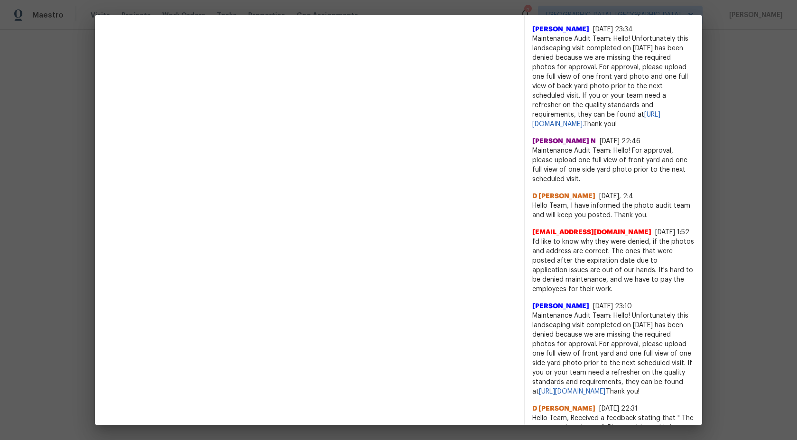
scroll to position [619, 0]
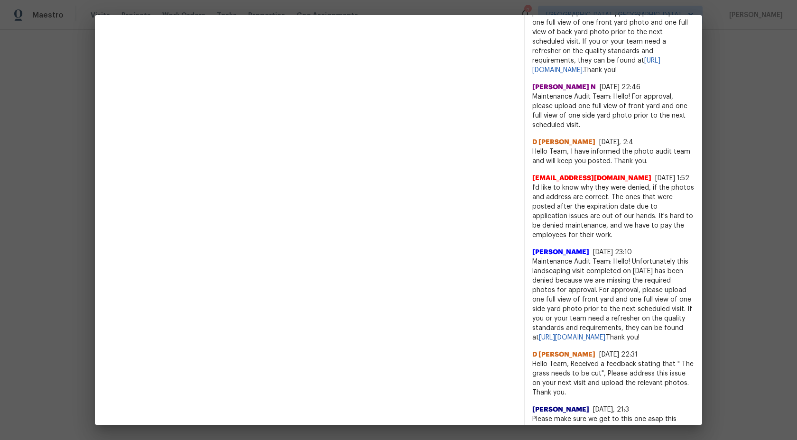
drag, startPoint x: 602, startPoint y: 135, endPoint x: 587, endPoint y: 136, distance: 14.2
click at [587, 130] on span "Maintenance Audit Team: Hello! For approval, please upload one full view of fro…" at bounding box center [613, 111] width 162 height 38
drag, startPoint x: 576, startPoint y: 137, endPoint x: 578, endPoint y: 115, distance: 21.9
click at [578, 115] on span "Maintenance Audit Team: Hello! For approval, please upload one full view of fro…" at bounding box center [613, 111] width 162 height 38
copy span "one full view of front yard and one full view of one side yard photo prior to t…"
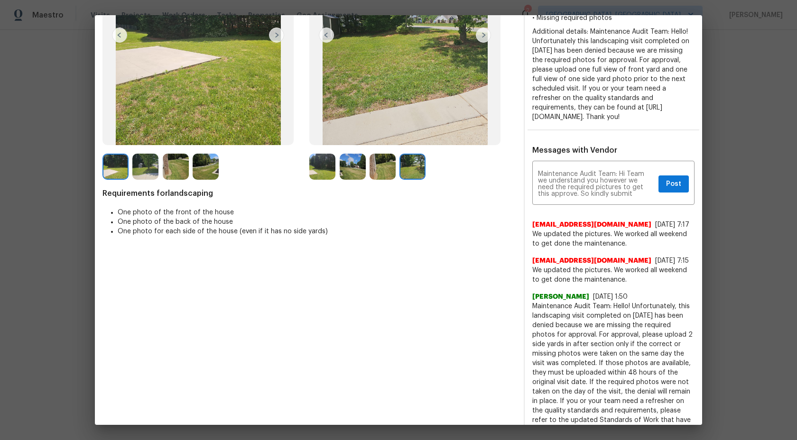
scroll to position [0, 0]
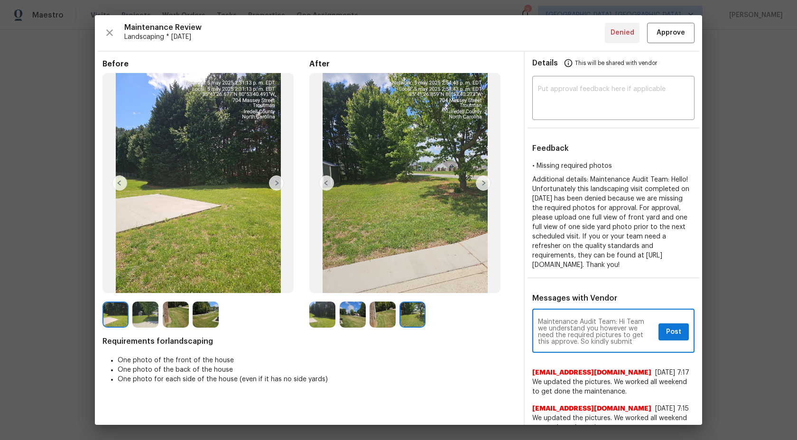
click at [626, 345] on textarea "Maintenance Audit Team: Hi Team we understand you however we need the required …" at bounding box center [596, 332] width 117 height 27
paste textarea "one full view of front yard and one full view of one side yard photo prior to t…"
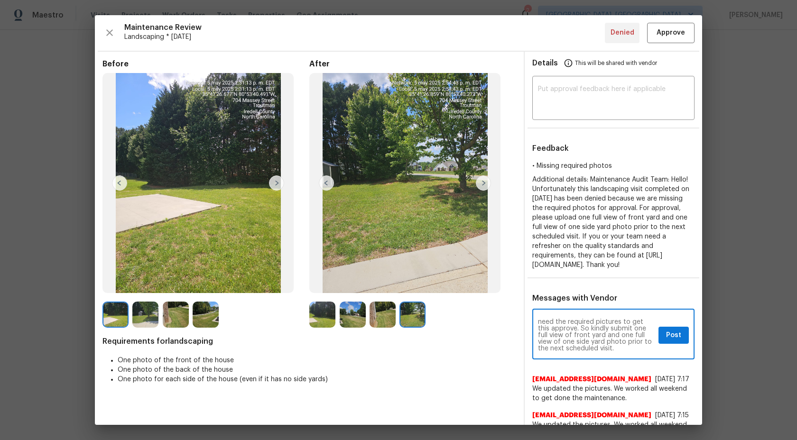
click at [626, 359] on div "Maintenance Audit Team: Hi Team we understand you however we need the required …" at bounding box center [613, 335] width 162 height 48
type textarea "Maintenance Audit Team: Hi Team we understand you however we need the required …"
click at [673, 344] on button "Post" at bounding box center [673, 336] width 30 height 18
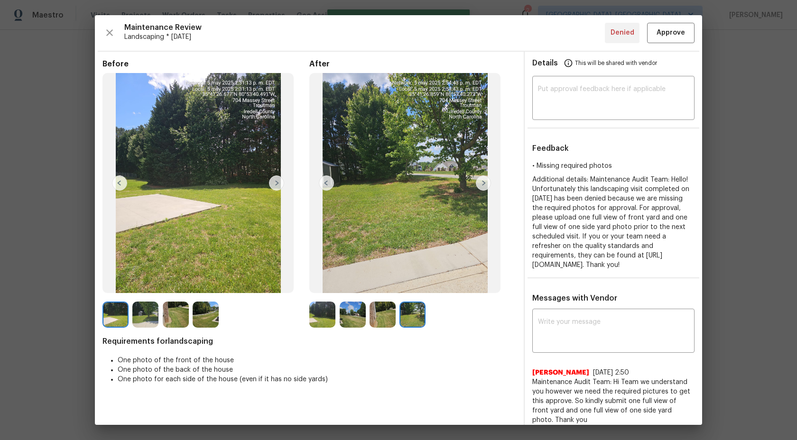
scroll to position [0, 0]
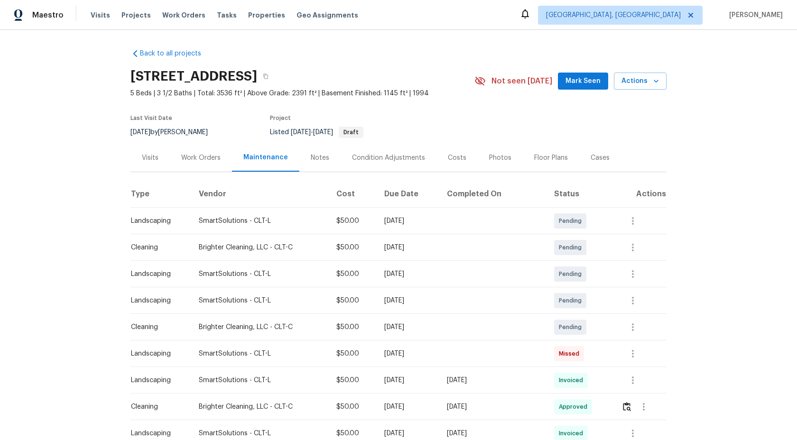
scroll to position [329, 0]
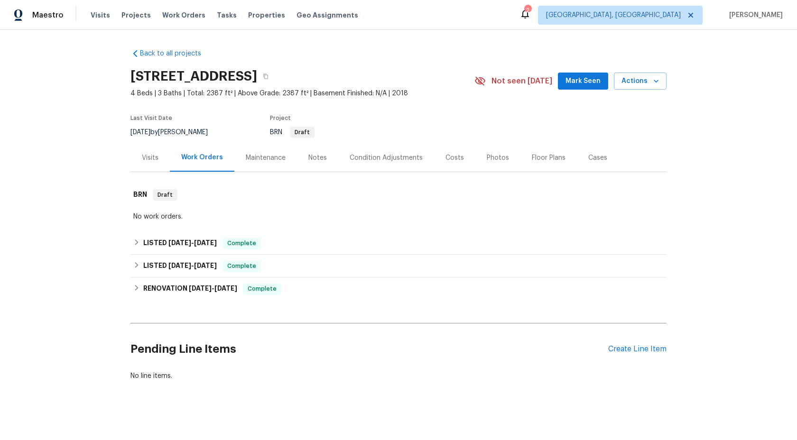
click at [262, 151] on div "Maintenance" at bounding box center [265, 158] width 63 height 28
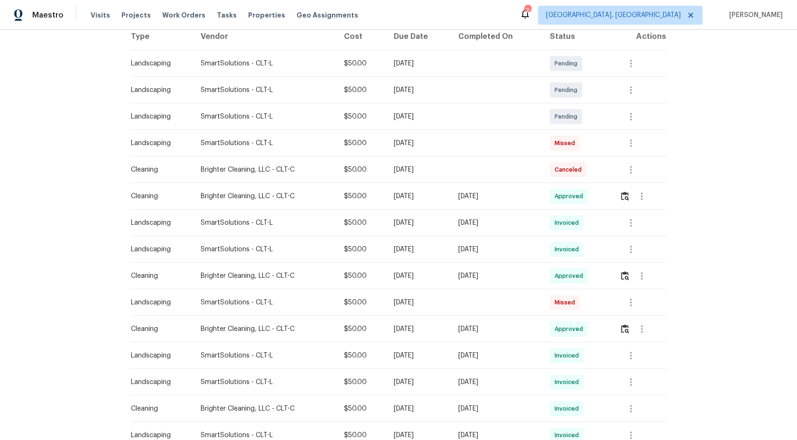
scroll to position [303, 0]
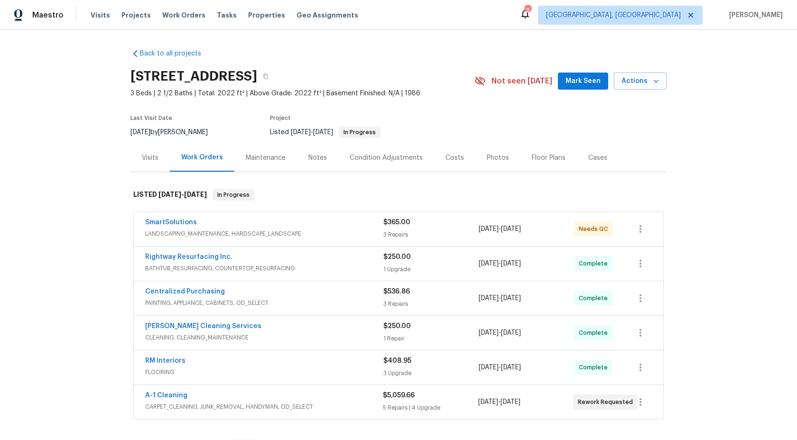
click at [259, 153] on div "Maintenance" at bounding box center [266, 157] width 40 height 9
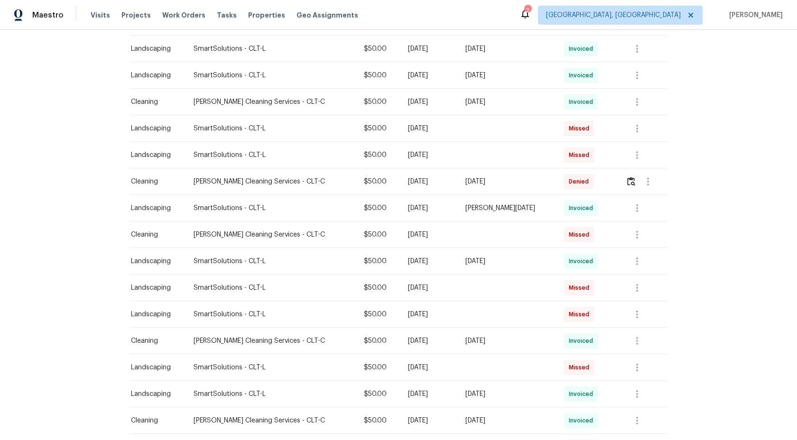
scroll to position [506, 0]
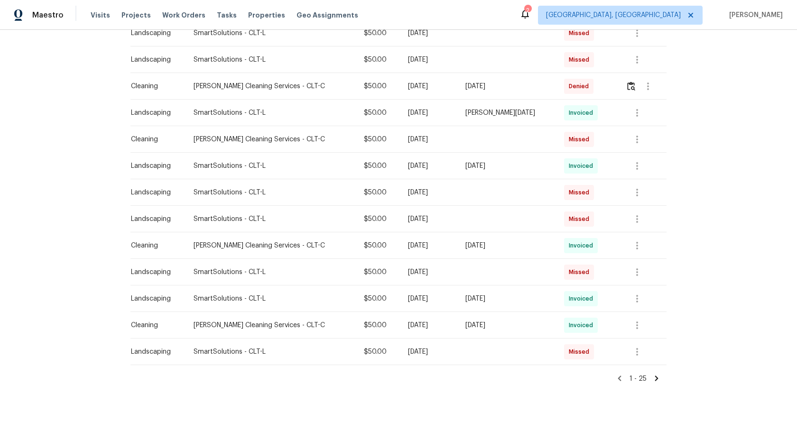
click at [653, 378] on icon at bounding box center [656, 378] width 9 height 9
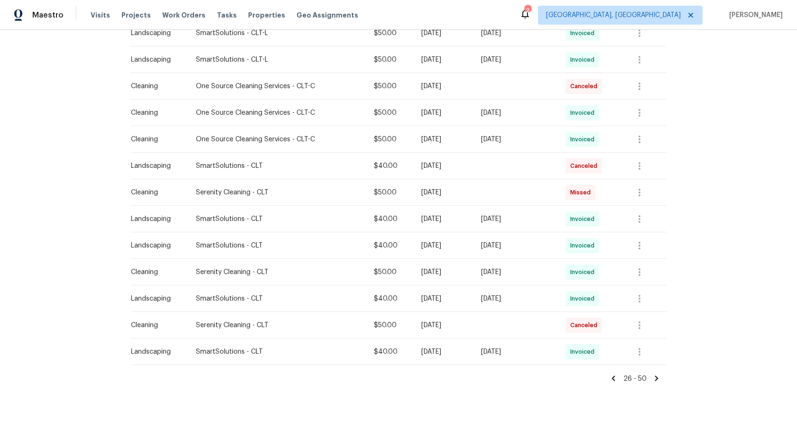
click at [658, 378] on icon at bounding box center [656, 378] width 9 height 9
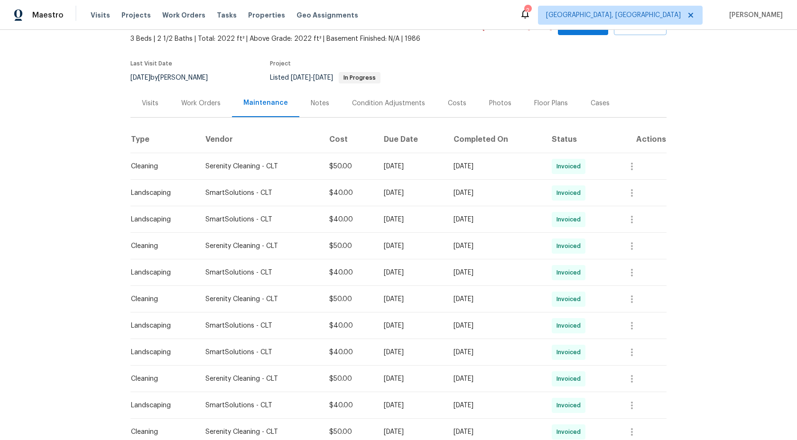
scroll to position [214, 0]
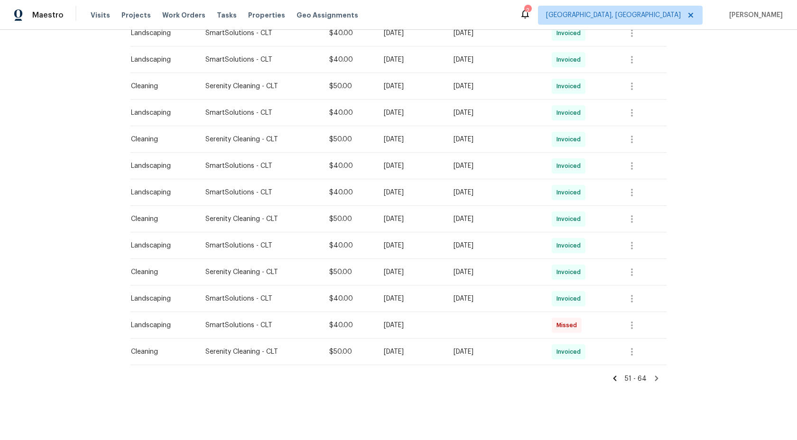
click at [662, 380] on div "51 - 64" at bounding box center [398, 374] width 536 height 18
click at [657, 378] on icon at bounding box center [656, 378] width 3 height 5
click at [619, 377] on icon at bounding box center [614, 378] width 9 height 9
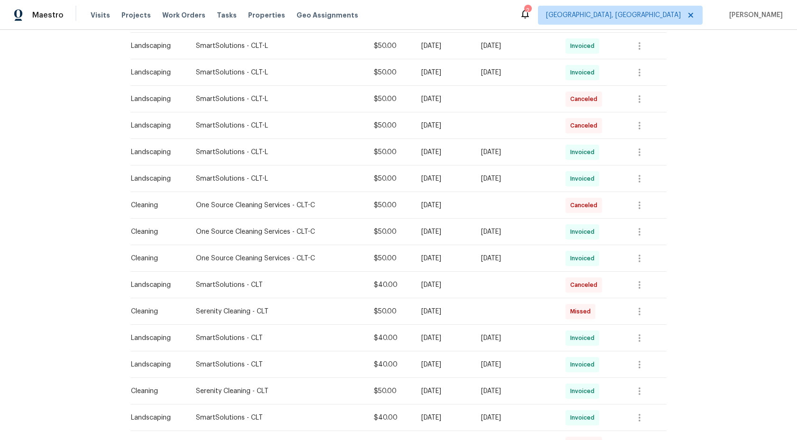
scroll to position [506, 0]
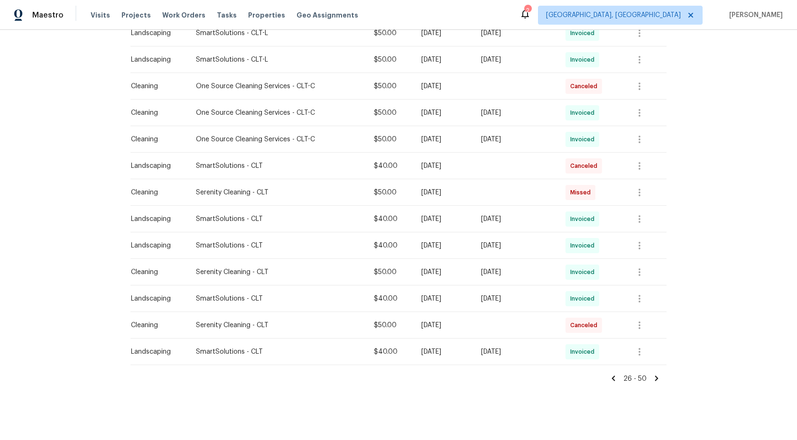
click at [616, 377] on icon at bounding box center [613, 378] width 9 height 9
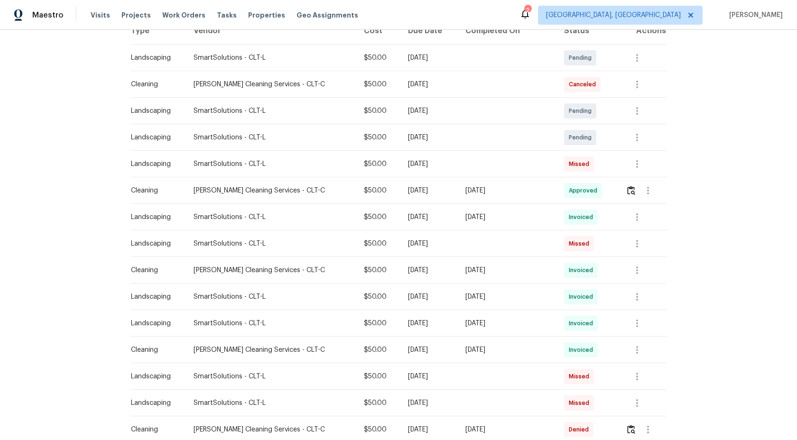
scroll to position [62, 0]
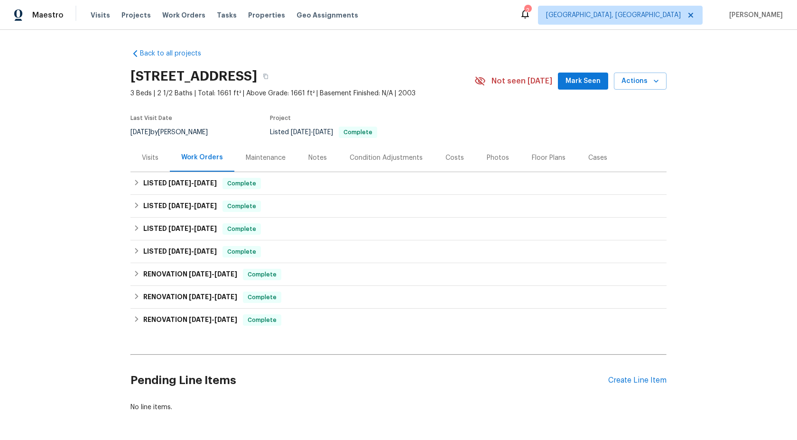
click at [258, 155] on div "Maintenance" at bounding box center [266, 157] width 40 height 9
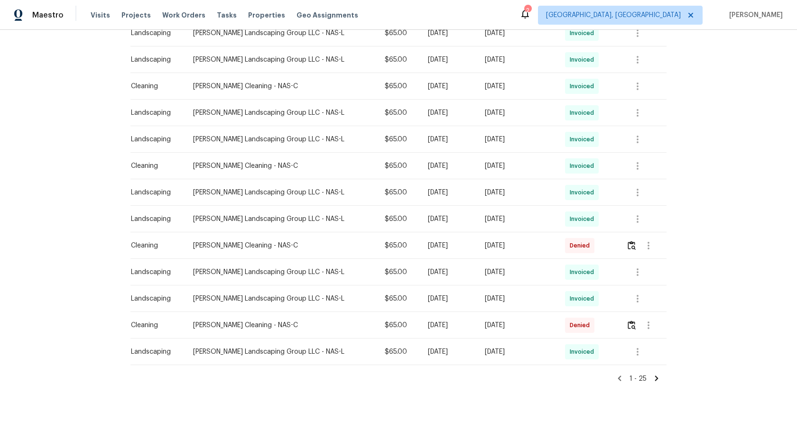
scroll to position [500, 0]
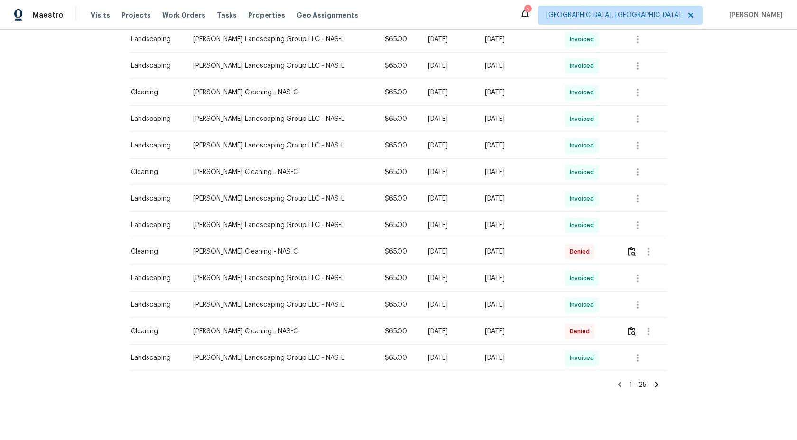
click at [657, 384] on icon at bounding box center [656, 384] width 3 height 5
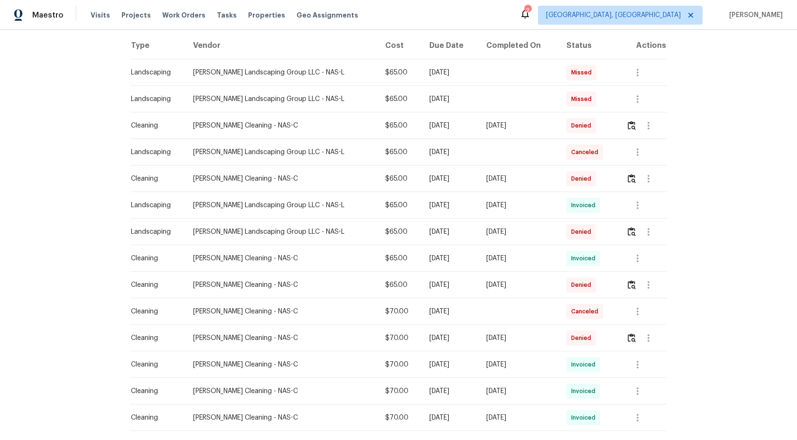
scroll to position [138, 0]
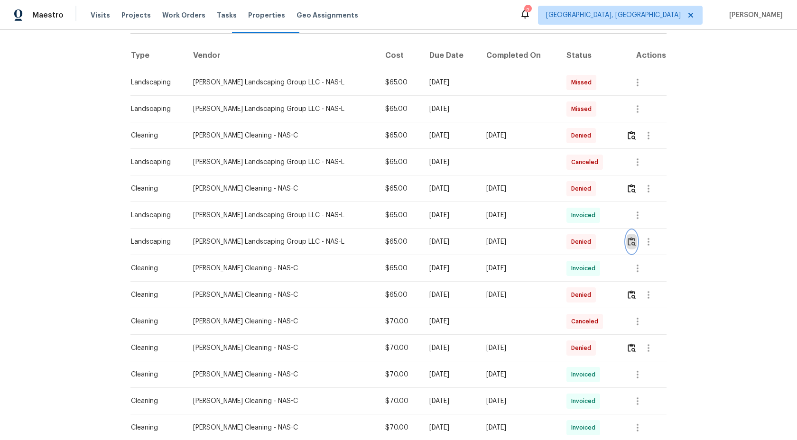
click at [634, 238] on img "button" at bounding box center [631, 241] width 8 height 9
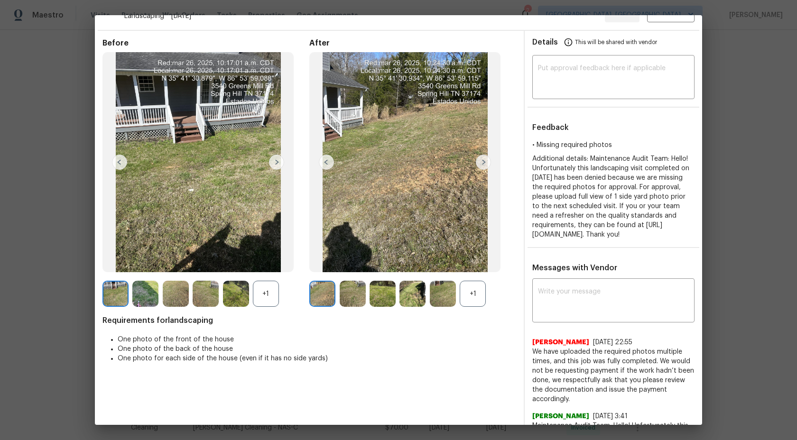
scroll to position [0, 0]
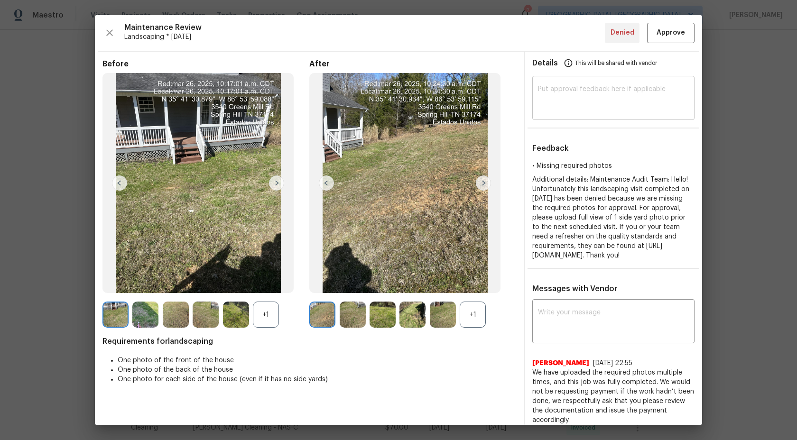
click at [574, 101] on textarea at bounding box center [613, 99] width 151 height 27
click at [602, 96] on textarea at bounding box center [613, 99] width 151 height 27
paste textarea "Maintenance Audit Team: Hi Team This visit has been approved after further audi…"
type textarea "Maintenance Audit Team: Hi Team This visit has been approved after further audi…"
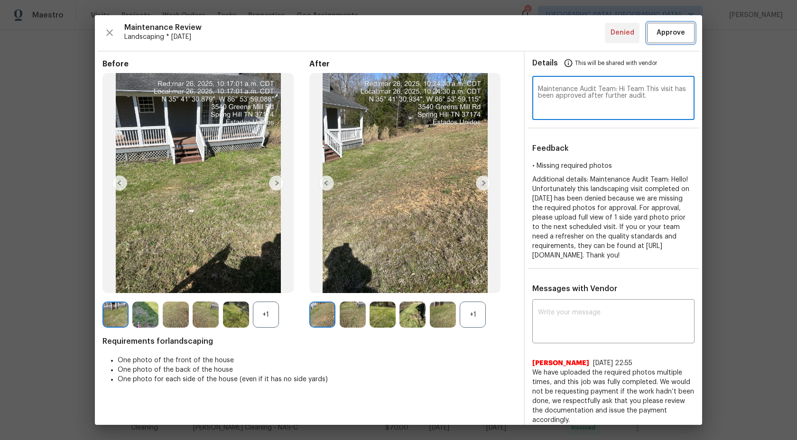
click at [671, 32] on span "Approve" at bounding box center [670, 33] width 28 height 12
